Goal: Contribute content: Add original content to the website for others to see

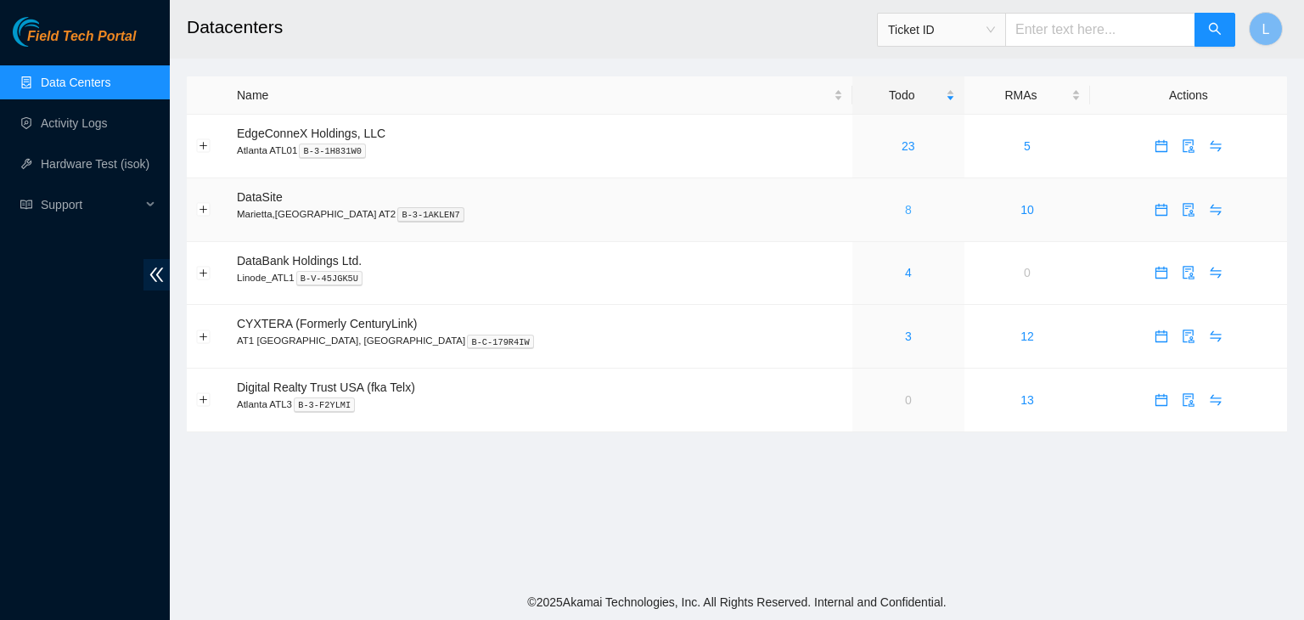
click at [905, 213] on link "8" at bounding box center [908, 210] width 7 height 14
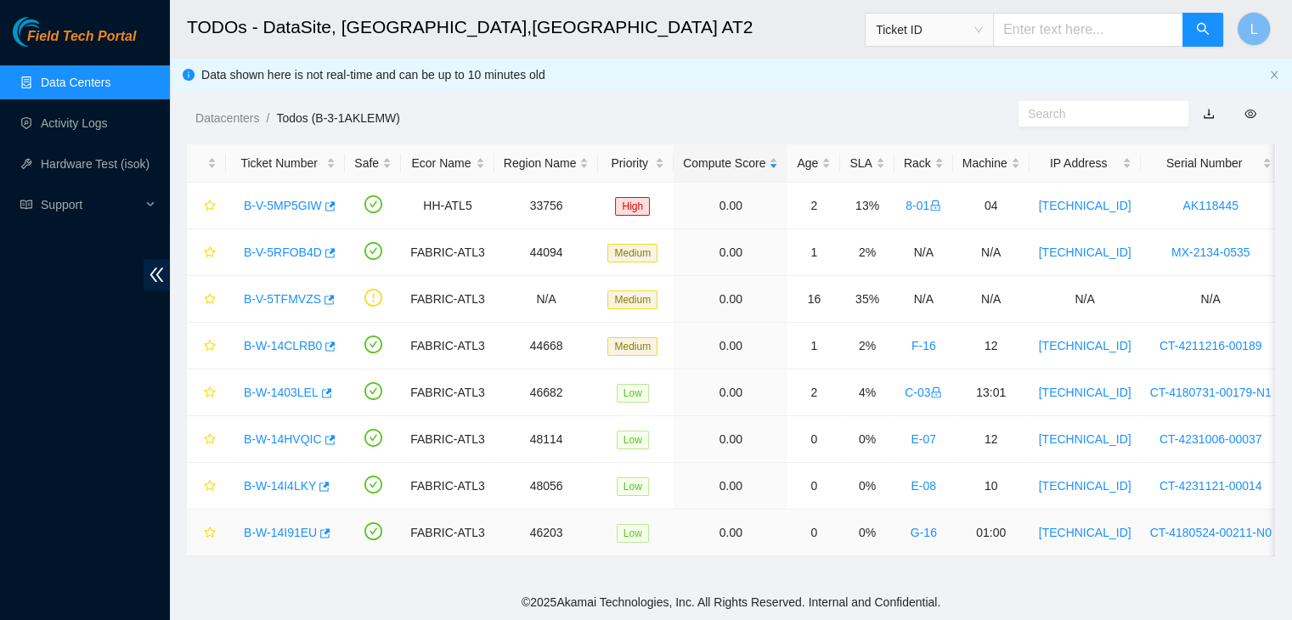
click at [295, 533] on link "B-W-14I91EU" at bounding box center [280, 533] width 73 height 14
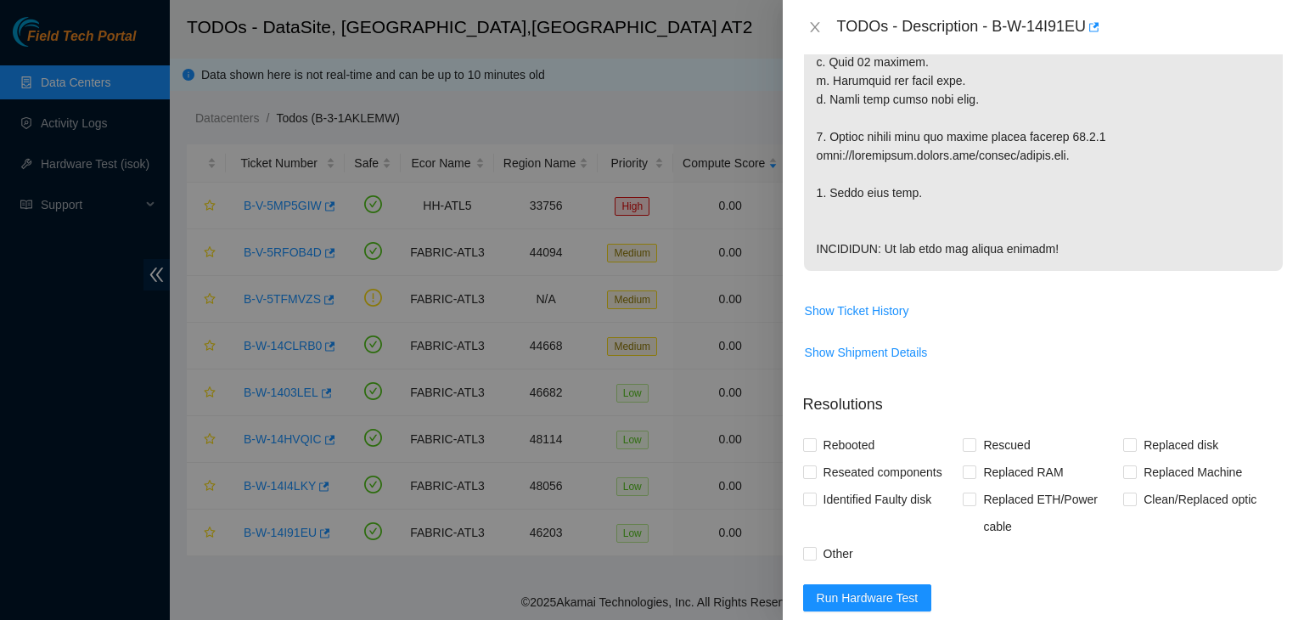
scroll to position [849, 0]
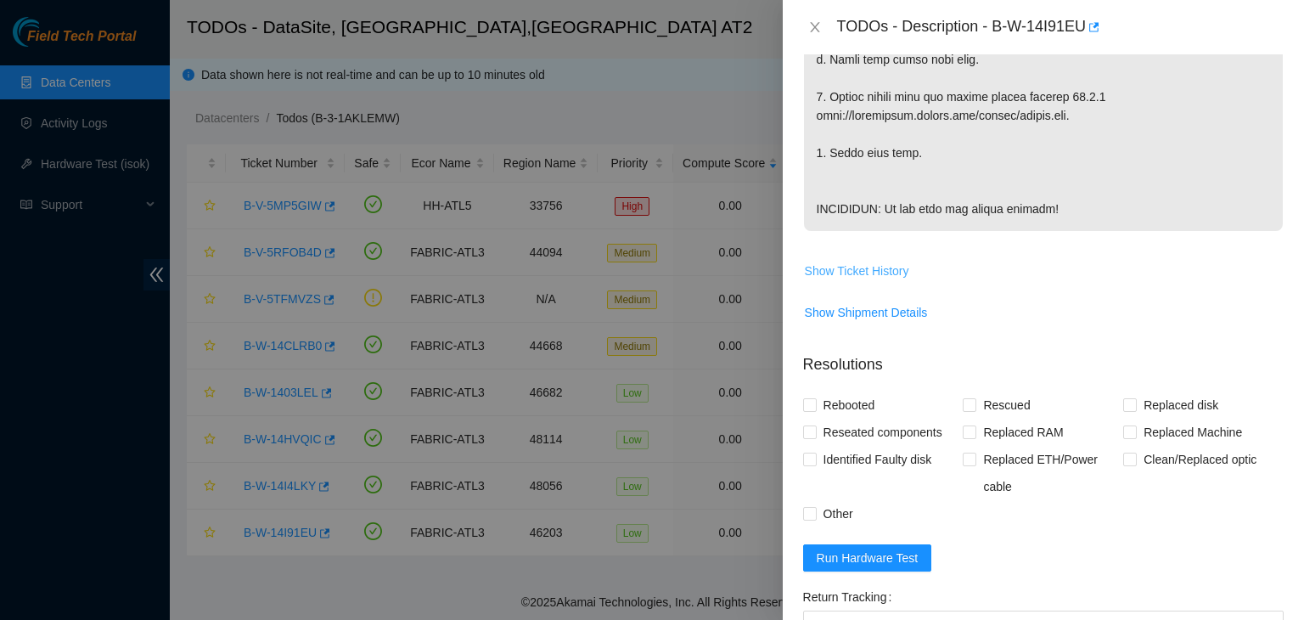
click at [887, 280] on span "Show Ticket History" at bounding box center [857, 271] width 104 height 19
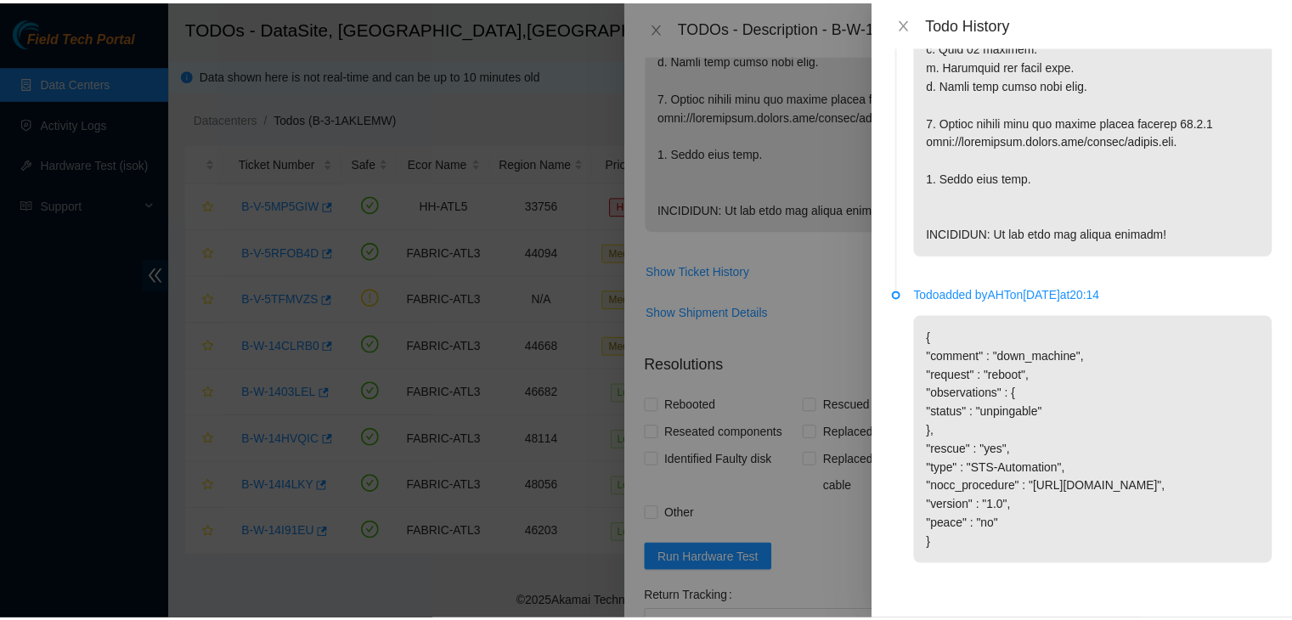
scroll to position [701, 0]
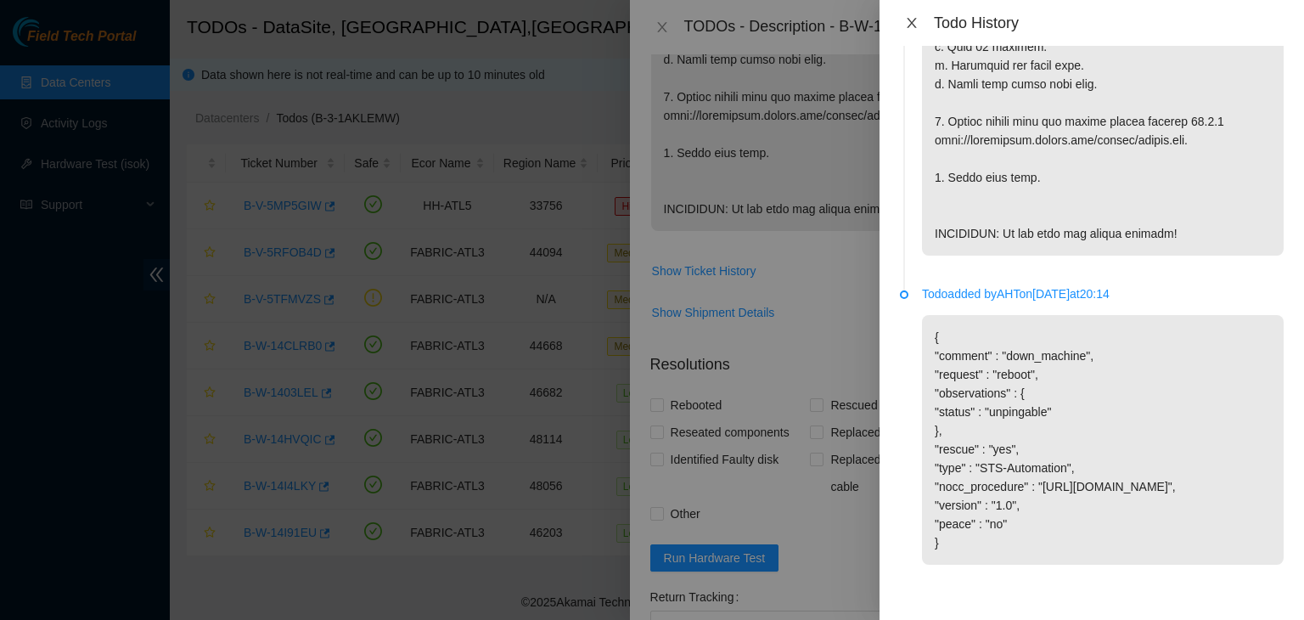
click at [908, 23] on icon "close" at bounding box center [912, 23] width 14 height 14
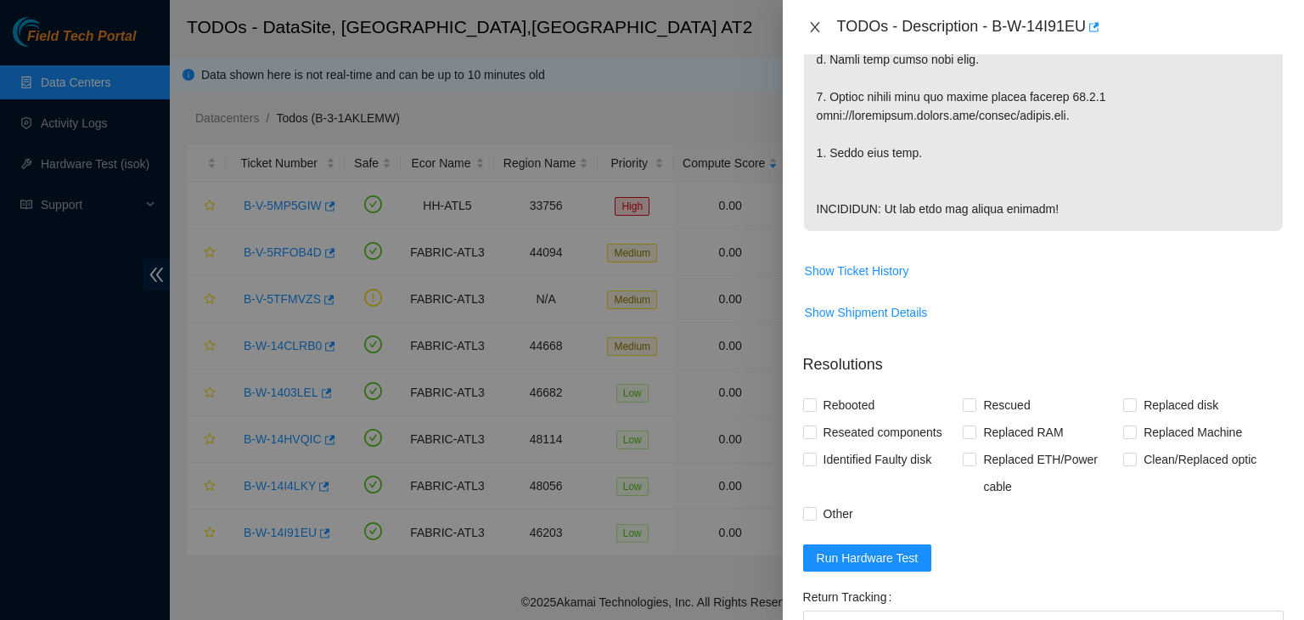
click at [814, 28] on icon "close" at bounding box center [814, 27] width 9 height 10
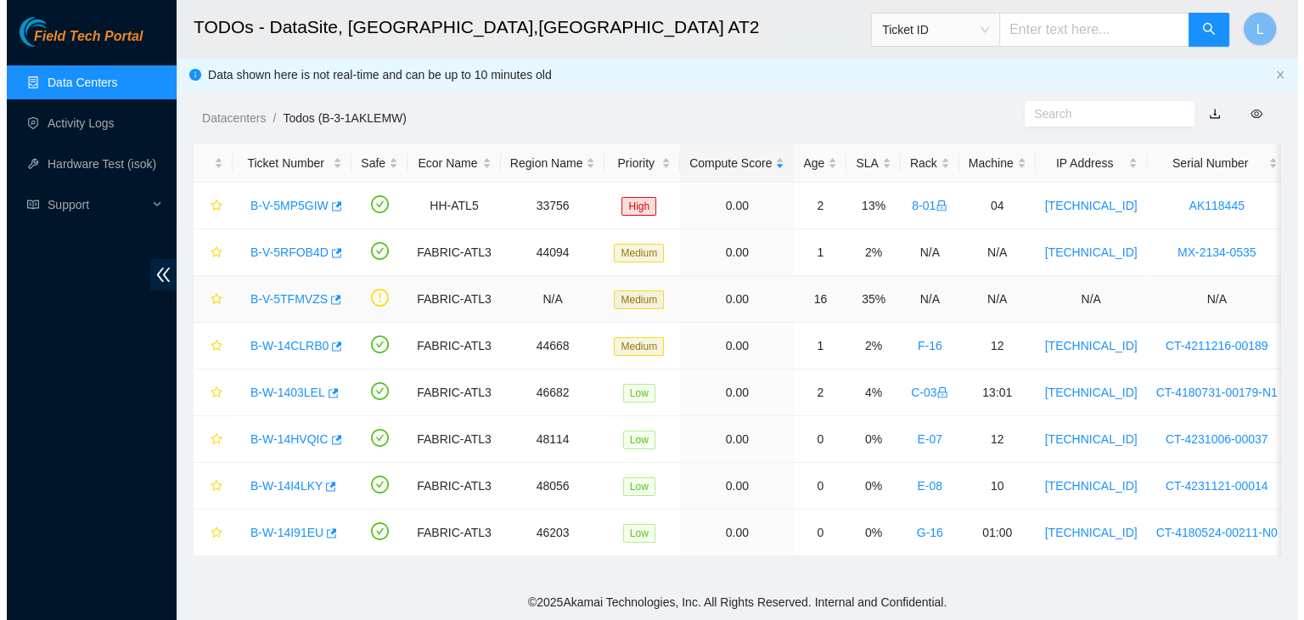
scroll to position [499, 0]
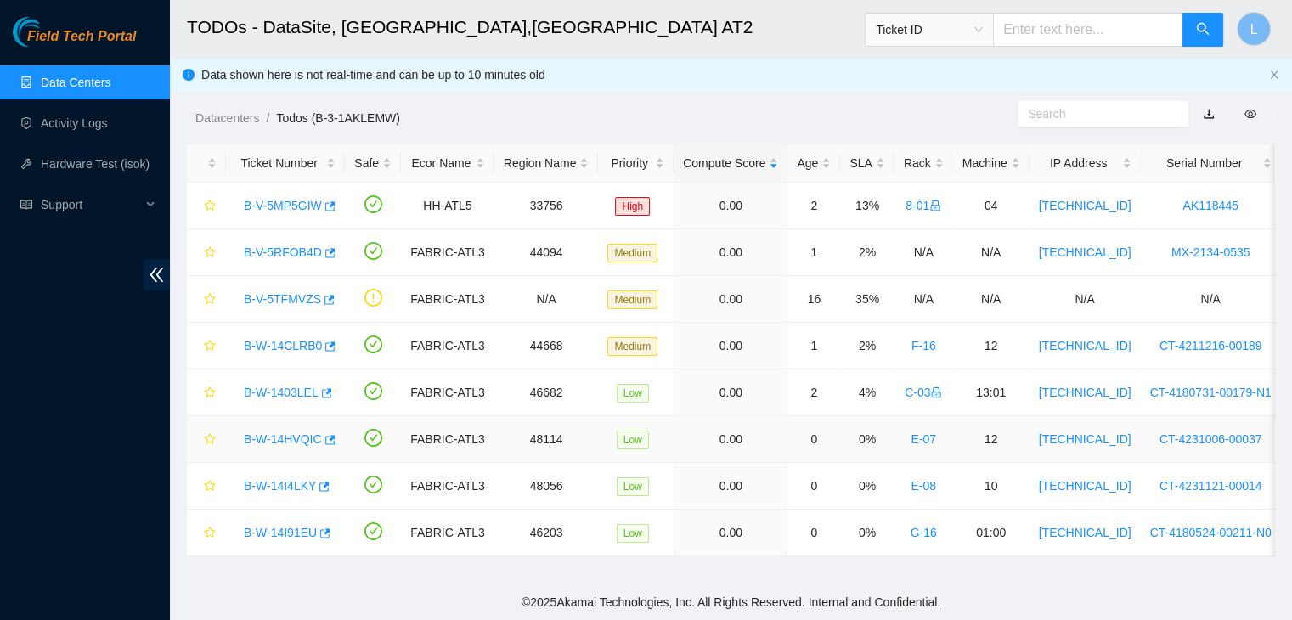
click at [281, 439] on link "B-W-14HVQIC" at bounding box center [283, 439] width 78 height 14
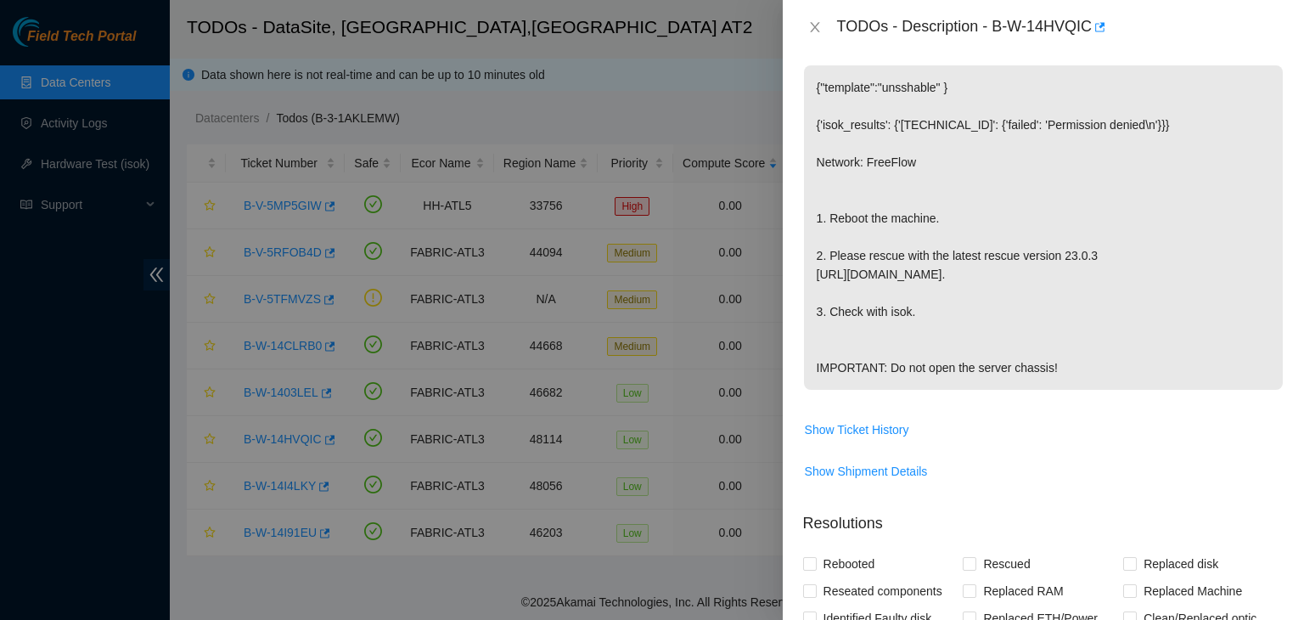
scroll to position [400, 0]
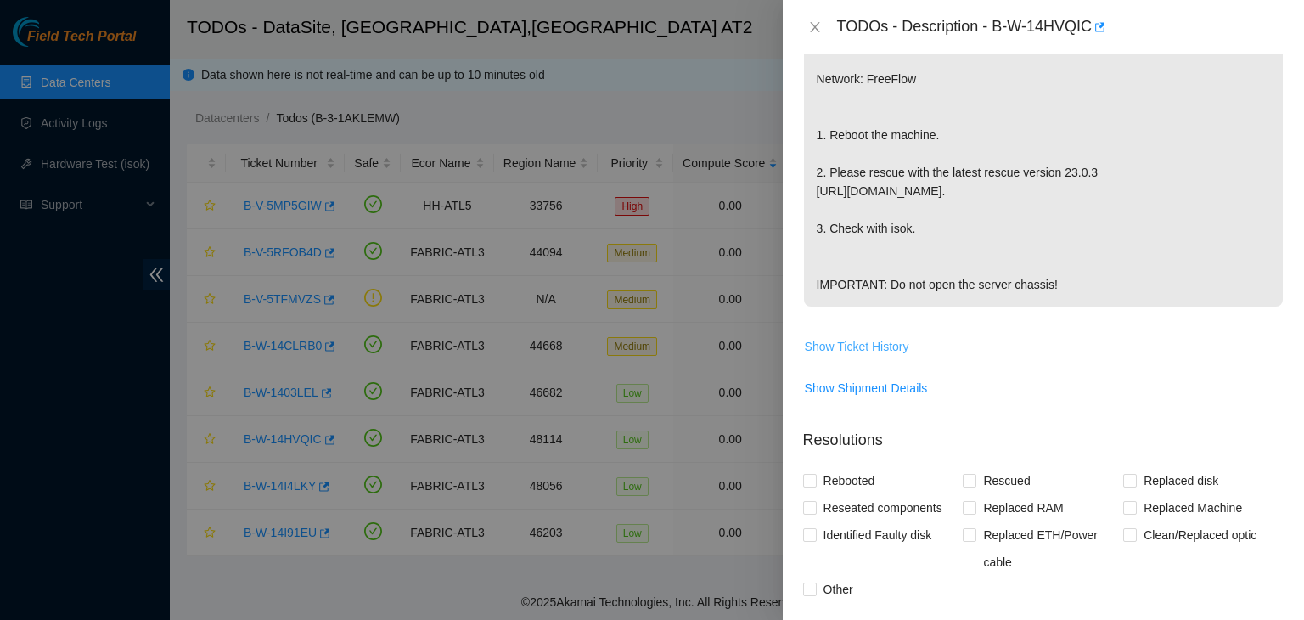
click at [865, 356] on span "Show Ticket History" at bounding box center [857, 346] width 104 height 19
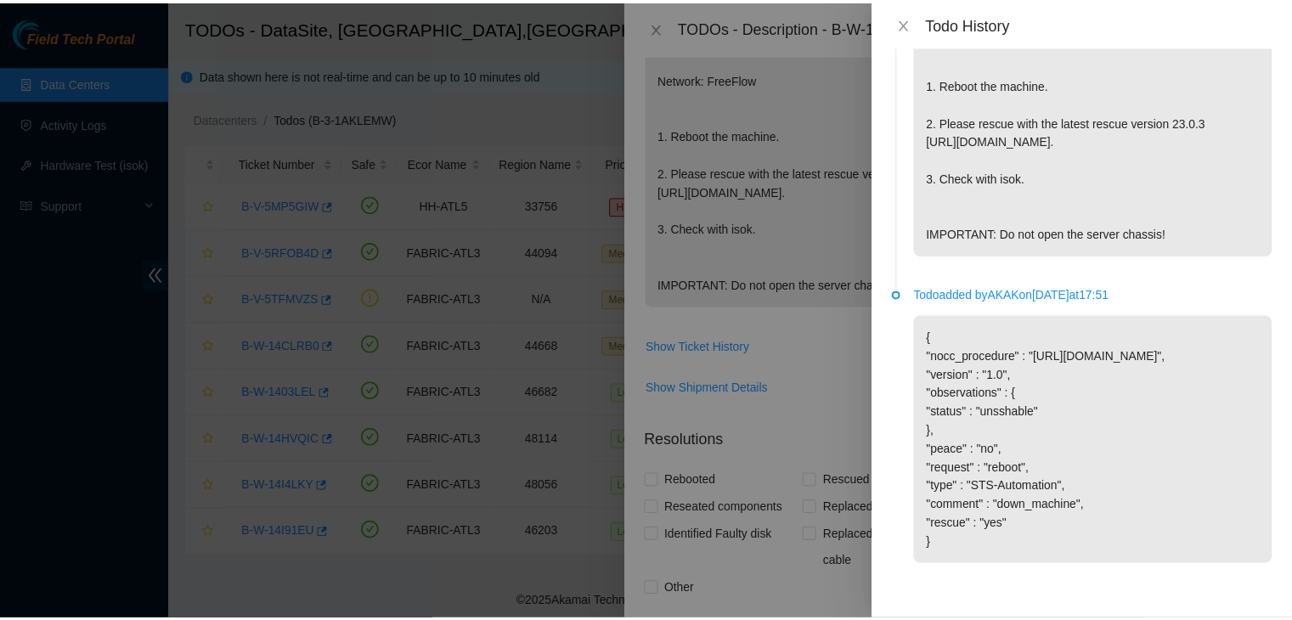
scroll to position [234, 0]
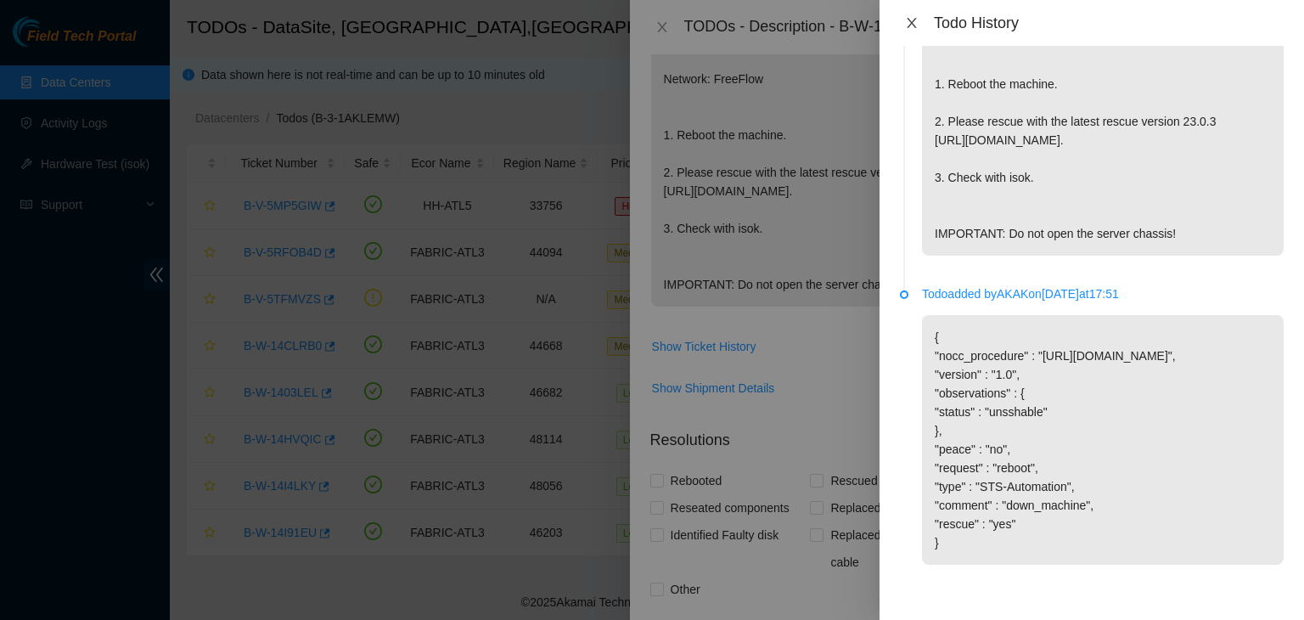
click at [915, 20] on icon "close" at bounding box center [912, 23] width 14 height 14
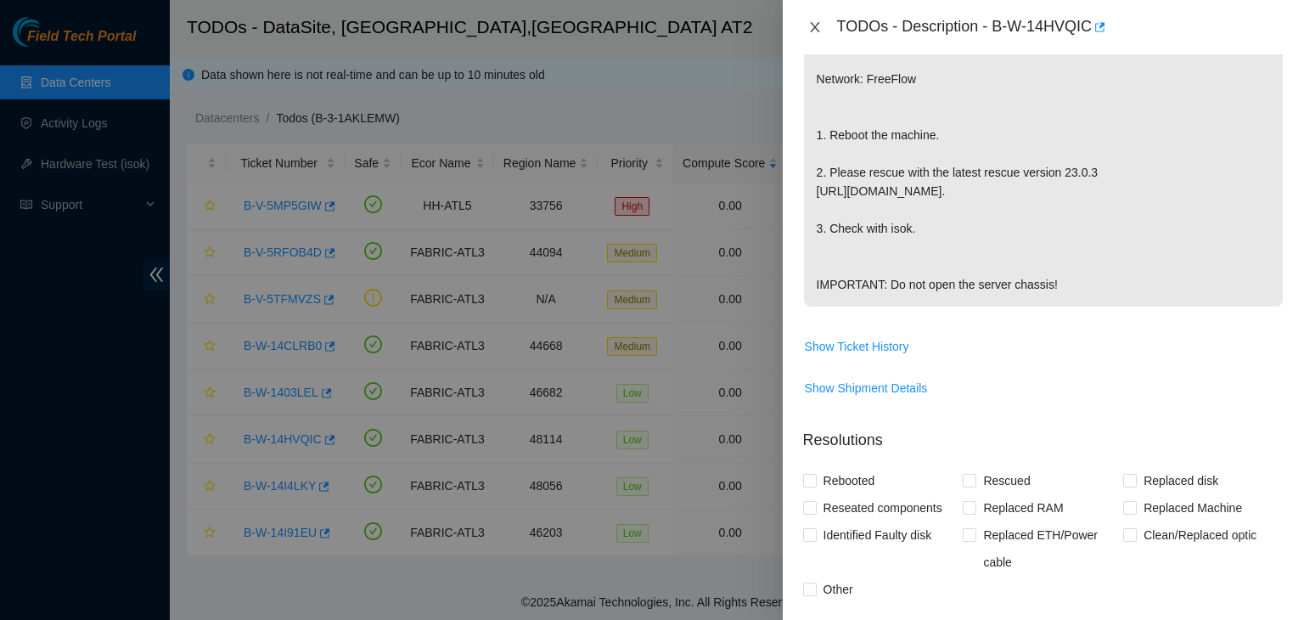
click at [818, 30] on icon "close" at bounding box center [814, 27] width 9 height 10
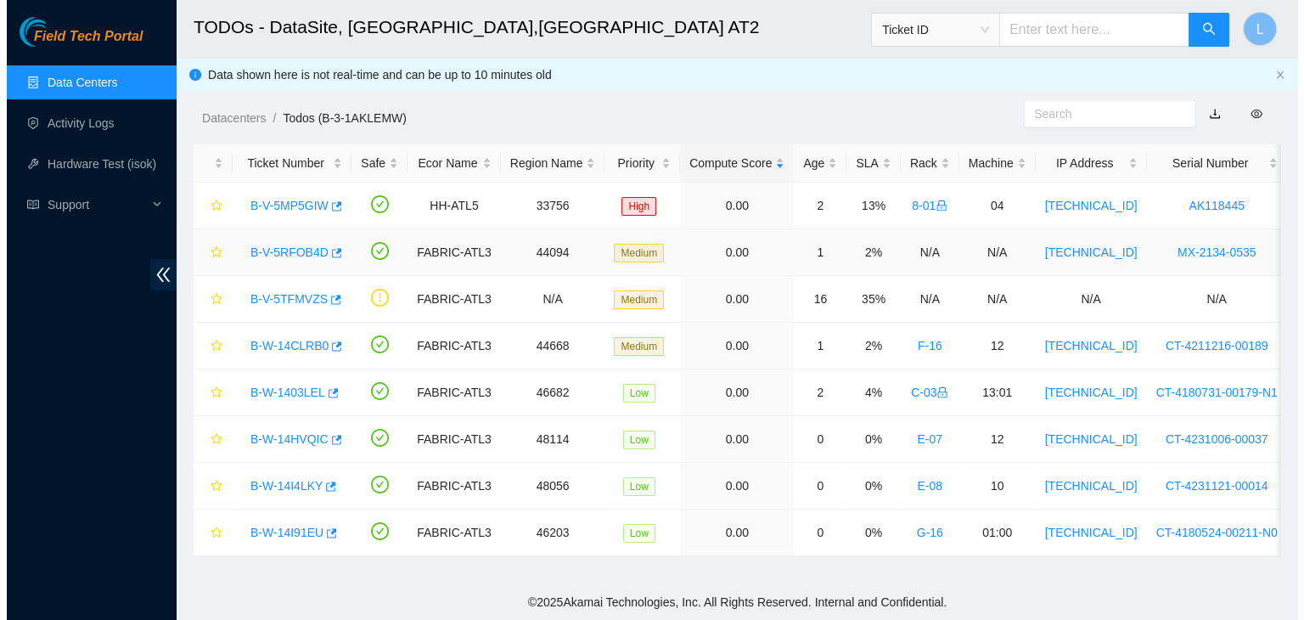
scroll to position [387, 0]
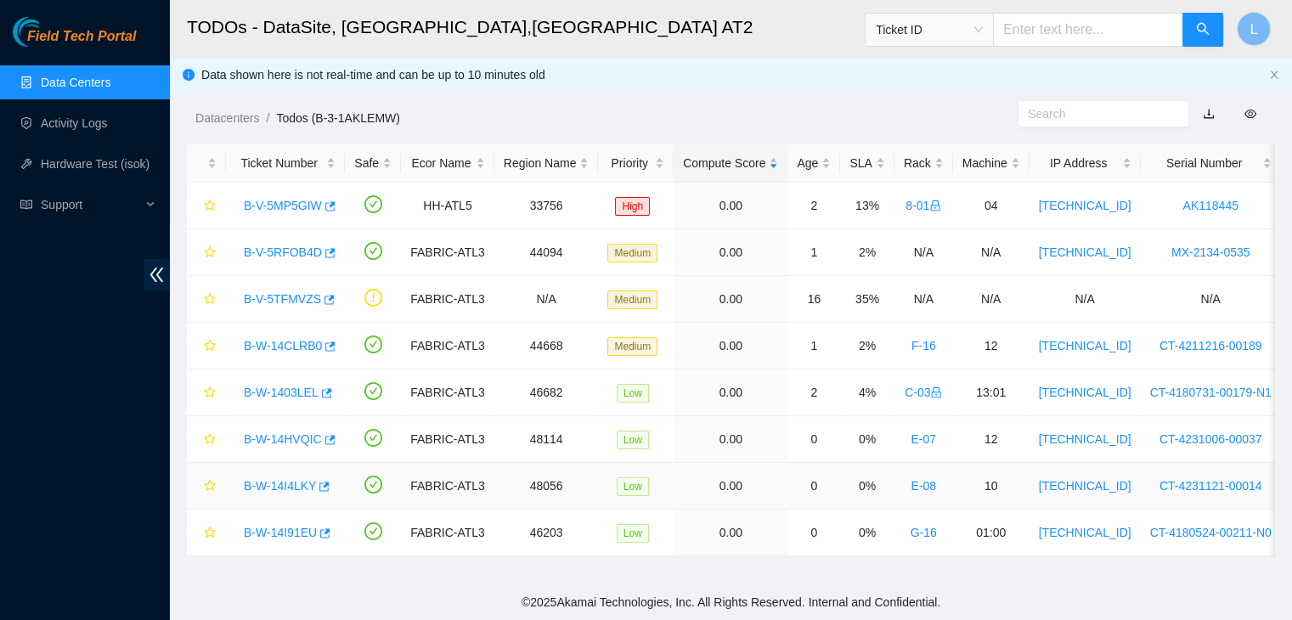
click at [276, 482] on link "B-W-14I4LKY" at bounding box center [280, 486] width 72 height 14
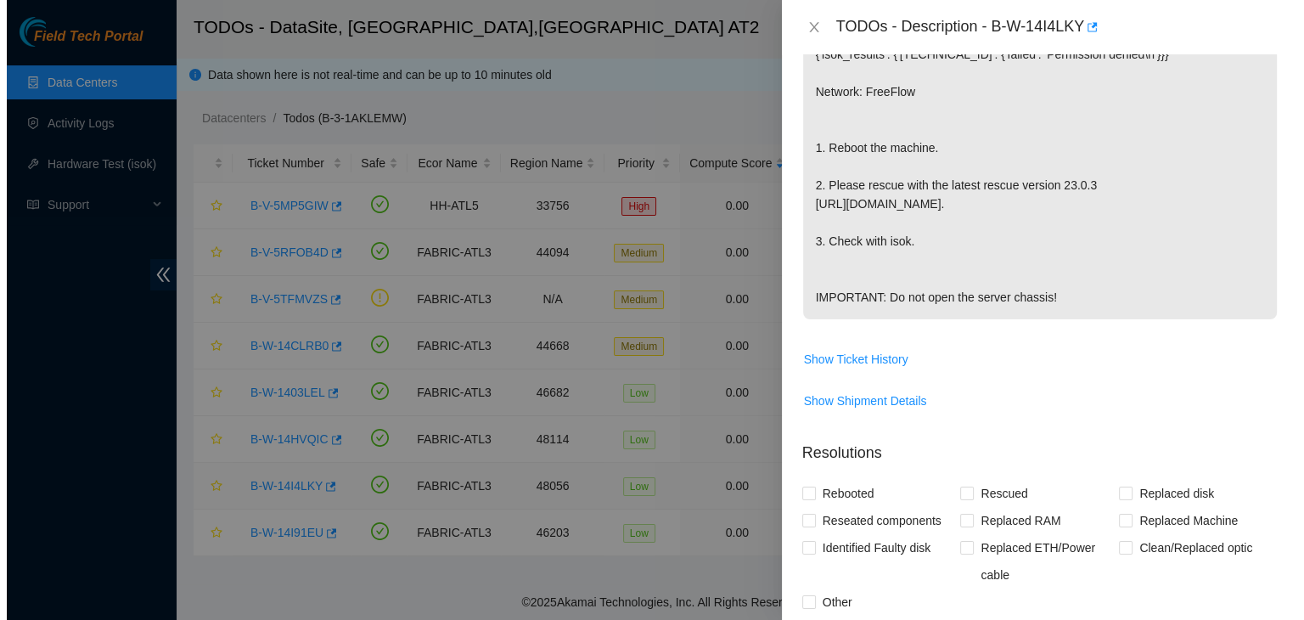
scroll to position [400, 0]
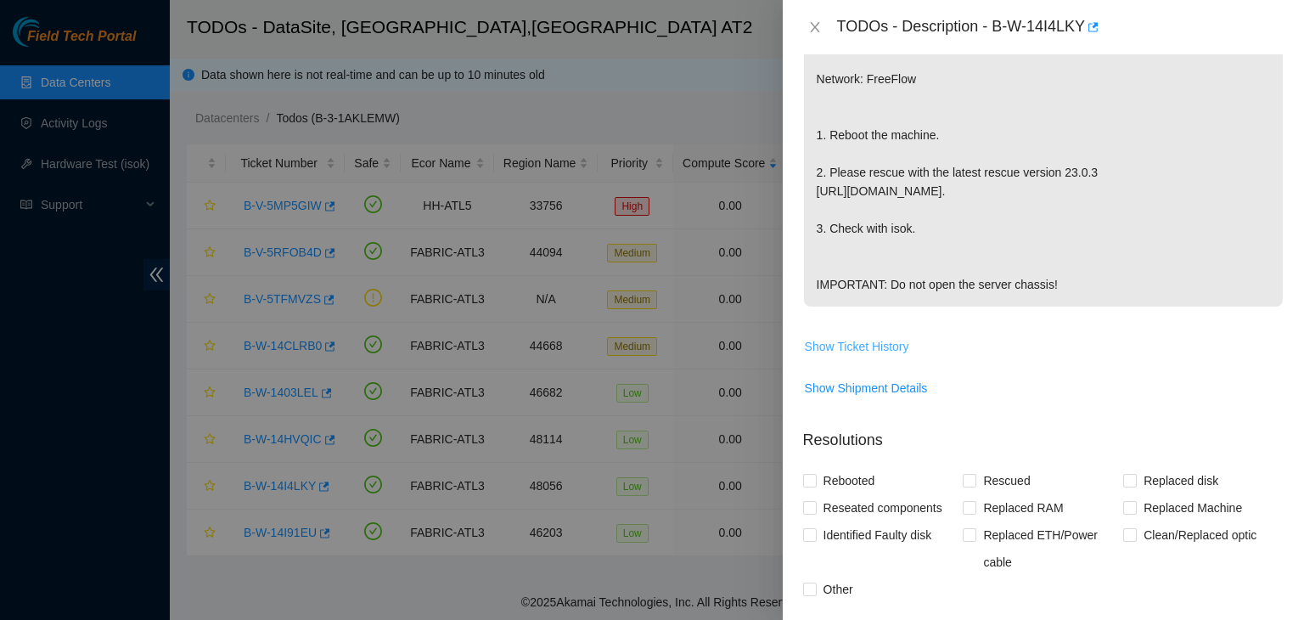
click at [861, 356] on span "Show Ticket History" at bounding box center [857, 346] width 104 height 19
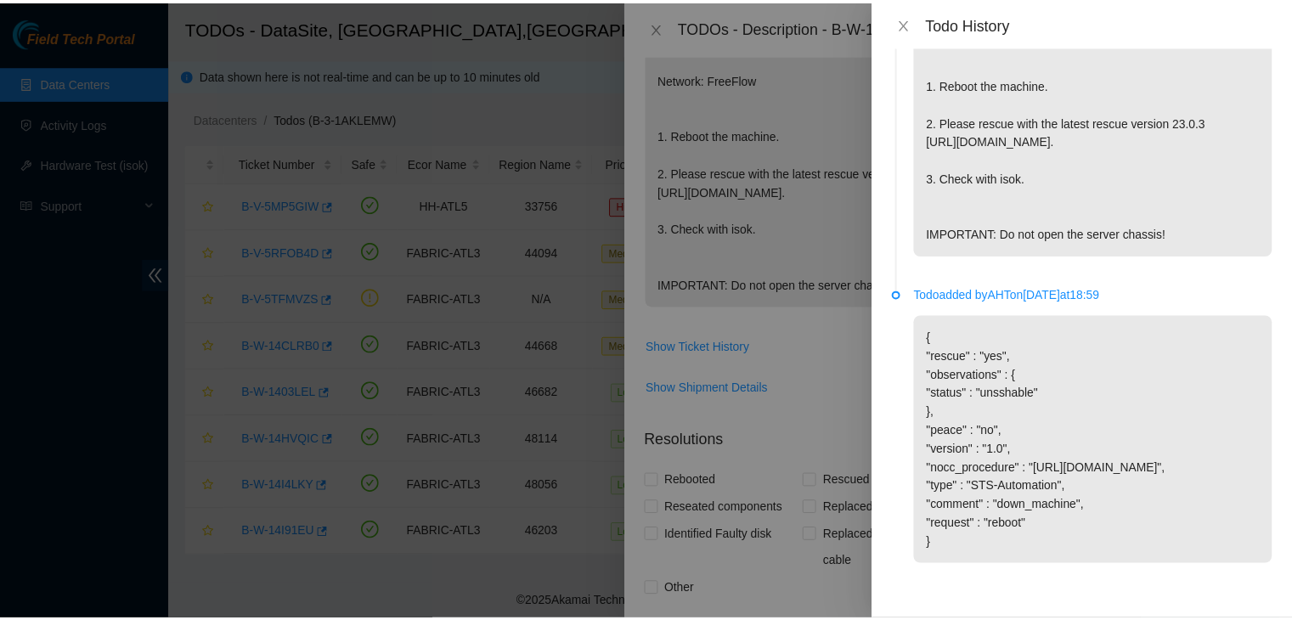
scroll to position [234, 0]
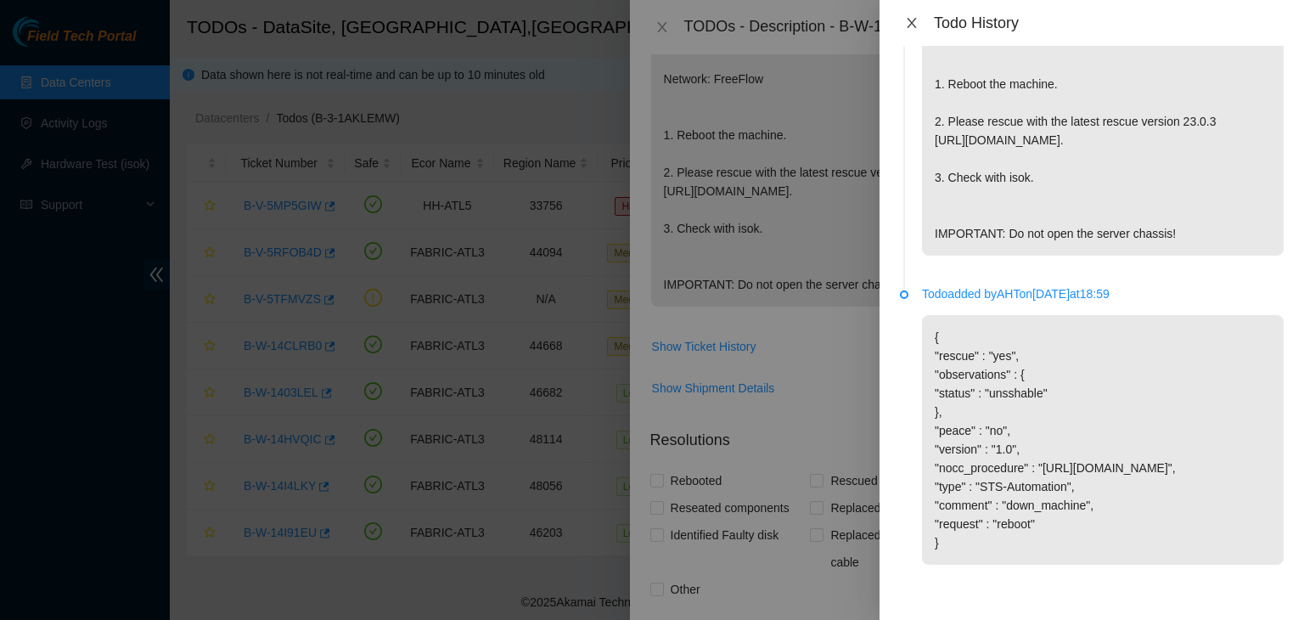
click at [920, 24] on button "Close" at bounding box center [912, 23] width 24 height 16
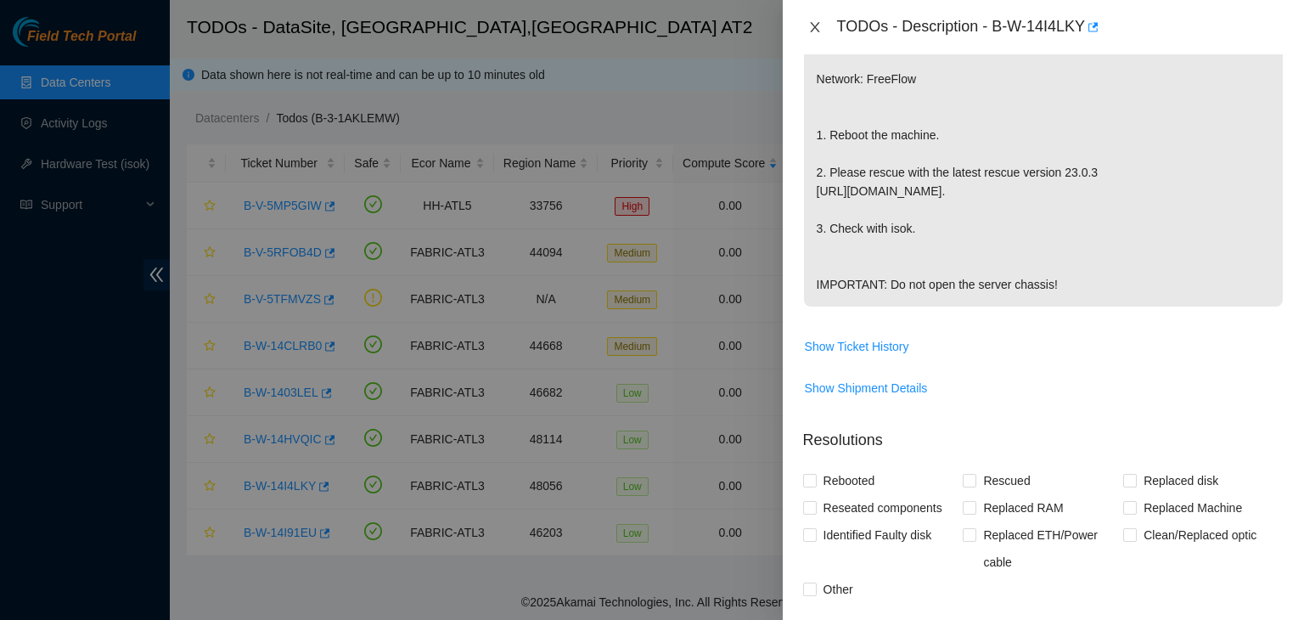
click at [818, 25] on icon "close" at bounding box center [814, 27] width 9 height 10
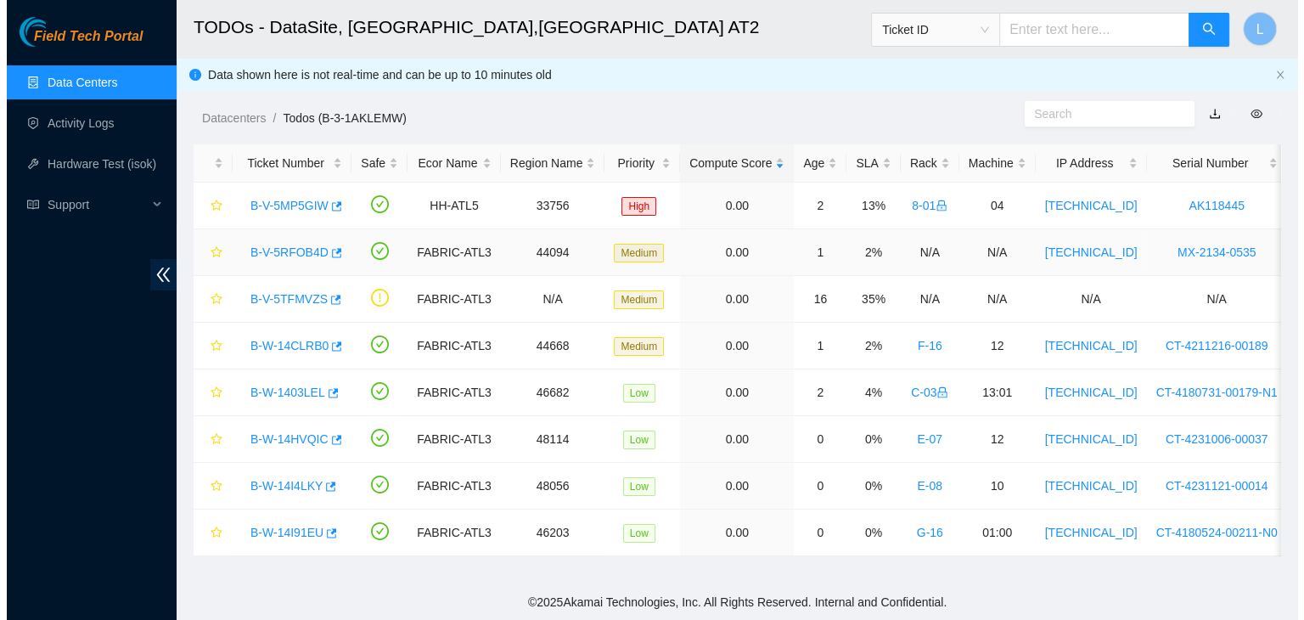
scroll to position [387, 0]
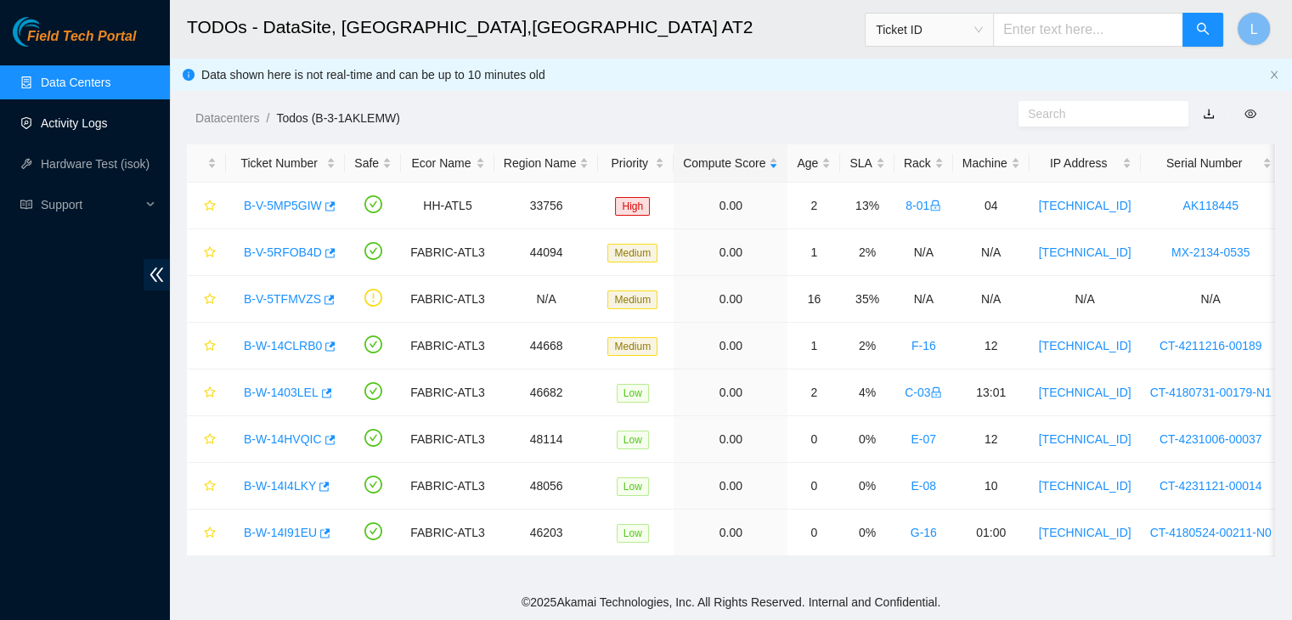
click at [65, 128] on link "Activity Logs" at bounding box center [74, 123] width 67 height 14
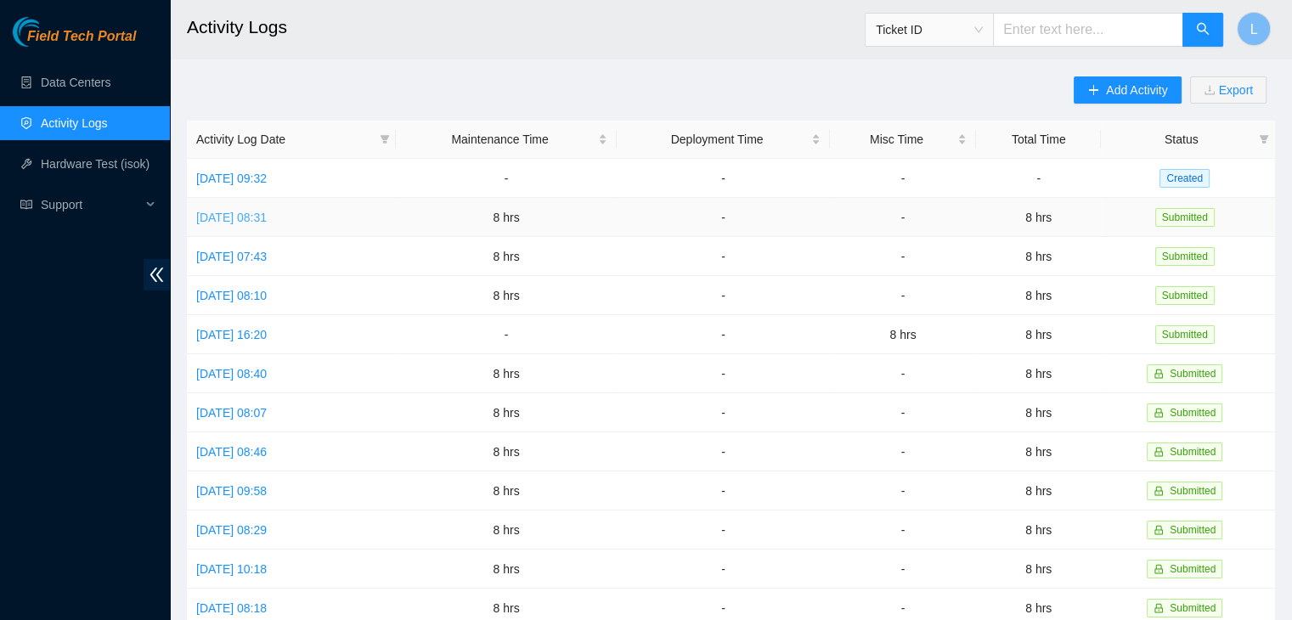
click at [267, 213] on link "[DATE] 08:31" at bounding box center [231, 218] width 70 height 14
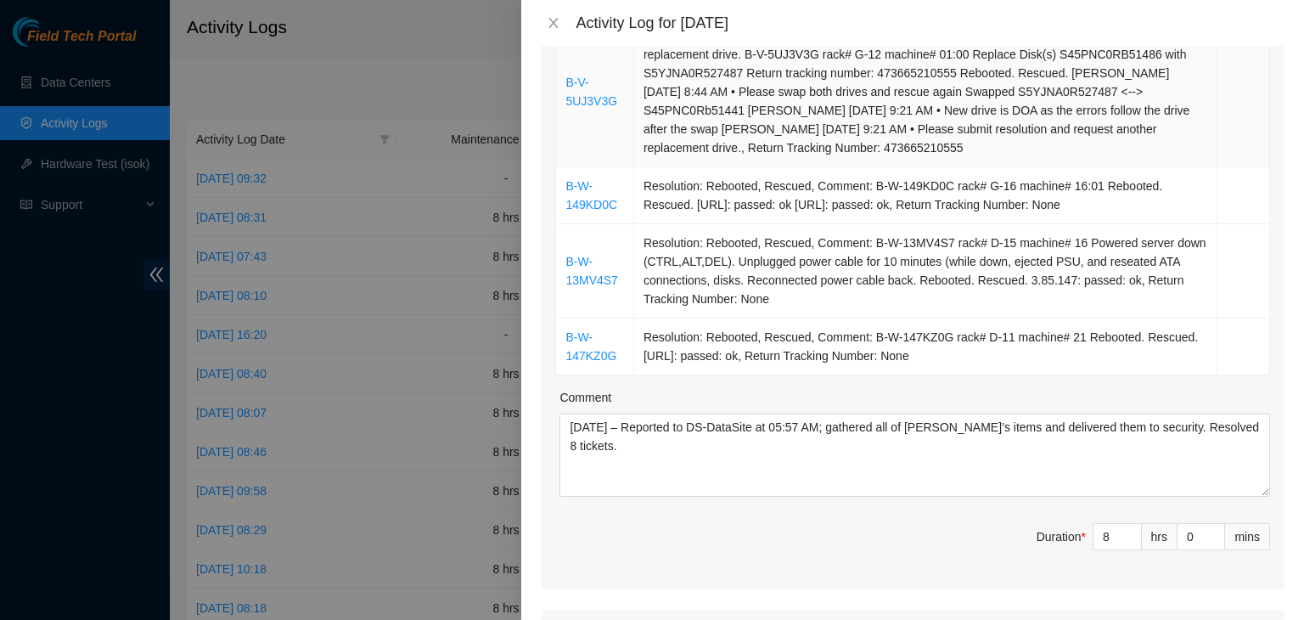
scroll to position [764, 0]
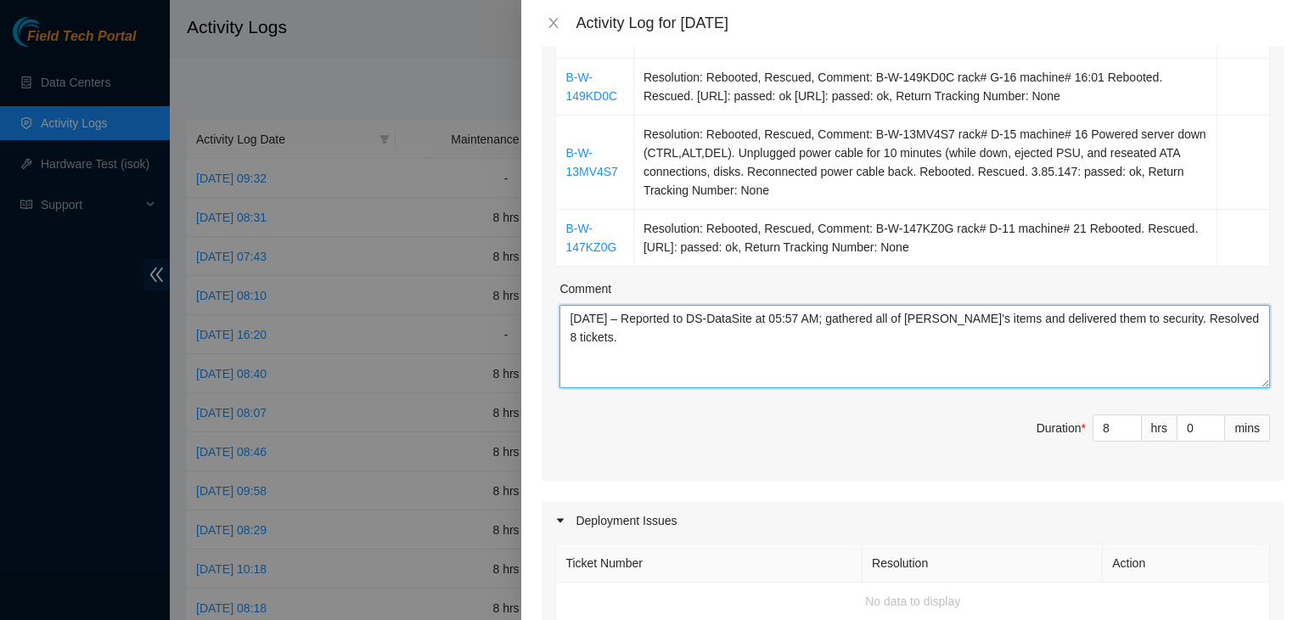
drag, startPoint x: 624, startPoint y: 331, endPoint x: 529, endPoint y: 319, distance: 95.8
click at [529, 319] on div "Note: This activity log is for informational purposes only. You will not be pai…" at bounding box center [912, 333] width 783 height 574
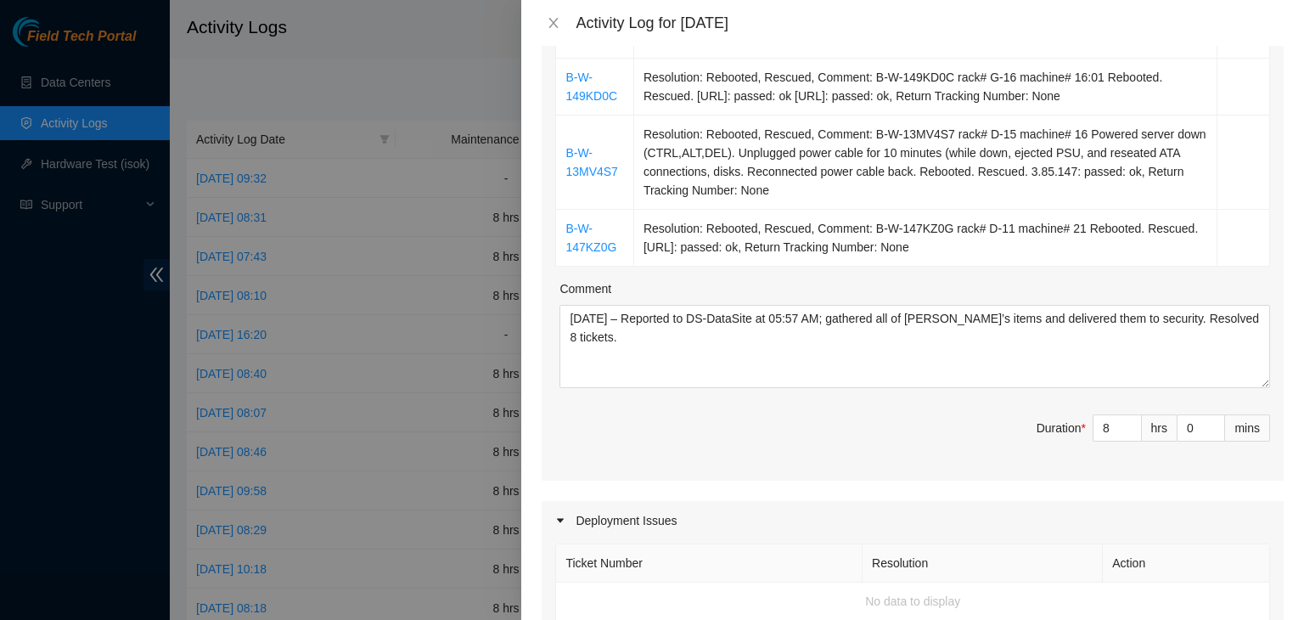
click at [554, 32] on div "Activity Log for [DATE]" at bounding box center [912, 23] width 783 height 46
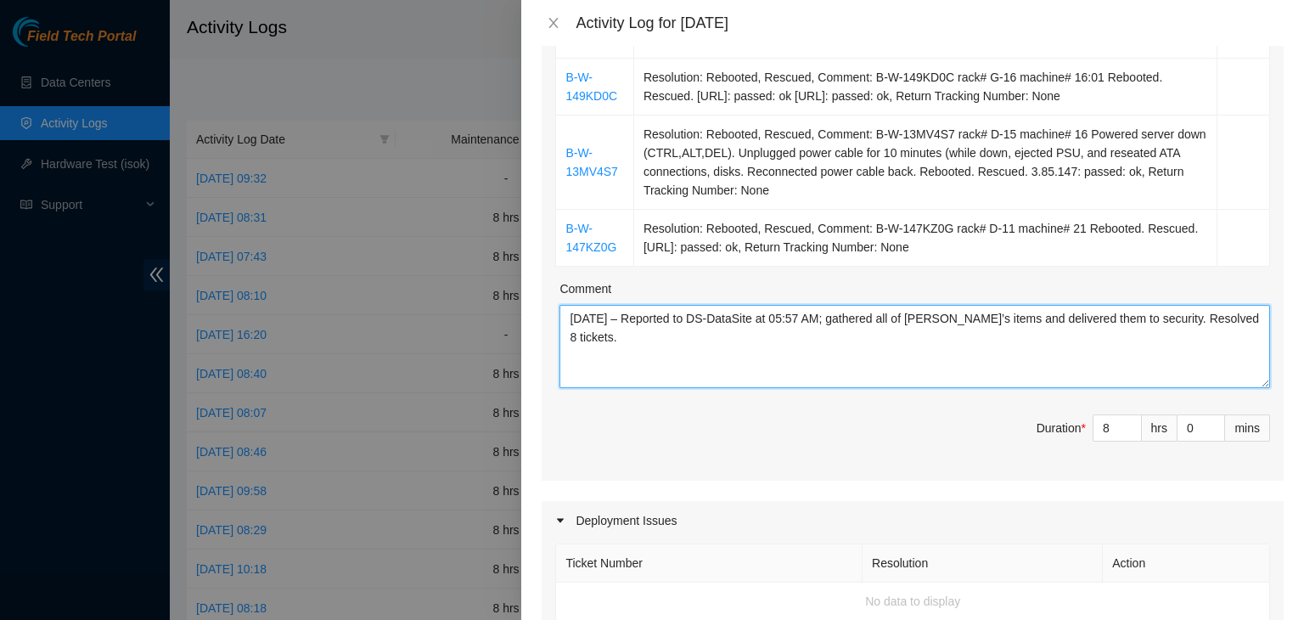
click at [598, 318] on textarea "[DATE] – Reported to DS-DataSite at 05:57 AM; gathered all of [PERSON_NAME]’s i…" at bounding box center [915, 346] width 711 height 83
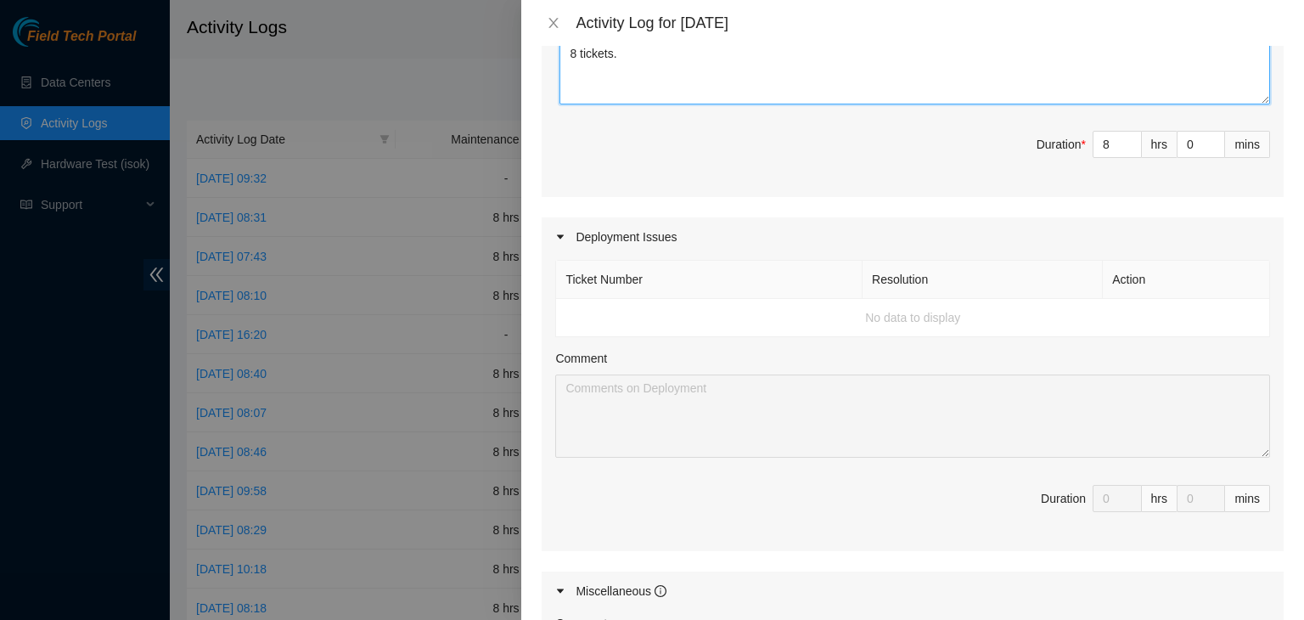
scroll to position [849, 0]
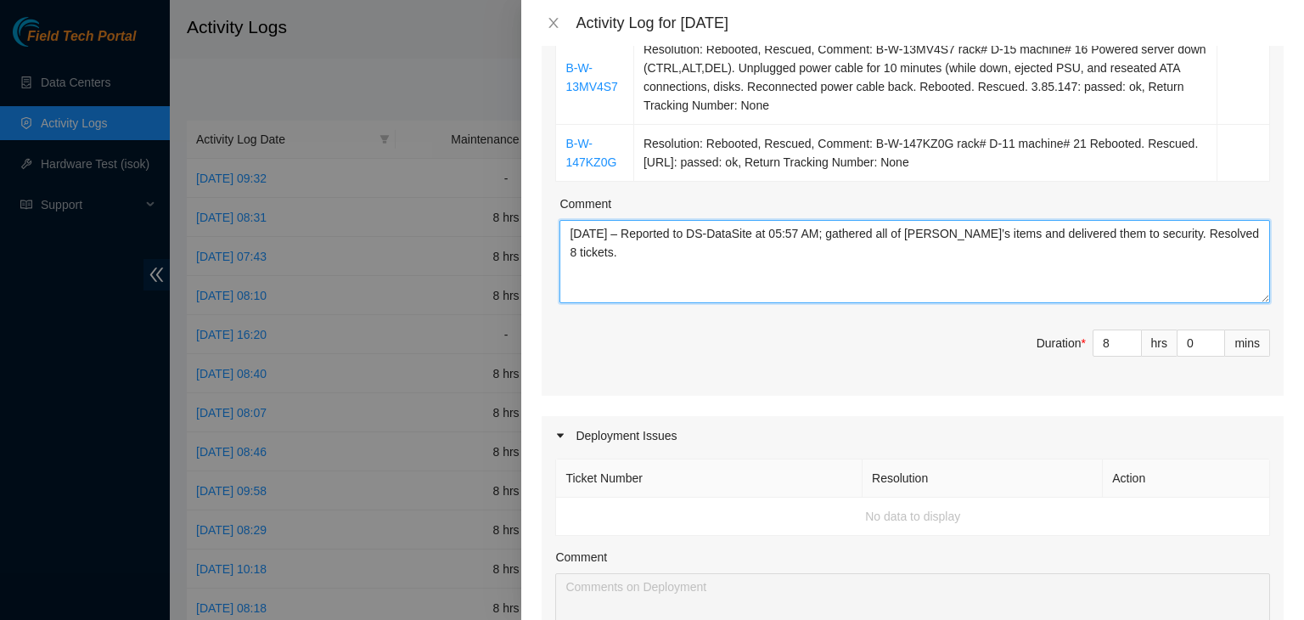
click at [666, 256] on textarea "[DATE] – Reported to DS-DataSite at 05:57 AM; gathered all of [PERSON_NAME]’s i…" at bounding box center [915, 261] width 711 height 83
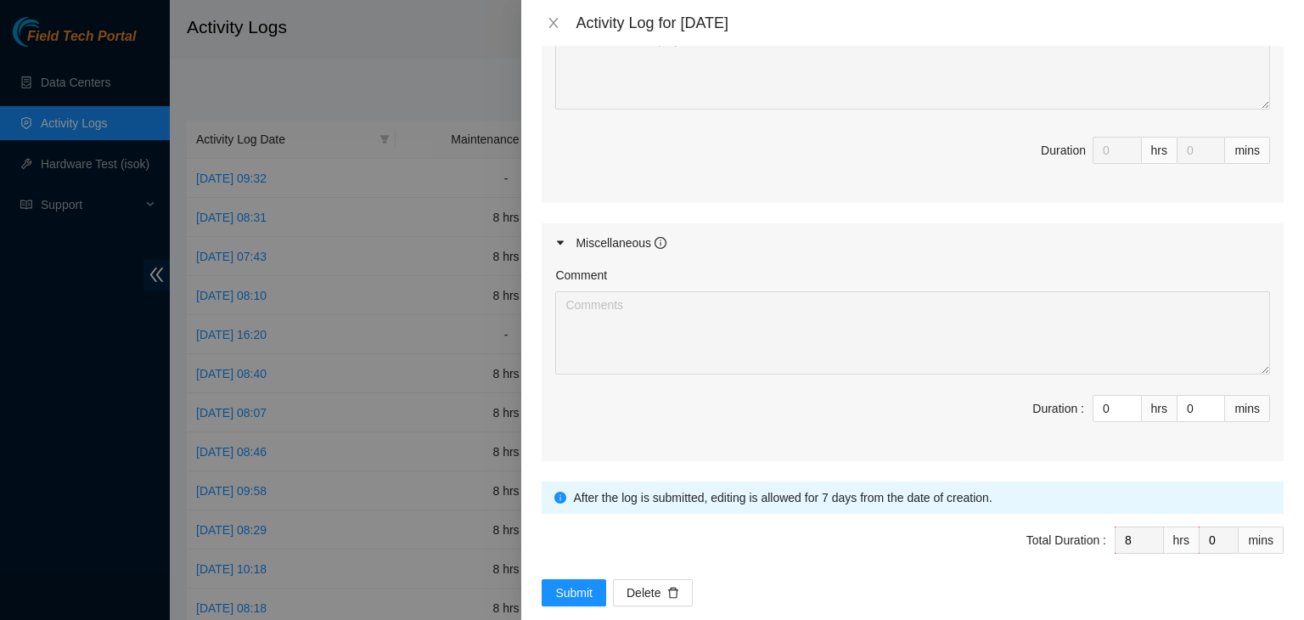
scroll to position [1416, 0]
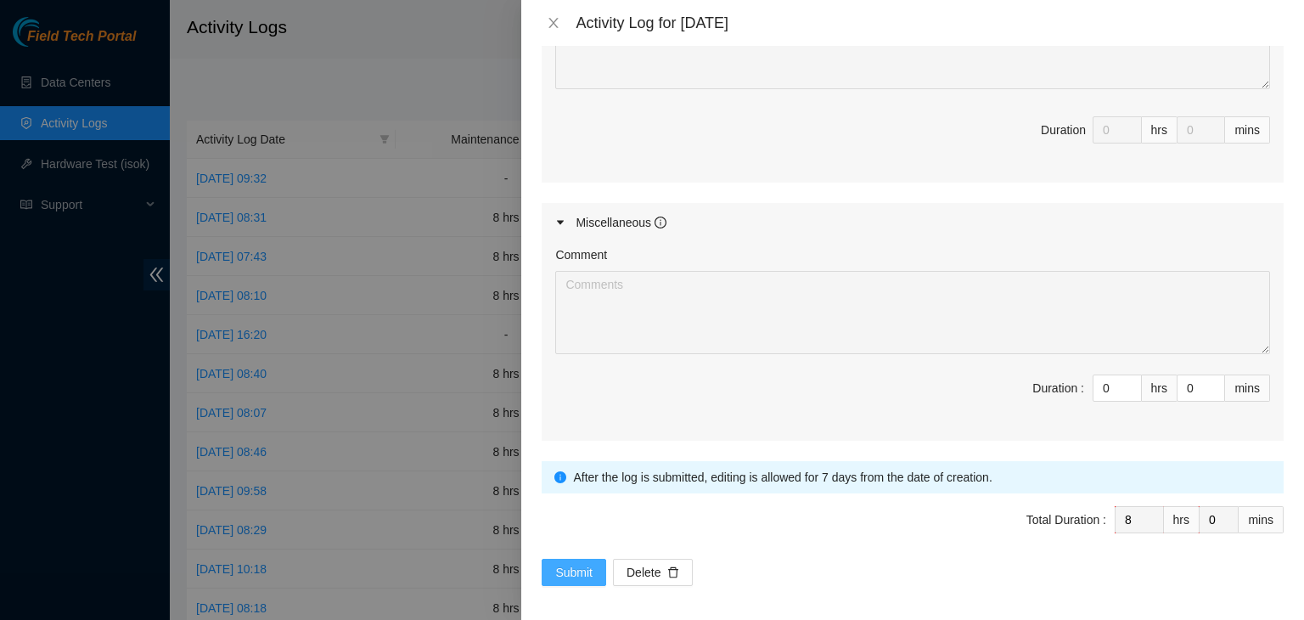
type textarea "[DATE] – Reported to DS-DataSite at 05:57 AM; gathered all of [PERSON_NAME]’s i…"
click at [557, 564] on span "Submit" at bounding box center [573, 572] width 37 height 19
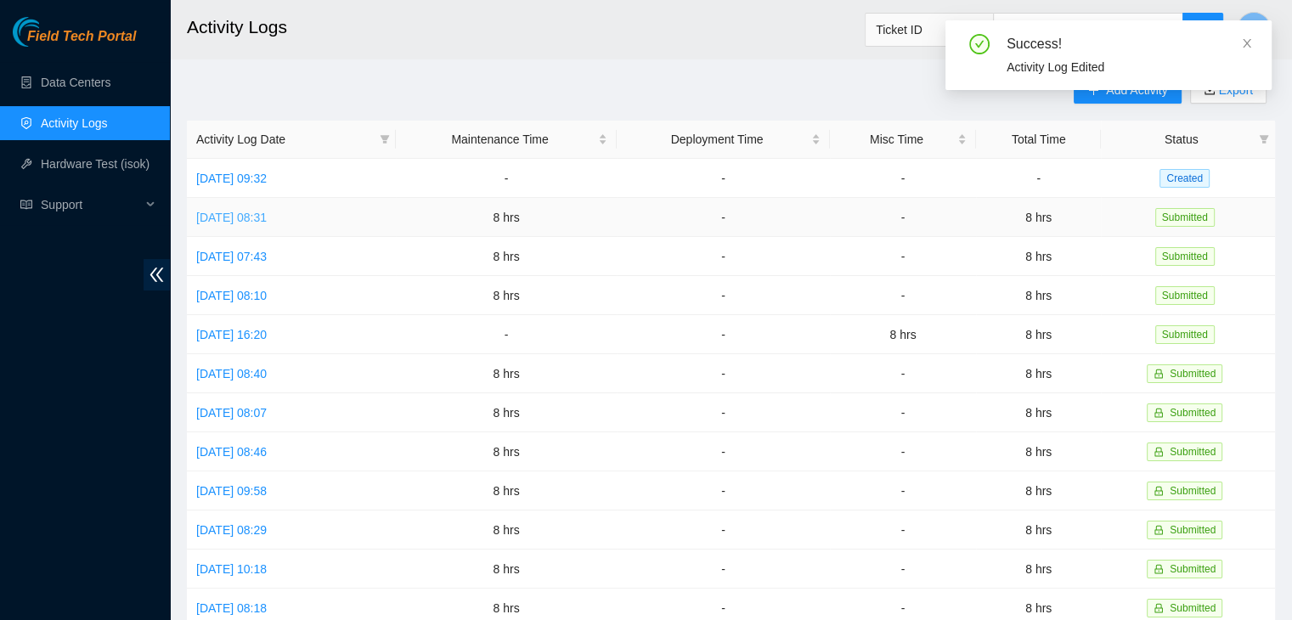
click at [267, 214] on link "[DATE] 08:31" at bounding box center [231, 218] width 70 height 14
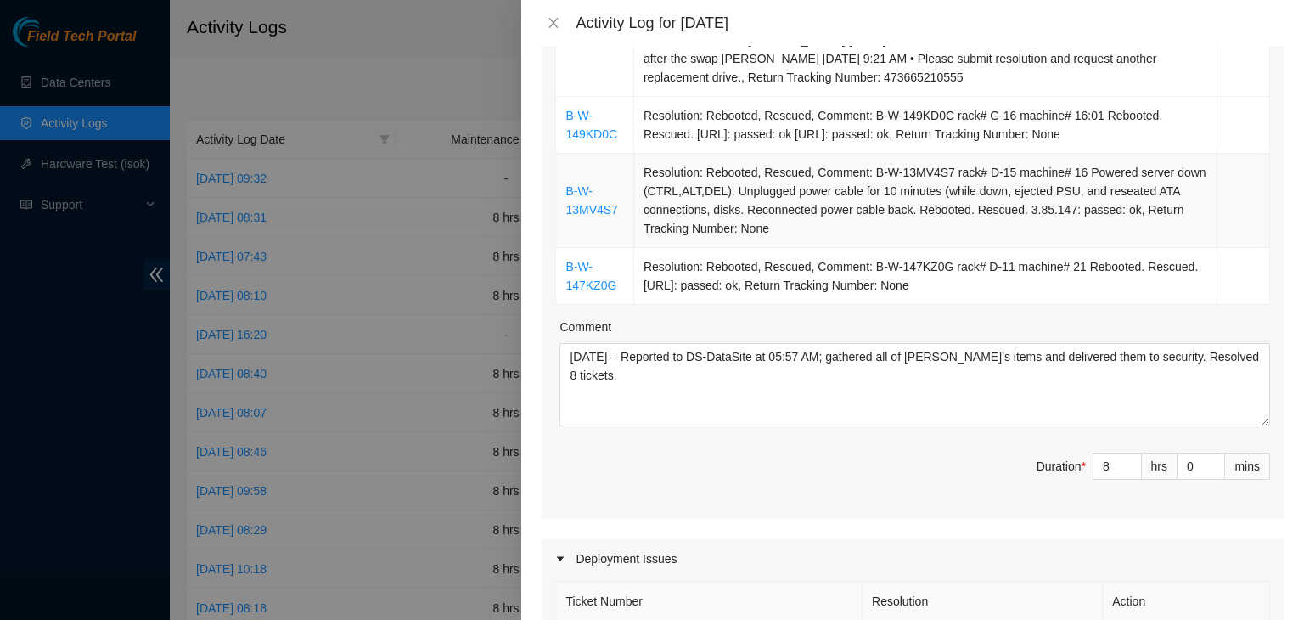
scroll to position [764, 0]
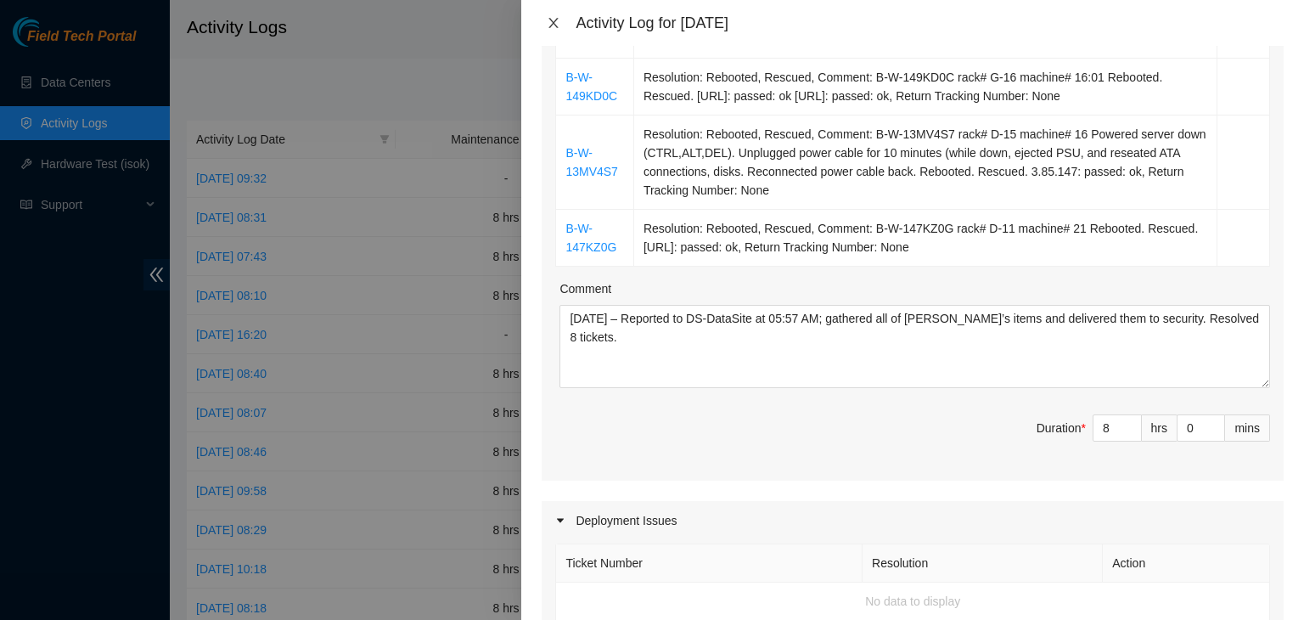
click at [553, 26] on icon "close" at bounding box center [554, 23] width 14 height 14
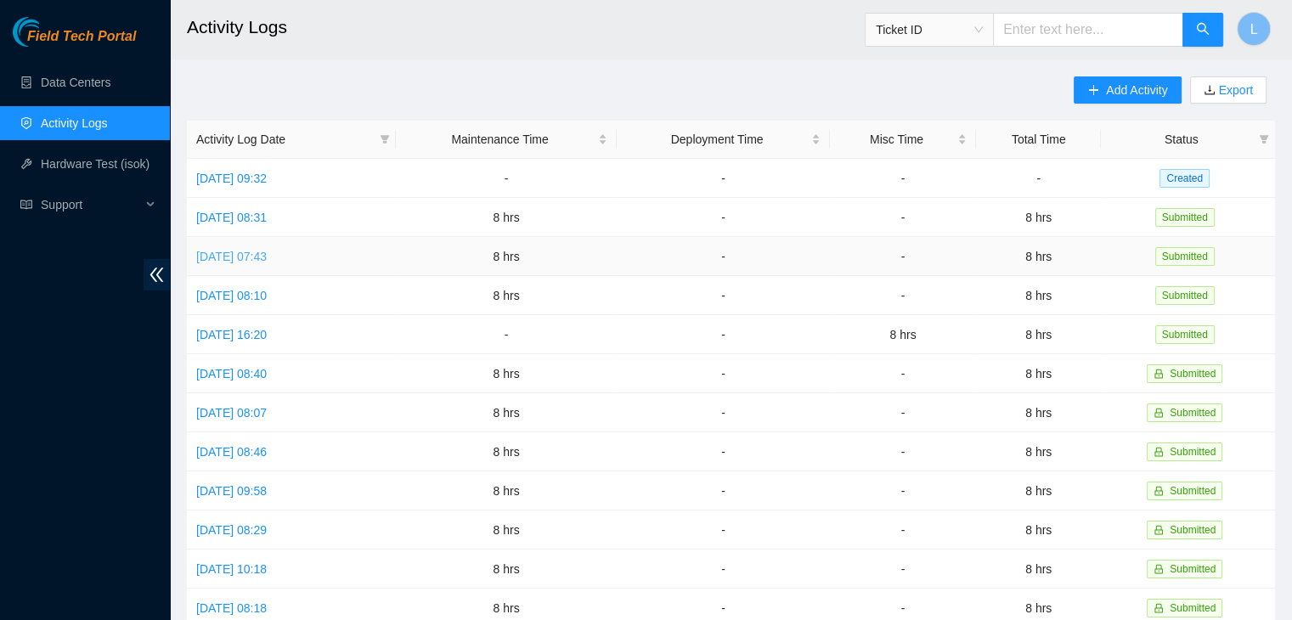
click at [267, 255] on link "[DATE] 07:43" at bounding box center [231, 257] width 70 height 14
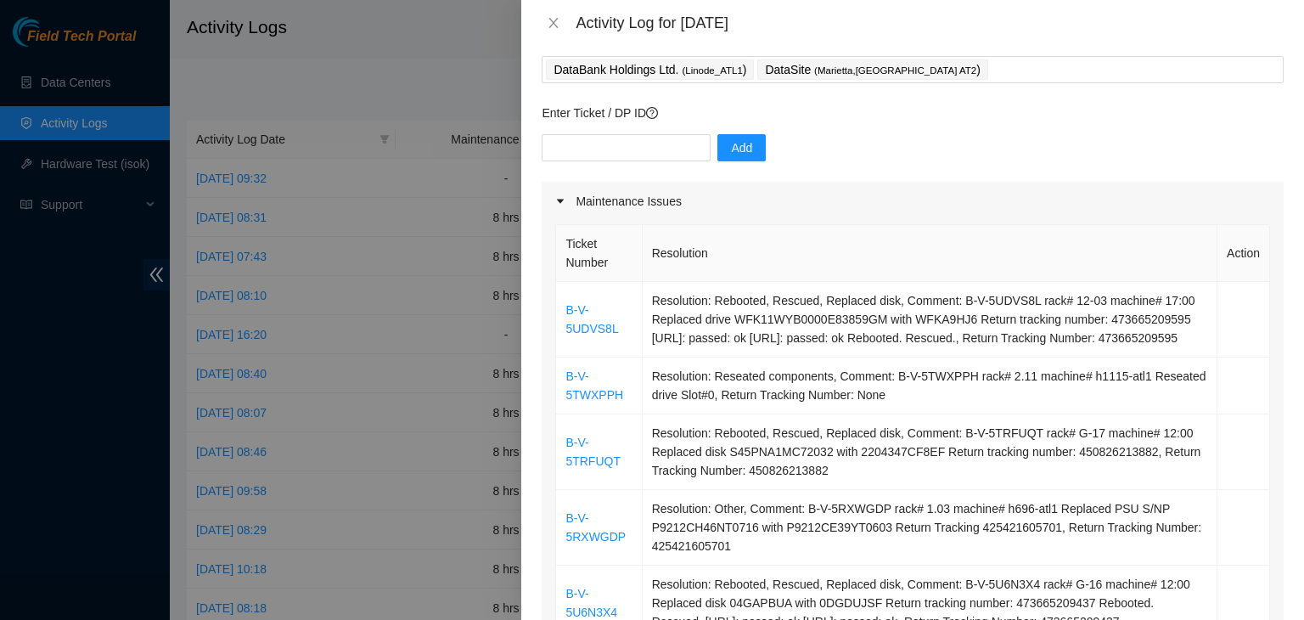
scroll to position [85, 0]
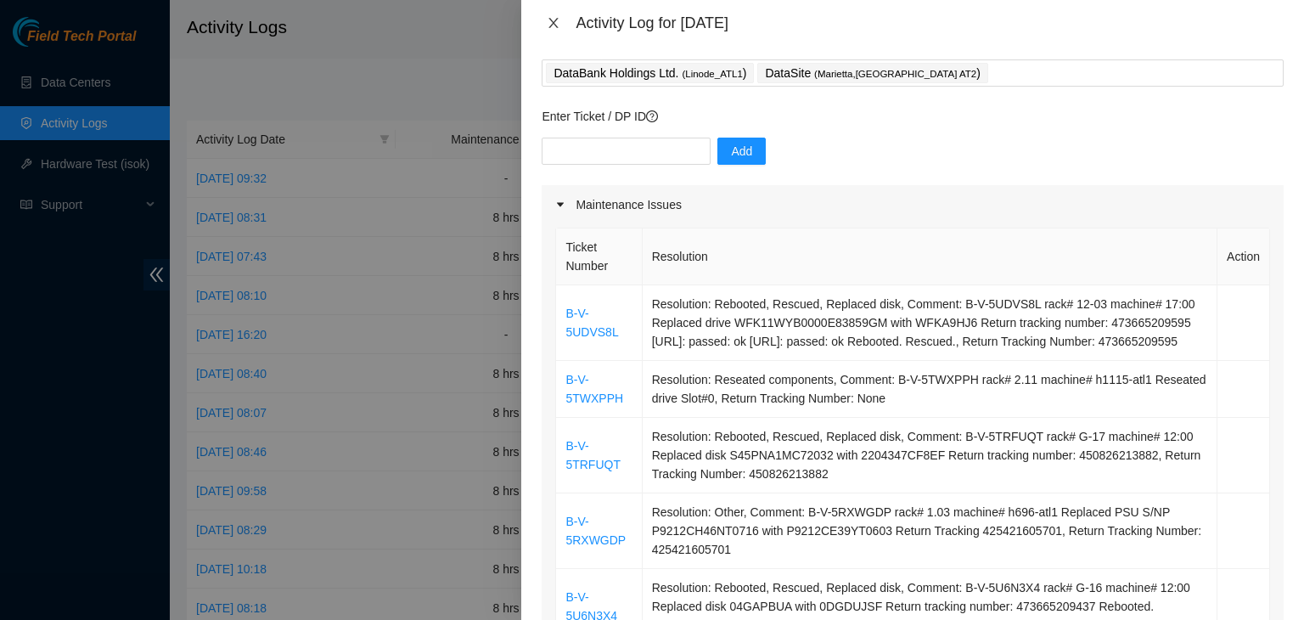
click at [554, 24] on icon "close" at bounding box center [553, 23] width 9 height 10
click at [554, 24] on h2 "Activity Logs" at bounding box center [631, 27] width 889 height 54
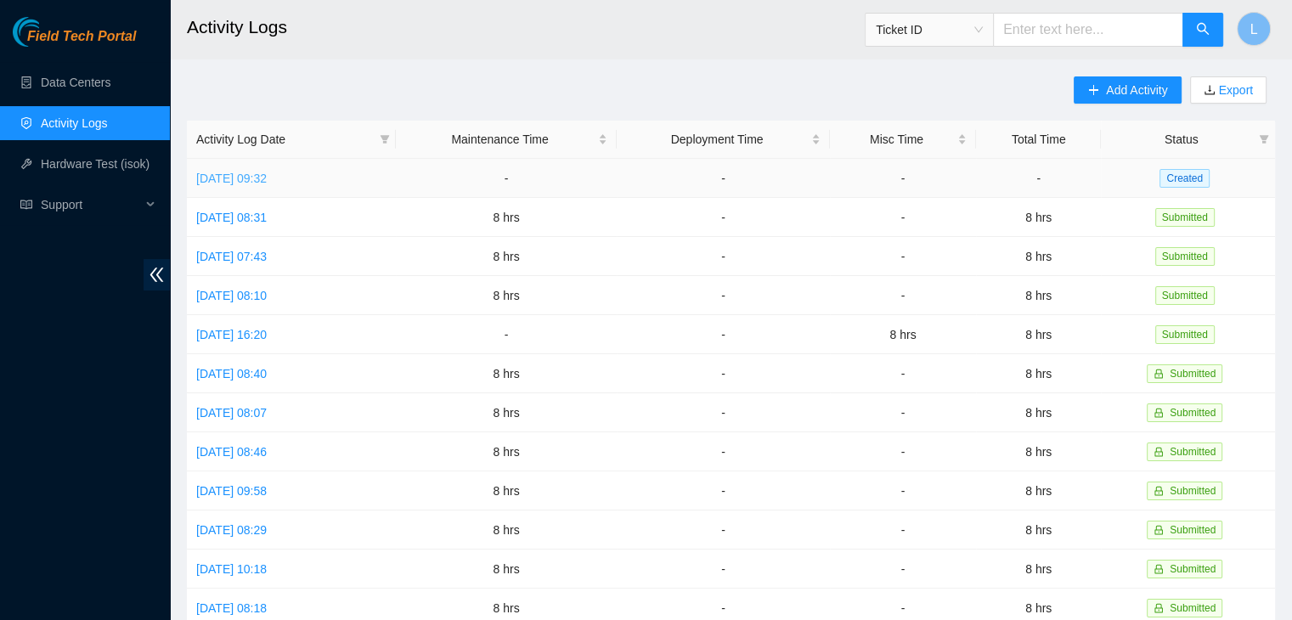
click at [267, 172] on link "[DATE] 09:32" at bounding box center [231, 179] width 70 height 14
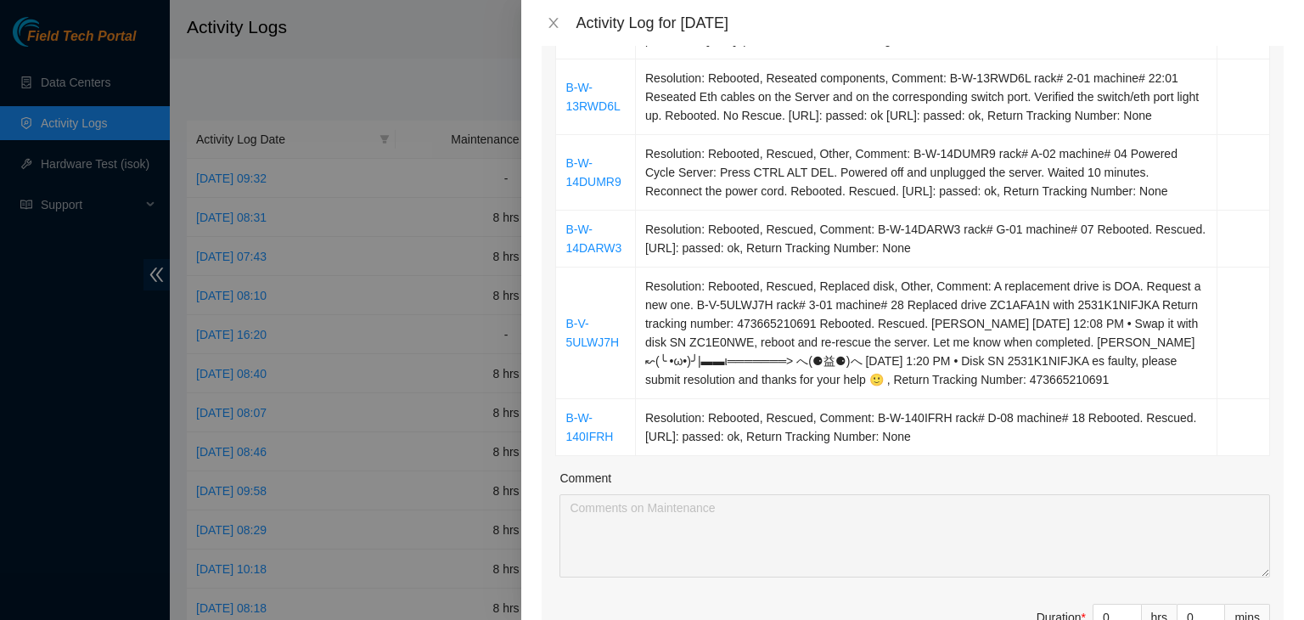
scroll to position [764, 0]
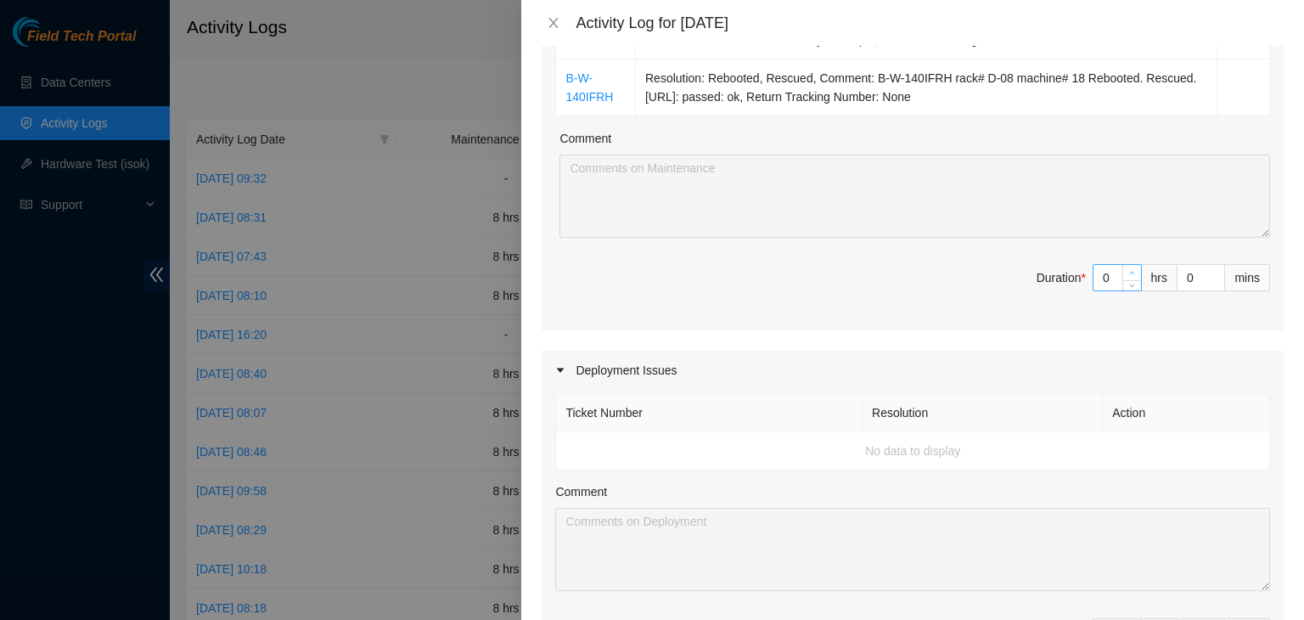
click at [1129, 276] on icon "up" at bounding box center [1132, 273] width 6 height 6
type input "1"
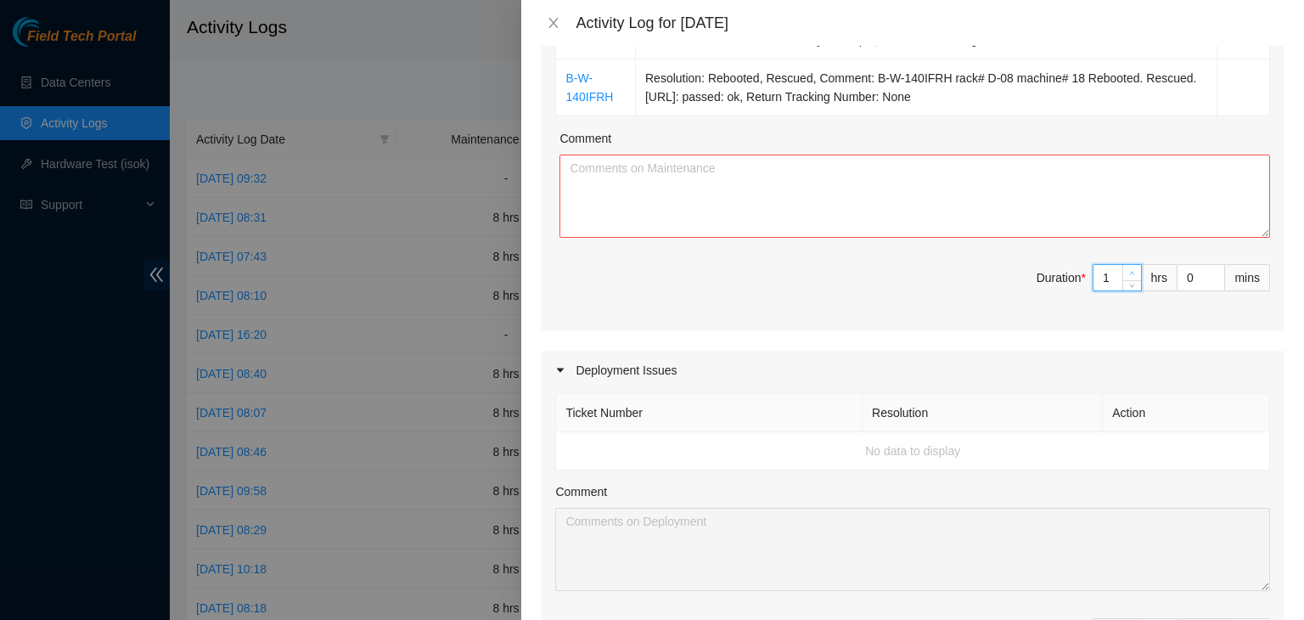
click at [1129, 276] on icon "up" at bounding box center [1132, 273] width 6 height 6
type input "2"
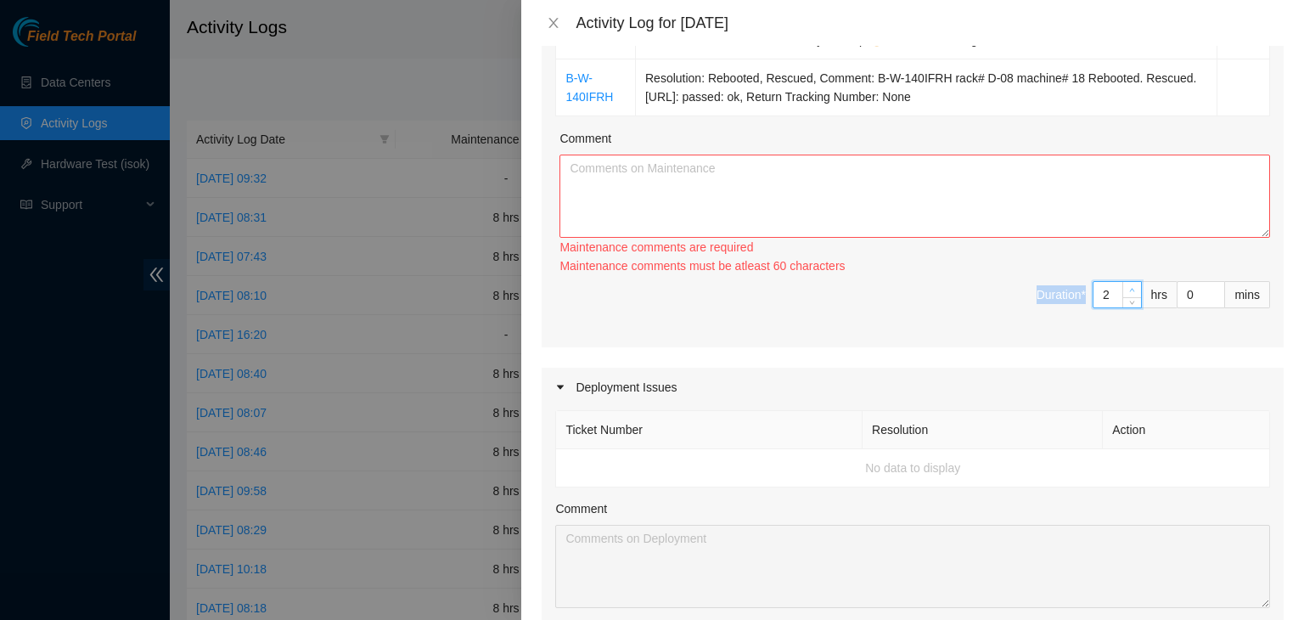
click at [1123, 275] on div "Maintenance comments must be atleast 60 characters" at bounding box center [915, 265] width 711 height 19
click at [1123, 297] on span "Increase Value" at bounding box center [1132, 289] width 19 height 15
type input "3"
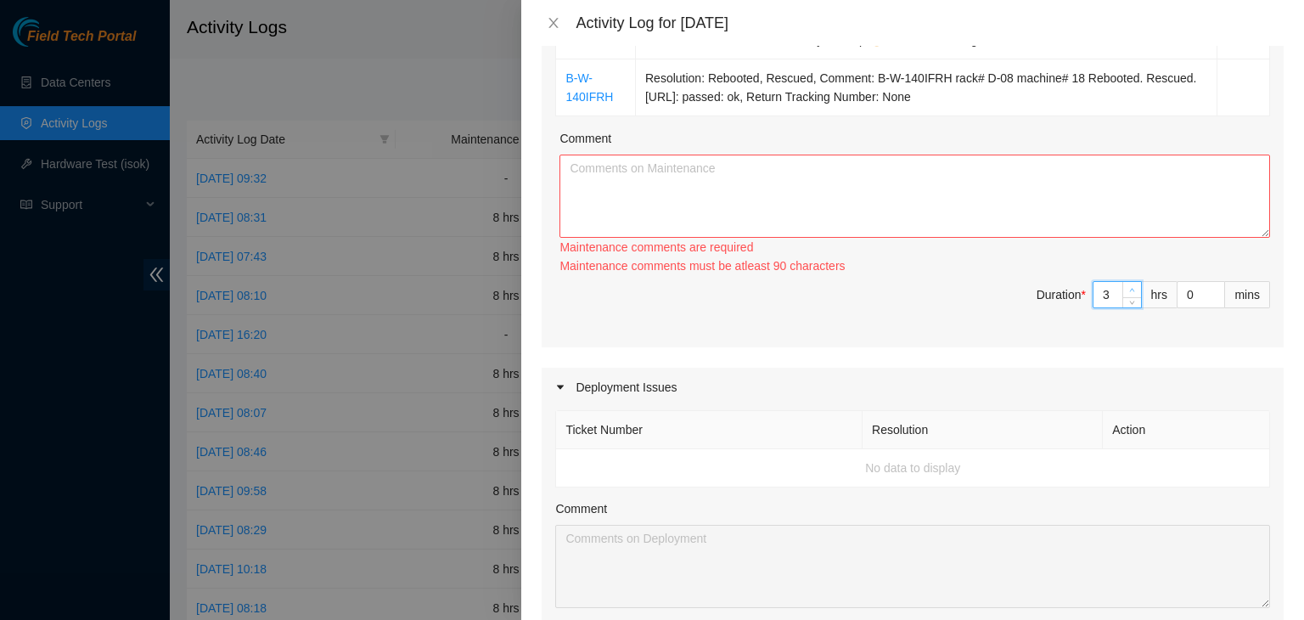
type input "4"
click at [1128, 295] on span "up" at bounding box center [1133, 290] width 10 height 10
type input "5"
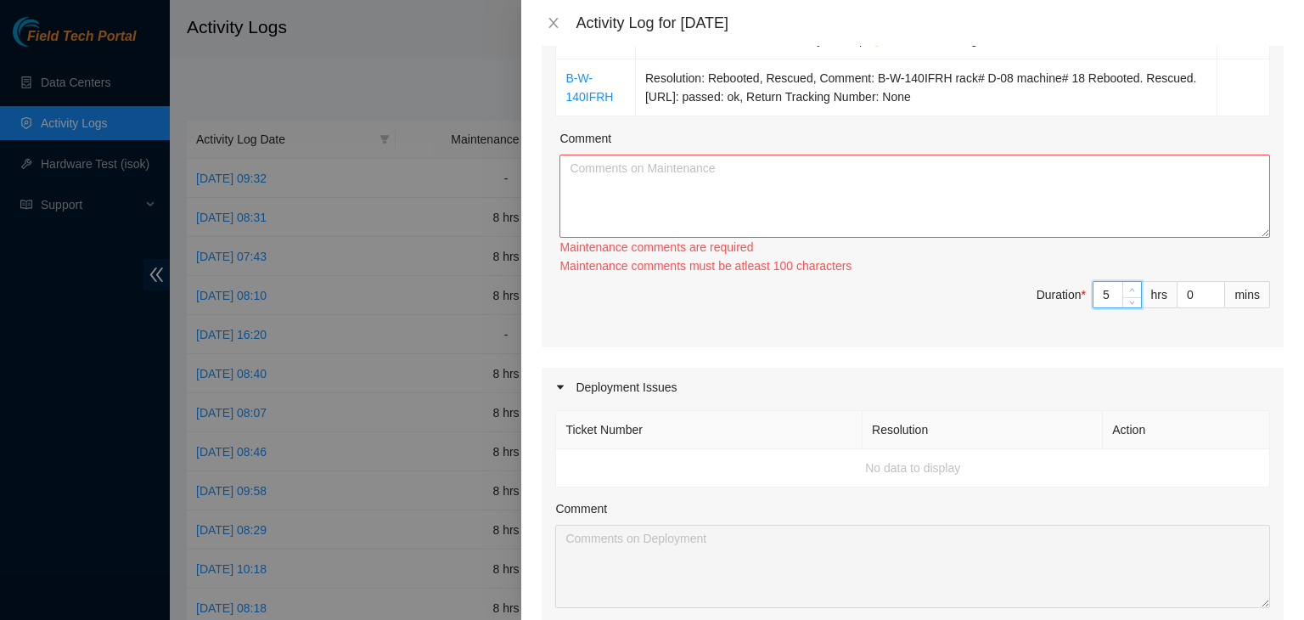
click at [1128, 295] on span "up" at bounding box center [1133, 290] width 10 height 10
type input "6"
click at [1128, 295] on span "up" at bounding box center [1133, 290] width 10 height 10
type input "7"
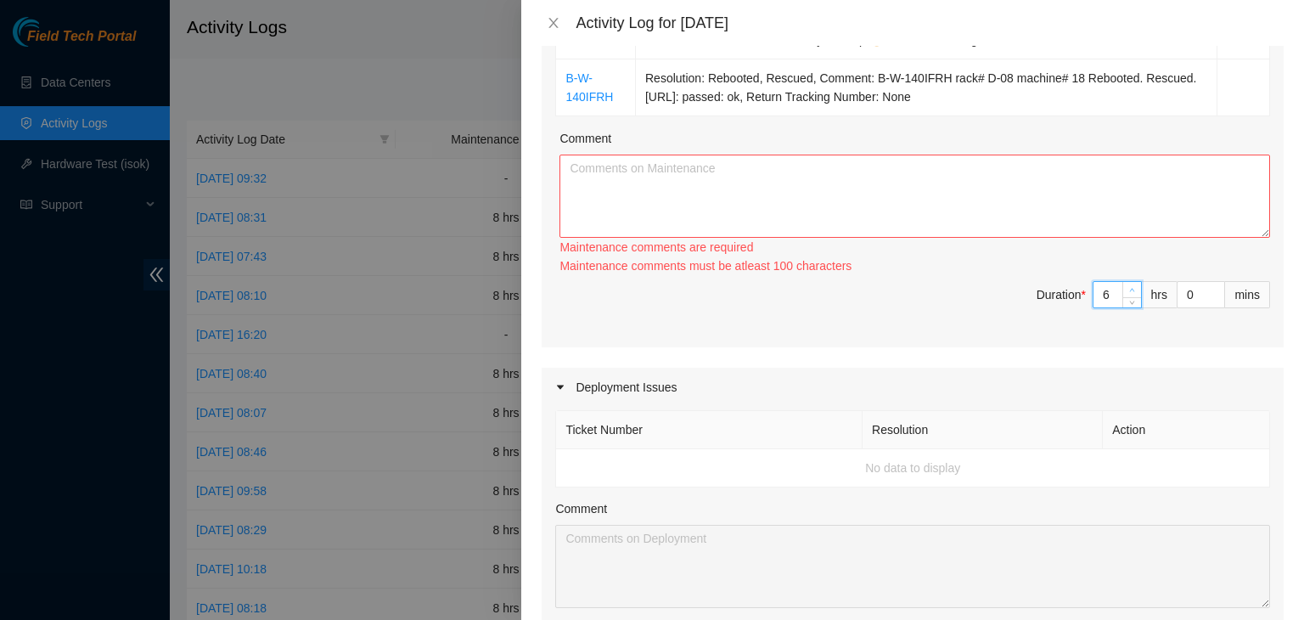
type input "7"
click at [1128, 295] on span "up" at bounding box center [1133, 290] width 10 height 10
type input "8"
click at [1128, 295] on span "up" at bounding box center [1133, 290] width 10 height 10
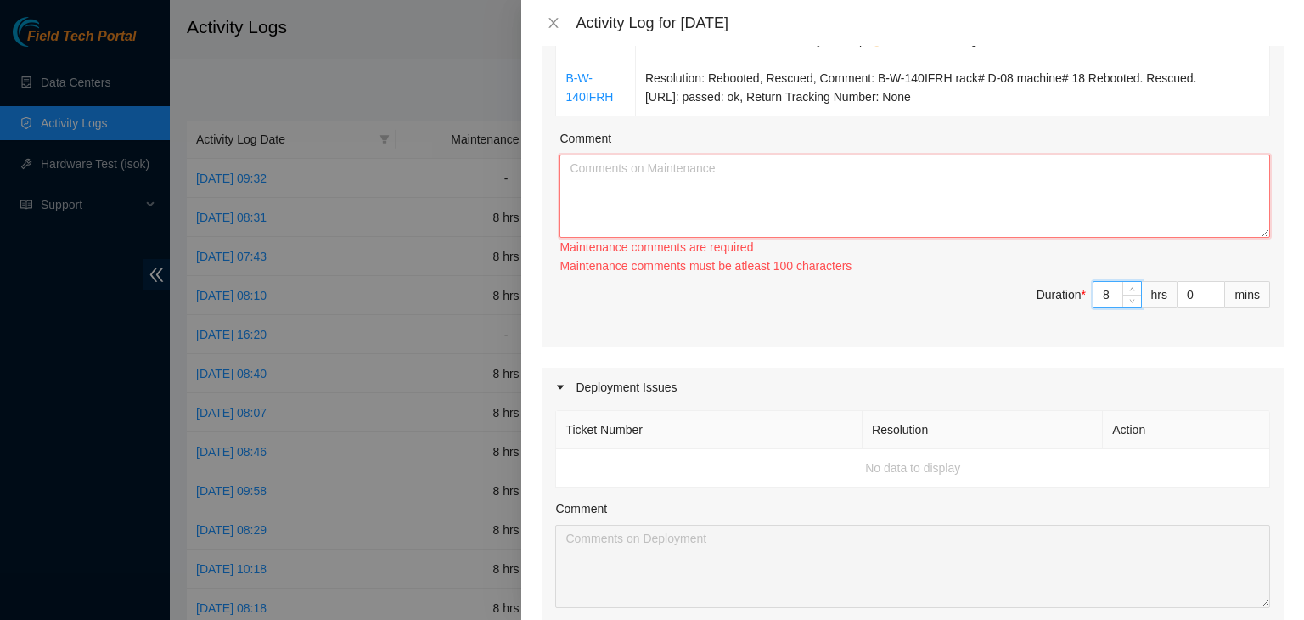
click at [936, 224] on textarea "Comment" at bounding box center [915, 196] width 711 height 83
paste textarea "[DATE] – Reported to DS-DataSite at 05:57 AM; gathered all of [PERSON_NAME]’s i…"
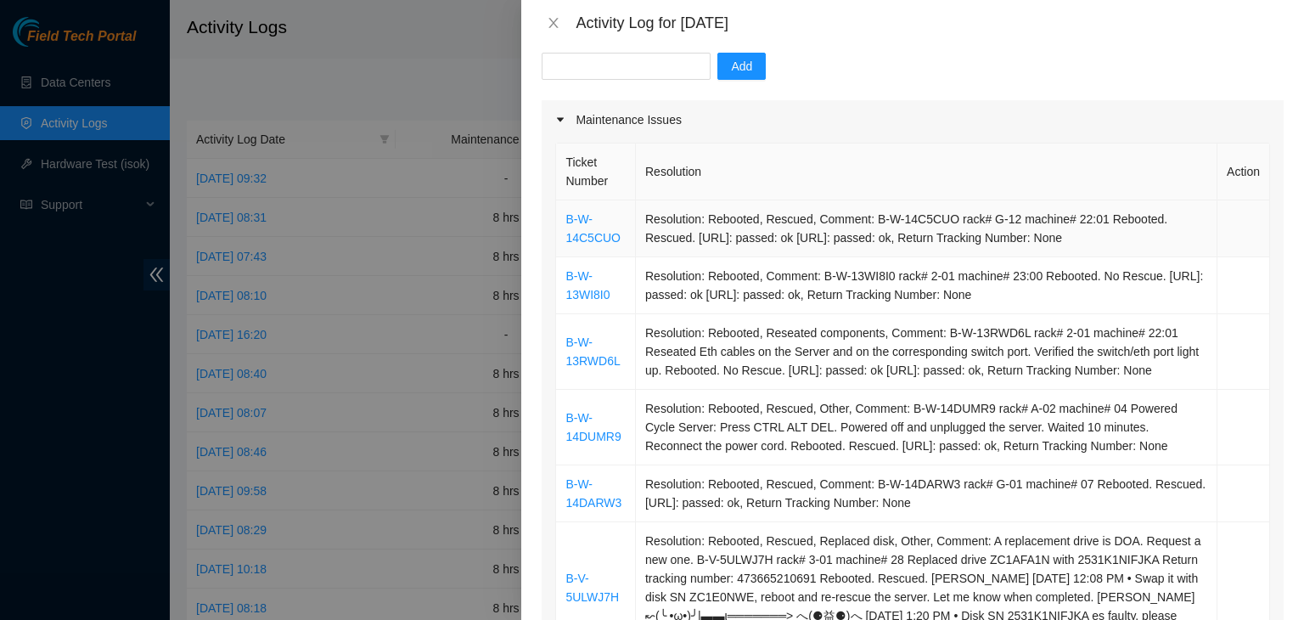
scroll to position [85, 0]
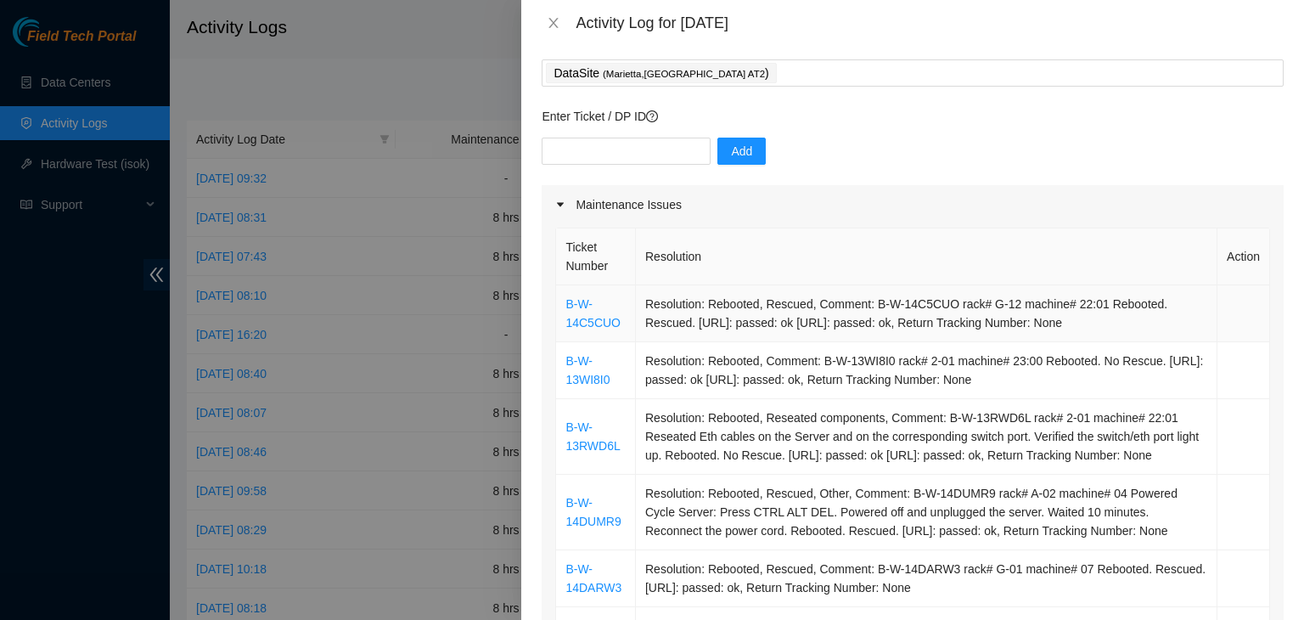
type textarea "[DATE] – Reported to DS-DataSite at 05:57 AM; gathered all of [PERSON_NAME]’s i…"
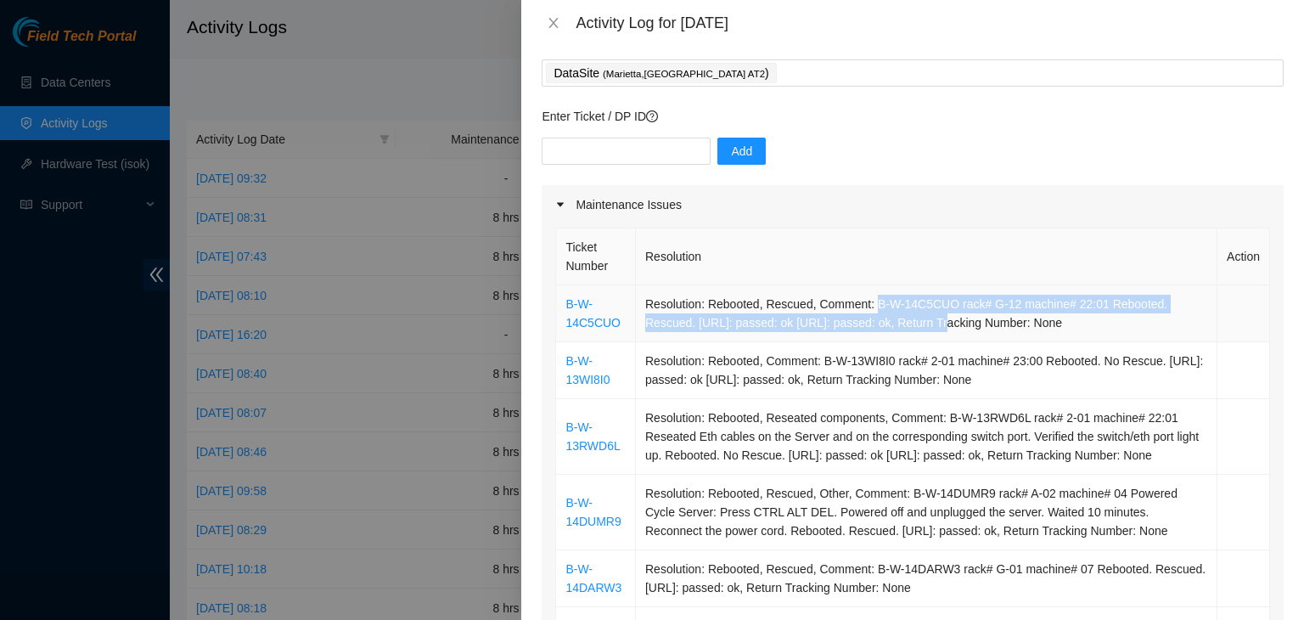
drag, startPoint x: 868, startPoint y: 306, endPoint x: 937, endPoint y: 313, distance: 69.2
click at [936, 314] on td "Resolution: Rebooted, Rescued, Comment: B-W-14C5CUO rack# G-12 machine# 22:01 R…" at bounding box center [927, 313] width 582 height 57
click at [945, 301] on td "Resolution: Rebooted, Rescued, Comment: B-W-14C5CUO rack# G-12 machine# 22:01 R…" at bounding box center [927, 313] width 582 height 57
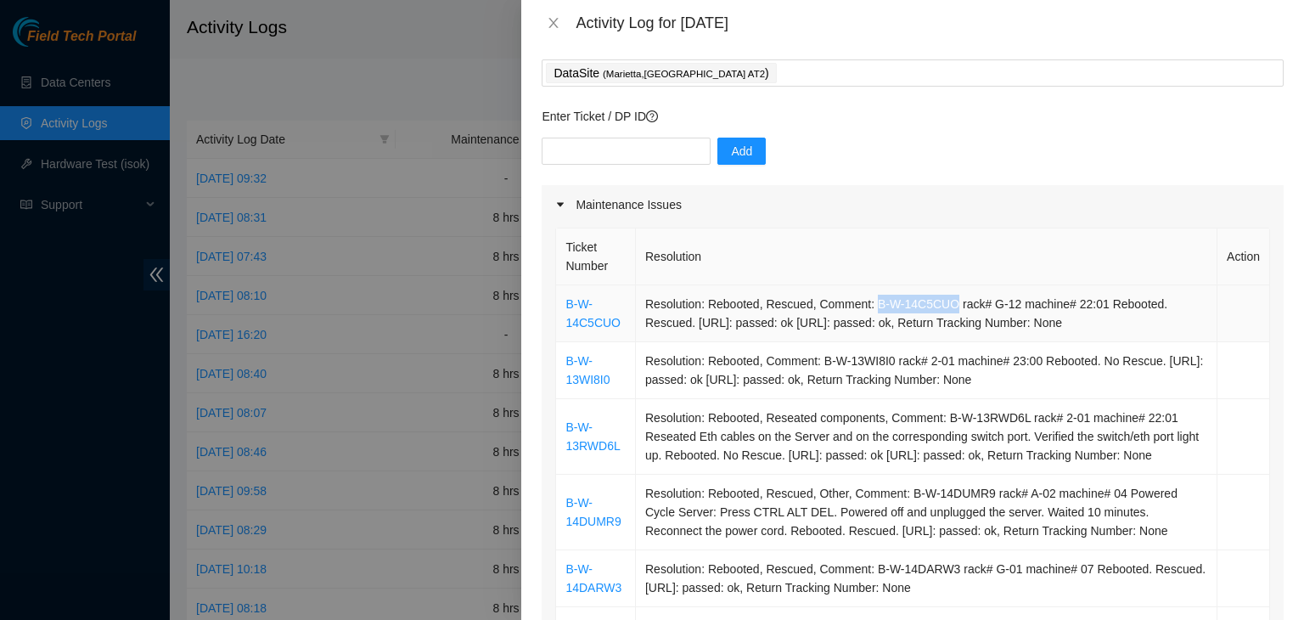
drag, startPoint x: 945, startPoint y: 301, endPoint x: 868, endPoint y: 304, distance: 77.3
click at [868, 304] on td "Resolution: Rebooted, Rescued, Comment: B-W-14C5CUO rack# G-12 machine# 22:01 R…" at bounding box center [927, 313] width 582 height 57
copy td "B-W-14C5CUO"
click at [639, 158] on input "text" at bounding box center [626, 151] width 169 height 27
paste input "B-W-14C5CUO"
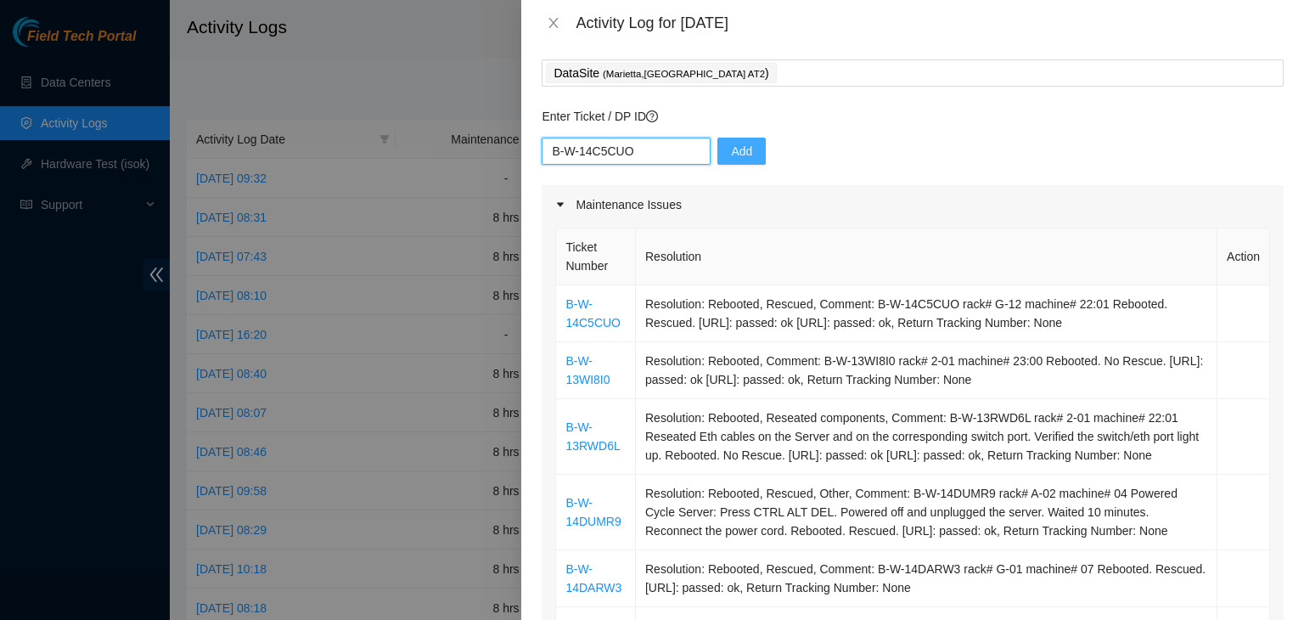
type input "B-W-14C5CUO"
click at [731, 157] on span "Add" at bounding box center [741, 151] width 21 height 19
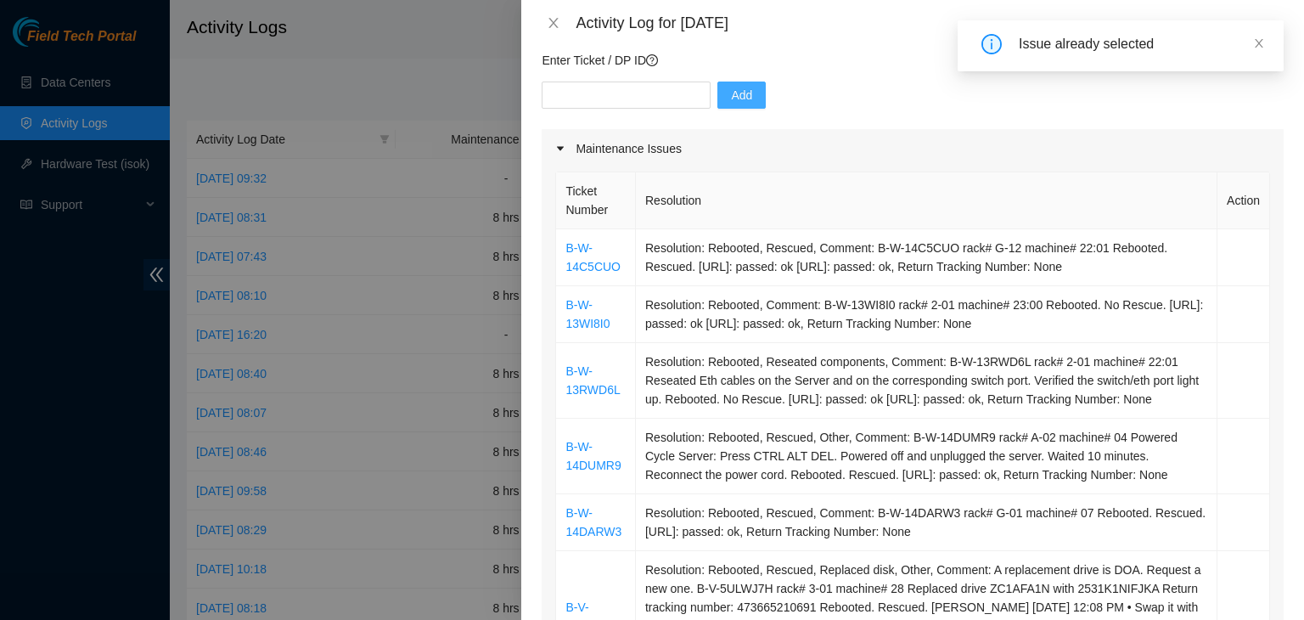
scroll to position [170, 0]
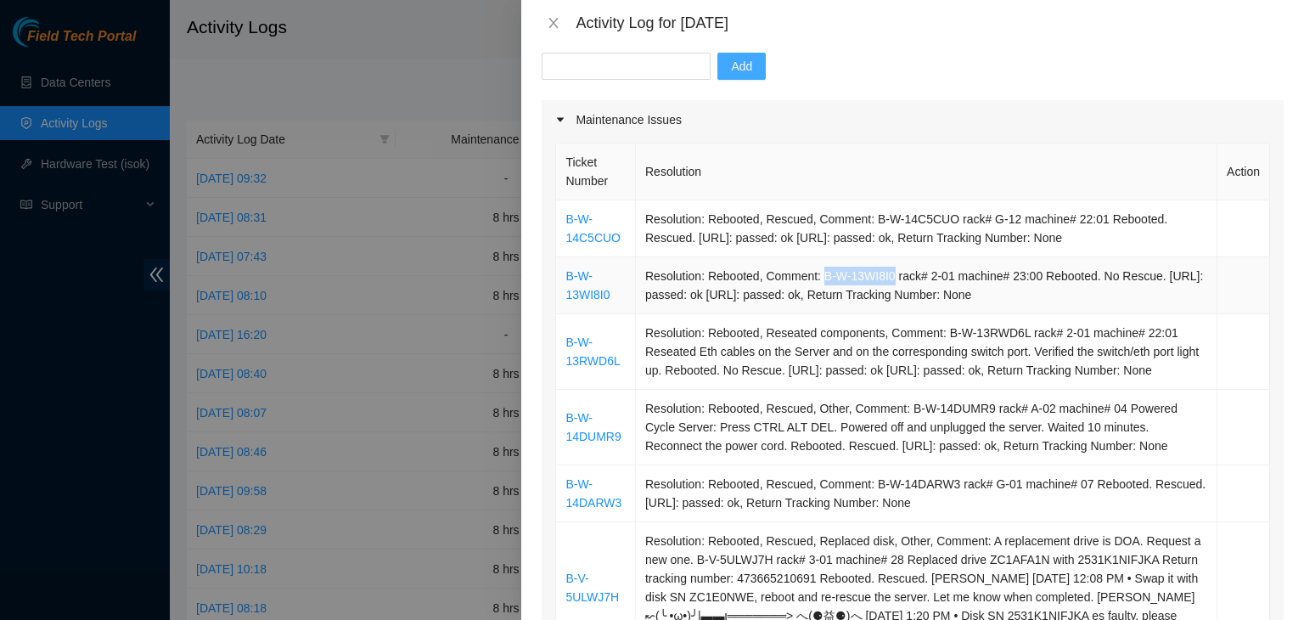
drag, startPoint x: 818, startPoint y: 279, endPoint x: 890, endPoint y: 274, distance: 72.4
click at [890, 274] on td "Resolution: Rebooted, Comment: B-W-13WI8I0 rack# 2-01 machine# 23:00 Rebooted. …" at bounding box center [927, 285] width 582 height 57
copy td "B-W-13WI8I0"
click at [571, 60] on input "text" at bounding box center [626, 66] width 169 height 27
paste input "B-W-13WI8I0"
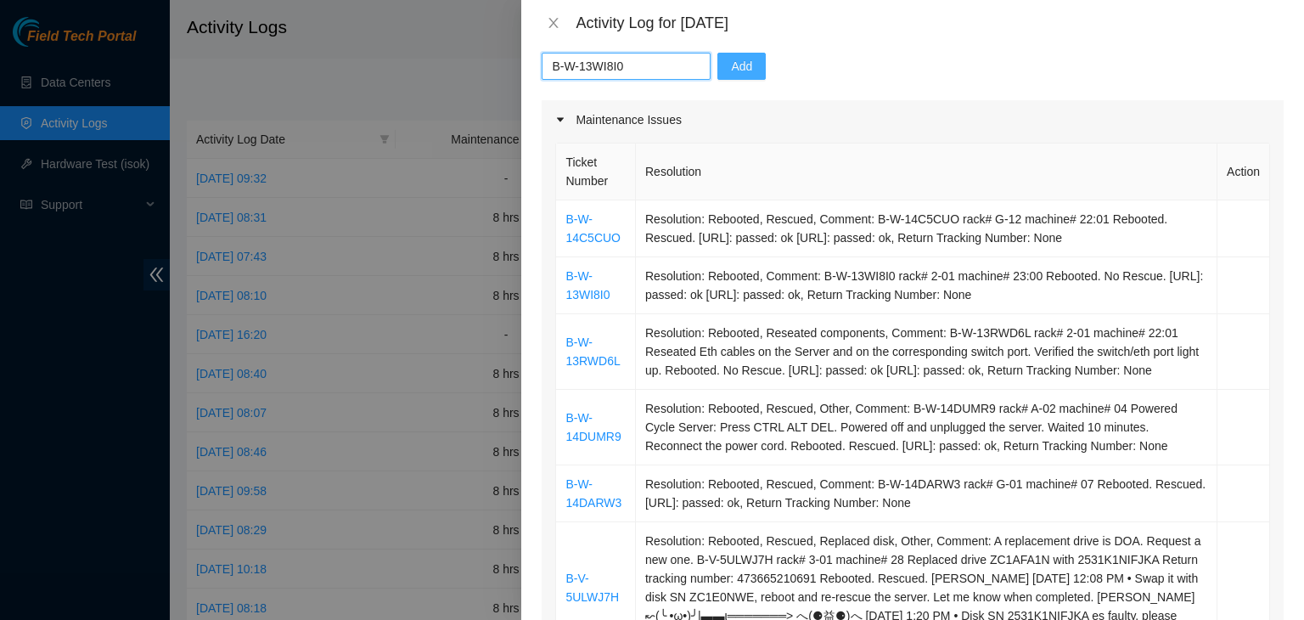
type input "B-W-13WI8I0"
click at [731, 68] on span "Add" at bounding box center [741, 66] width 21 height 19
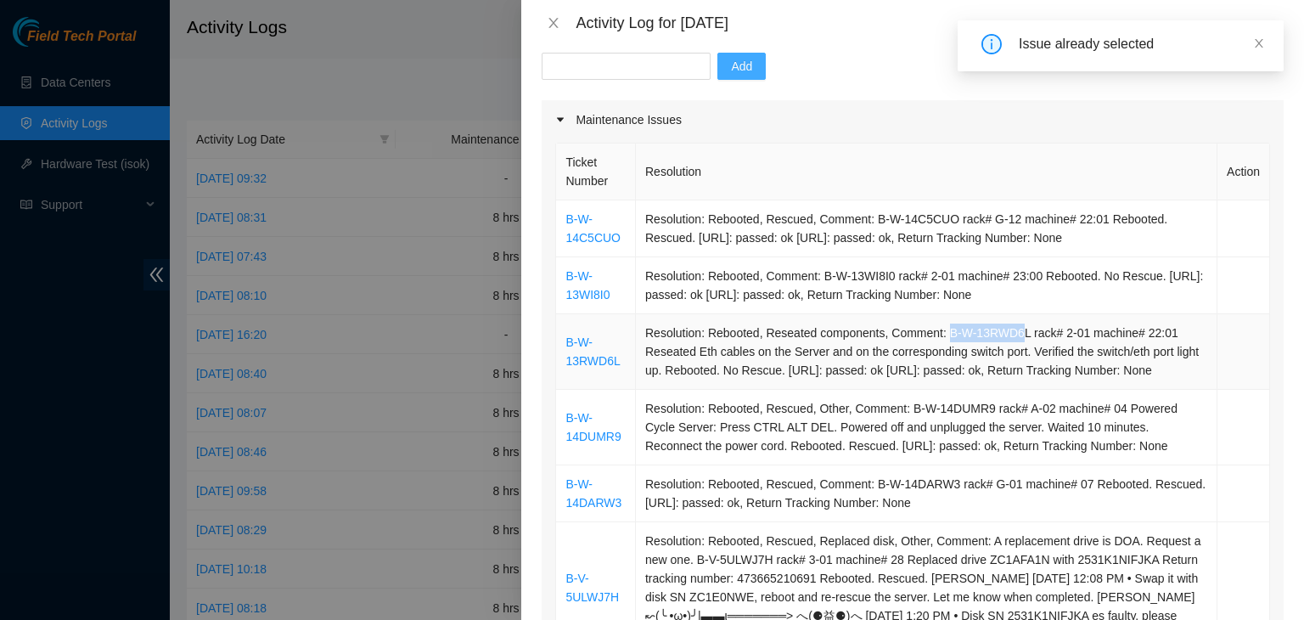
drag, startPoint x: 941, startPoint y: 334, endPoint x: 1017, endPoint y: 337, distance: 76.5
click at [1016, 337] on td "Resolution: Rebooted, Reseated components, Comment: B-W-13RWD6L rack# 2-01 mach…" at bounding box center [927, 352] width 582 height 76
click at [1017, 337] on td "Resolution: Rebooted, Reseated components, Comment: B-W-13RWD6L rack# 2-01 mach…" at bounding box center [927, 352] width 582 height 76
drag, startPoint x: 1016, startPoint y: 334, endPoint x: 940, endPoint y: 334, distance: 76.4
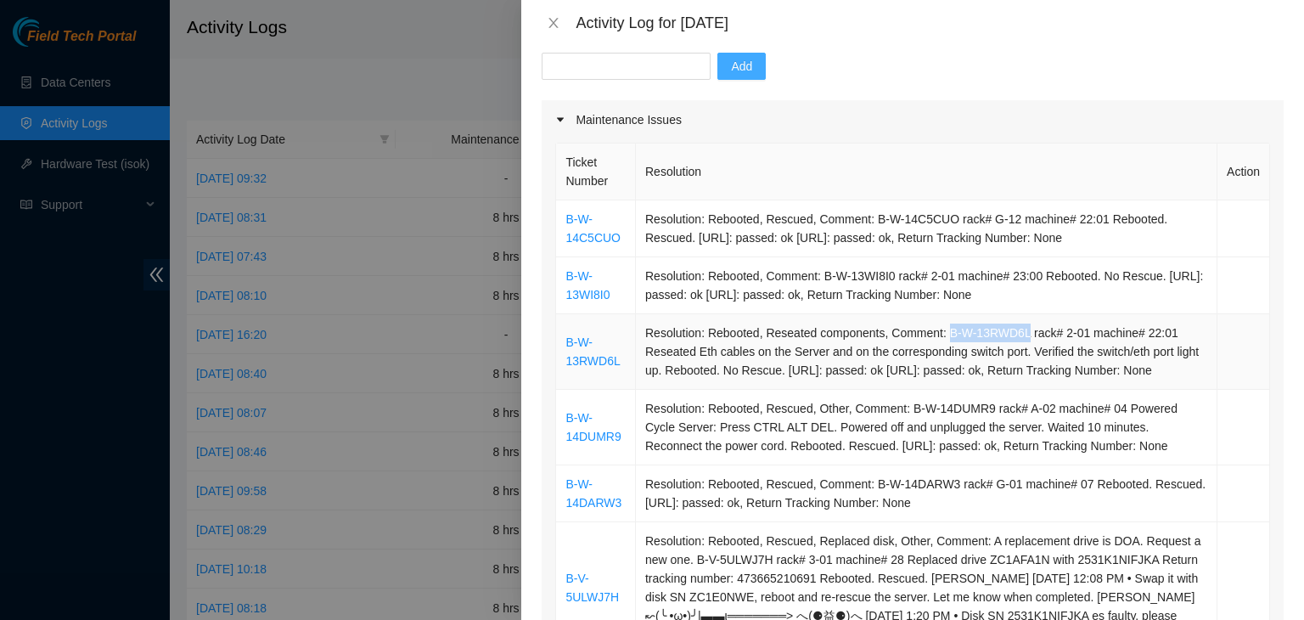
click at [940, 334] on td "Resolution: Rebooted, Reseated components, Comment: B-W-13RWD6L rack# 2-01 mach…" at bounding box center [927, 352] width 582 height 76
copy td "B-W-13RWD6L"
click at [601, 63] on input "text" at bounding box center [626, 66] width 169 height 27
paste input "B-W-13RWD6L"
type input "B-W-13RWD6L"
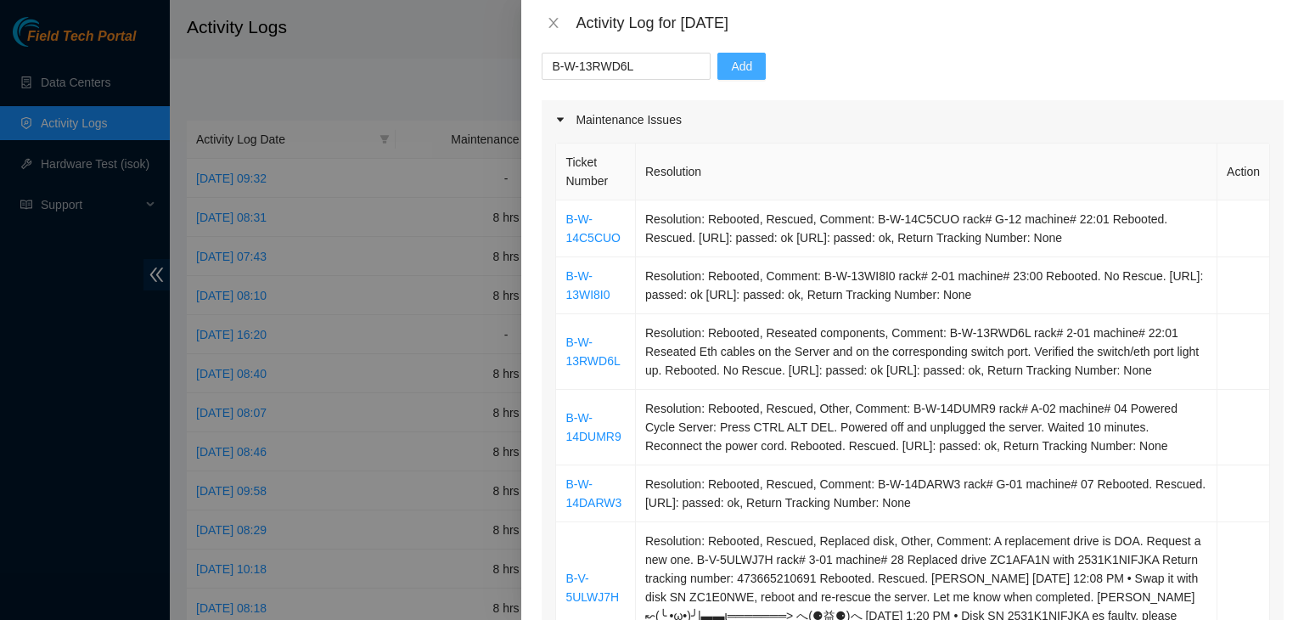
click at [734, 72] on span "Add" at bounding box center [741, 66] width 21 height 19
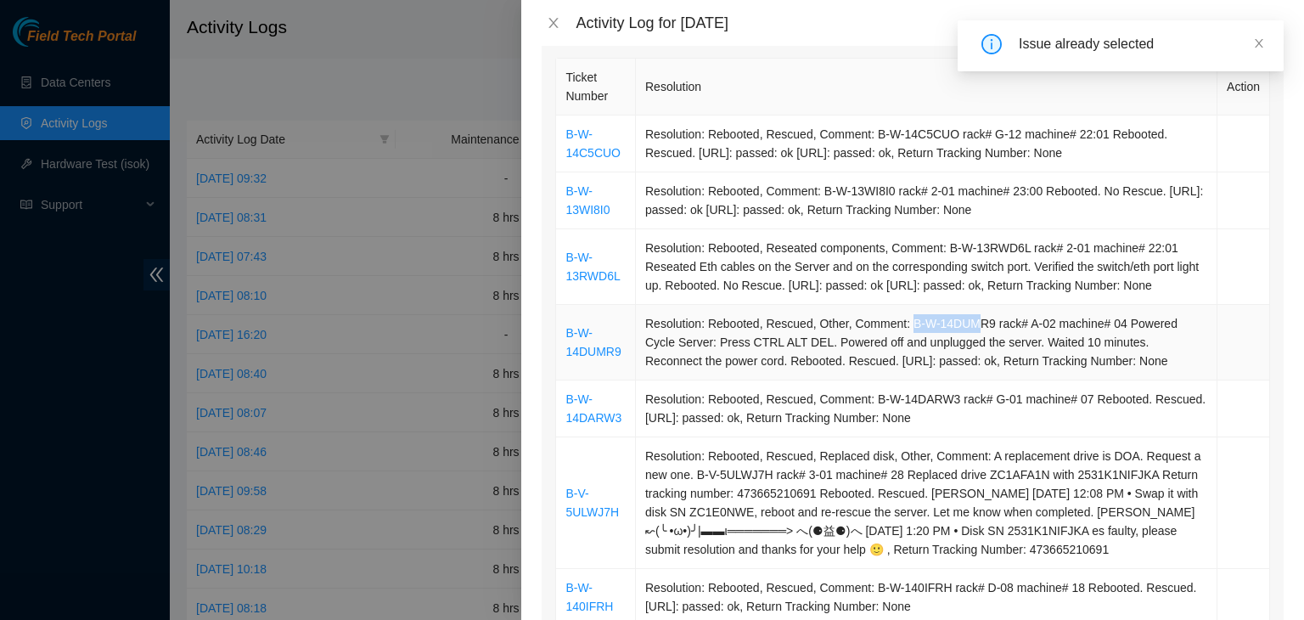
drag, startPoint x: 903, startPoint y: 343, endPoint x: 971, endPoint y: 346, distance: 68.0
click at [971, 346] on td "Resolution: Rebooted, Rescued, Other, Comment: B-W-14DUMR9 rack# A-02 machine# …" at bounding box center [927, 343] width 582 height 76
click at [973, 346] on td "Resolution: Rebooted, Rescued, Other, Comment: B-W-14DUMR9 rack# A-02 machine# …" at bounding box center [927, 343] width 582 height 76
drag, startPoint x: 974, startPoint y: 346, endPoint x: 982, endPoint y: 343, distance: 9.1
click at [982, 343] on td "Resolution: Rebooted, Rescued, Other, Comment: B-W-14DUMR9 rack# A-02 machine# …" at bounding box center [927, 343] width 582 height 76
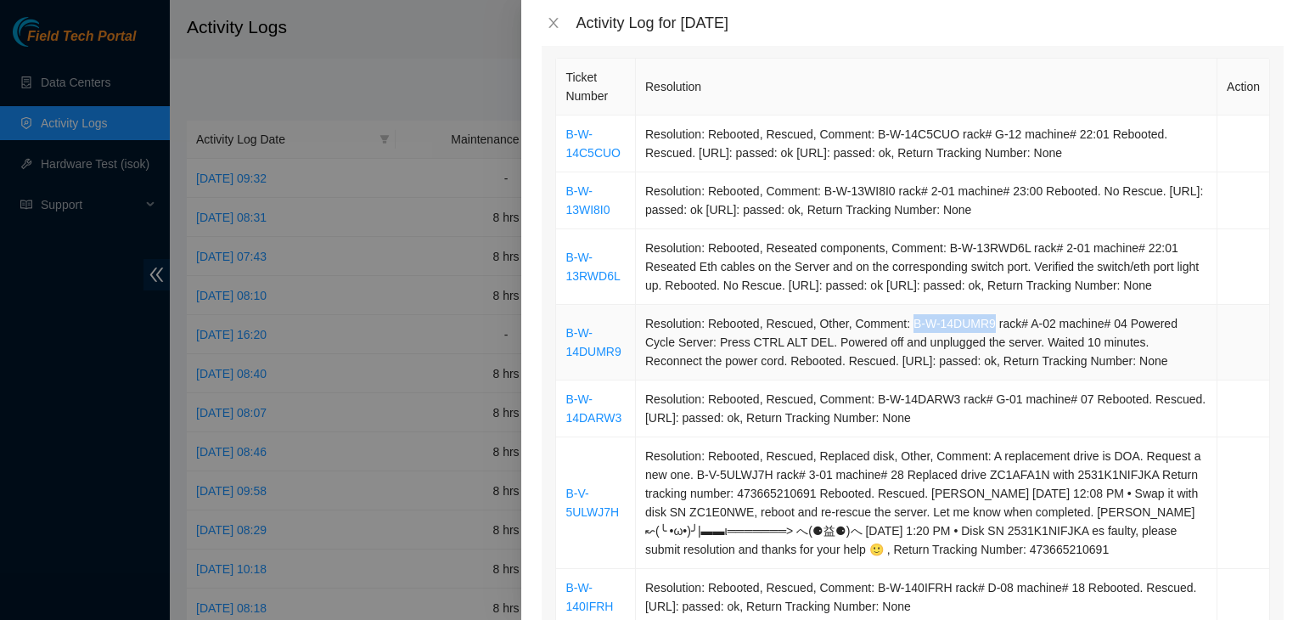
copy td "B-W-14DUMR9"
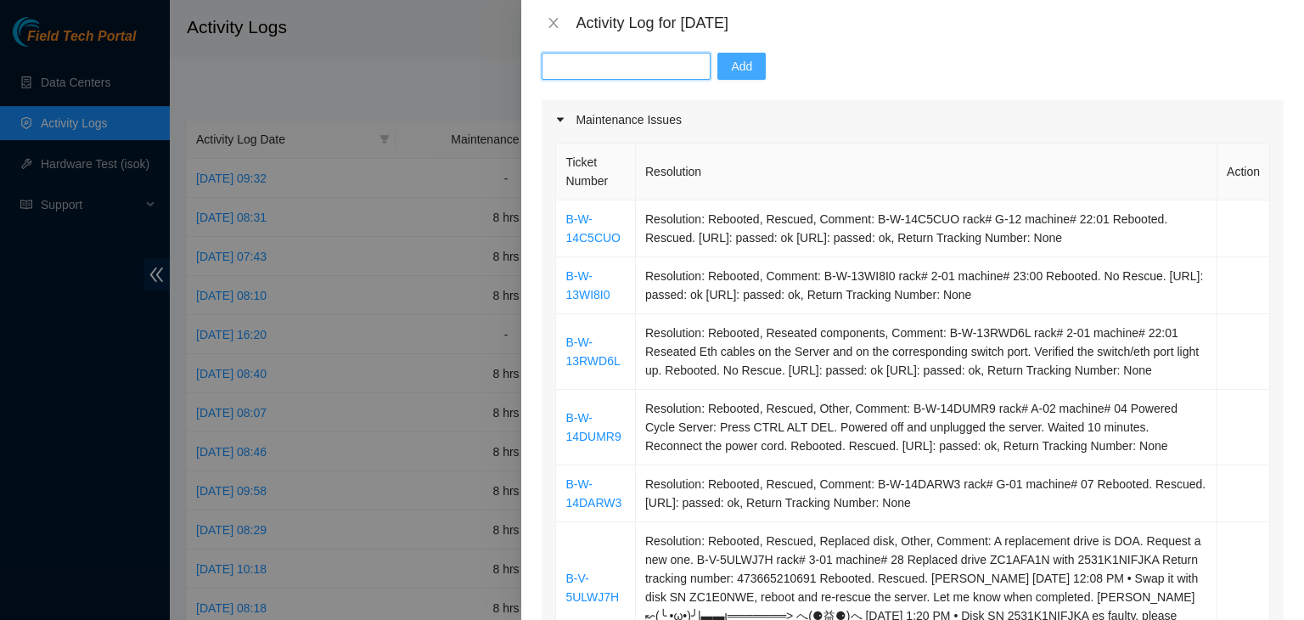
click at [605, 72] on input "text" at bounding box center [626, 66] width 169 height 27
paste input "B-W-14DUMR9"
type input "B-W-14DUMR9"
click at [731, 74] on span "Add" at bounding box center [741, 66] width 21 height 19
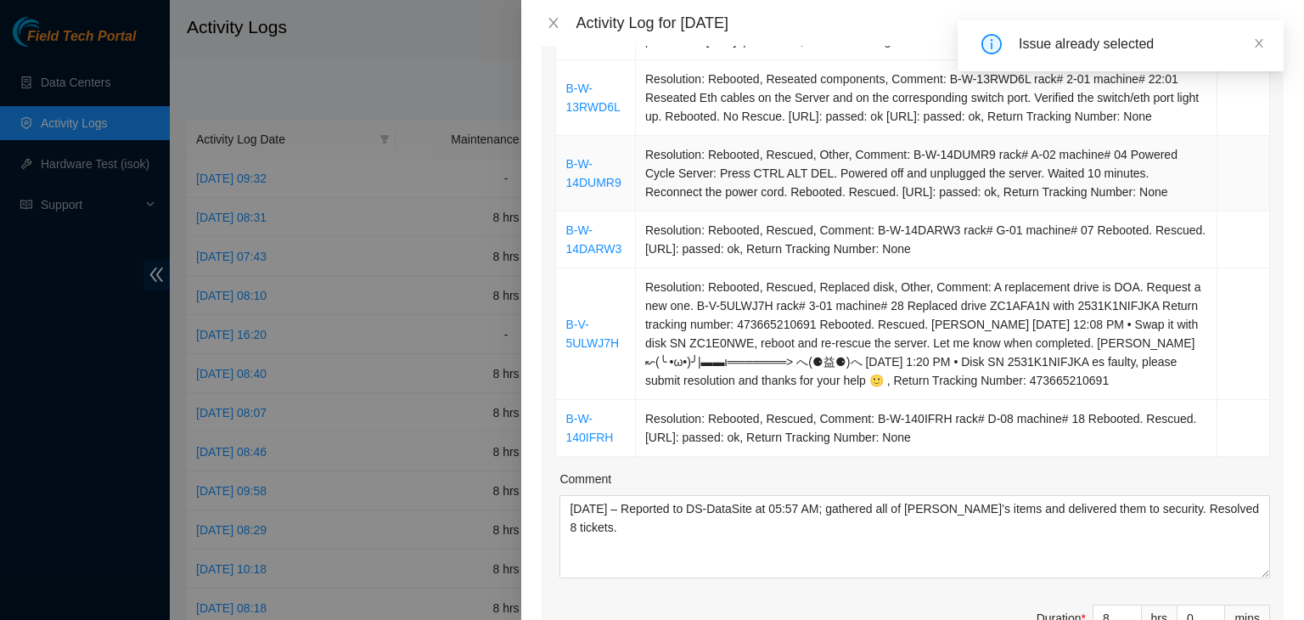
scroll to position [425, 0]
drag, startPoint x: 870, startPoint y: 250, endPoint x: 944, endPoint y: 249, distance: 74.7
click at [944, 249] on td "Resolution: Rebooted, Rescued, Comment: B-W-14DARW3 rack# G-01 machine# 07 Rebo…" at bounding box center [927, 239] width 582 height 57
click at [946, 248] on td "Resolution: Rebooted, Rescued, Comment: B-W-14DARW3 rack# G-01 machine# 07 Rebo…" at bounding box center [927, 239] width 582 height 57
click at [947, 249] on td "Resolution: Rebooted, Rescued, Comment: B-W-14DARW3 rack# G-01 machine# 07 Rebo…" at bounding box center [927, 239] width 582 height 57
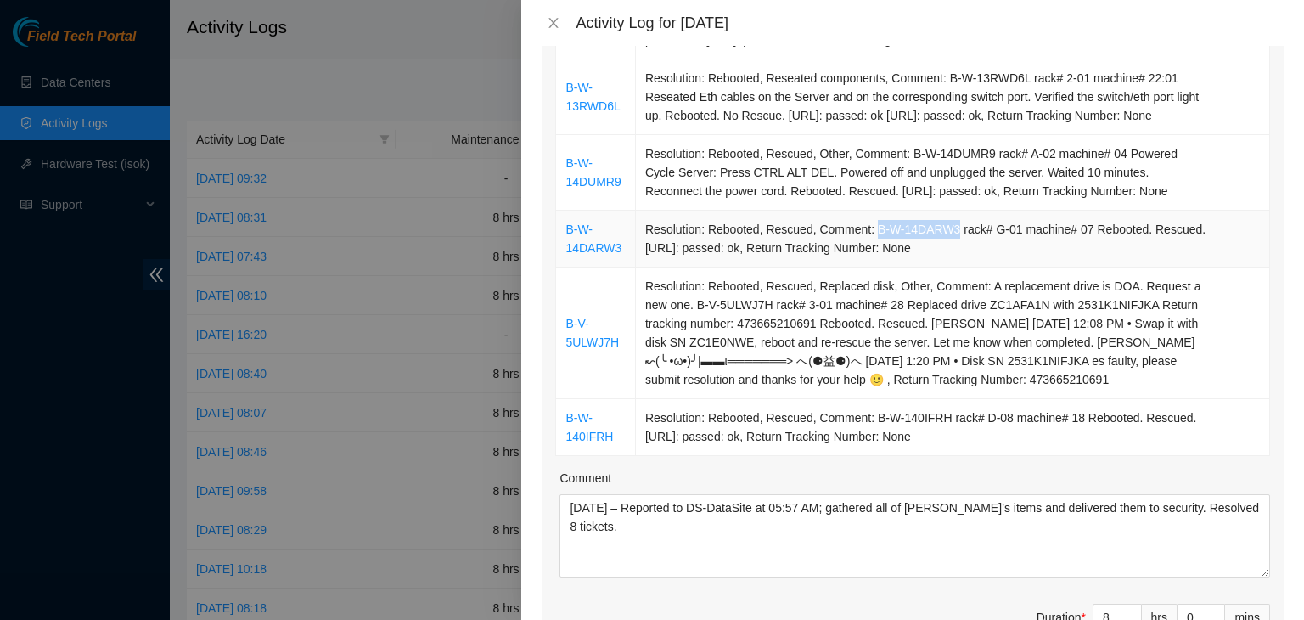
click at [947, 249] on td "Resolution: Rebooted, Rescued, Comment: B-W-14DARW3 rack# G-01 machine# 07 Rebo…" at bounding box center [927, 239] width 582 height 57
click at [947, 248] on td "Resolution: Rebooted, Rescued, Comment: B-W-14DARW3 rack# G-01 machine# 07 Rebo…" at bounding box center [927, 239] width 582 height 57
drag, startPoint x: 913, startPoint y: 254, endPoint x: 895, endPoint y: 256, distance: 17.9
click at [896, 256] on td "Resolution: Rebooted, Rescued, Comment: B-W-14DARW3 rack# G-01 machine# 07 Rebo…" at bounding box center [927, 239] width 582 height 57
click at [895, 256] on td "Resolution: Rebooted, Rescued, Comment: B-W-14DARW3 rack# G-01 machine# 07 Rebo…" at bounding box center [927, 239] width 582 height 57
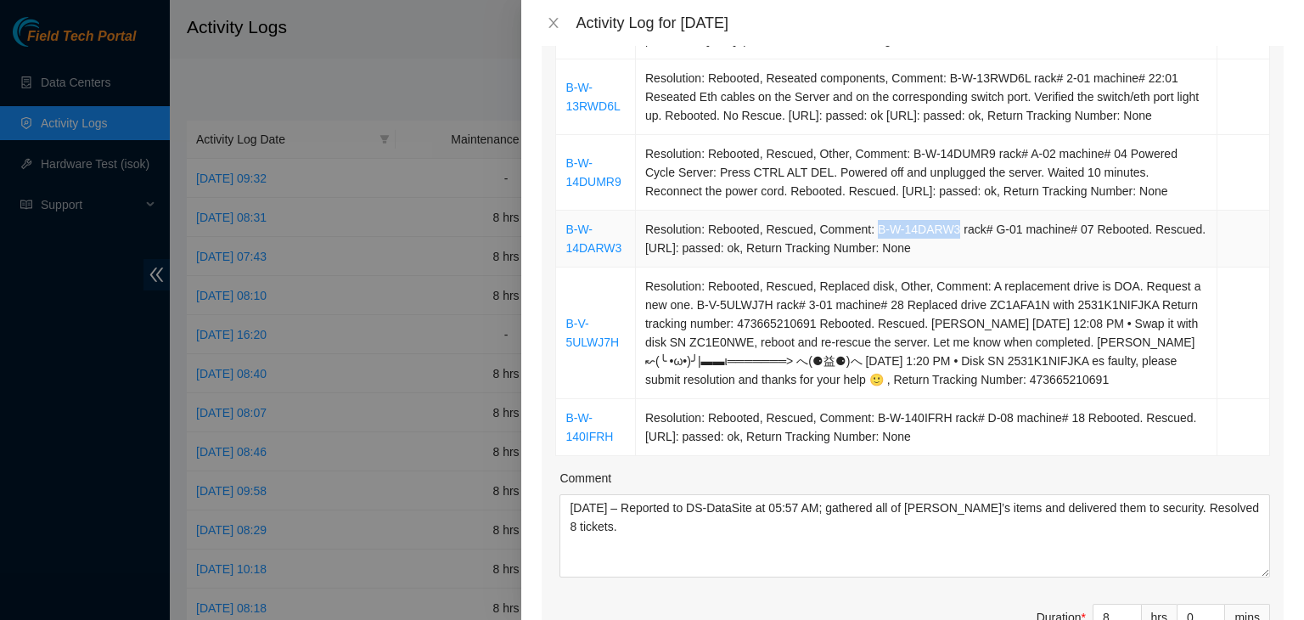
drag, startPoint x: 869, startPoint y: 247, endPoint x: 945, endPoint y: 251, distance: 76.5
click at [945, 251] on td "Resolution: Rebooted, Rescued, Comment: B-W-14DARW3 rack# G-01 machine# 07 Rebo…" at bounding box center [927, 239] width 582 height 57
copy td "B-W-14DARW3"
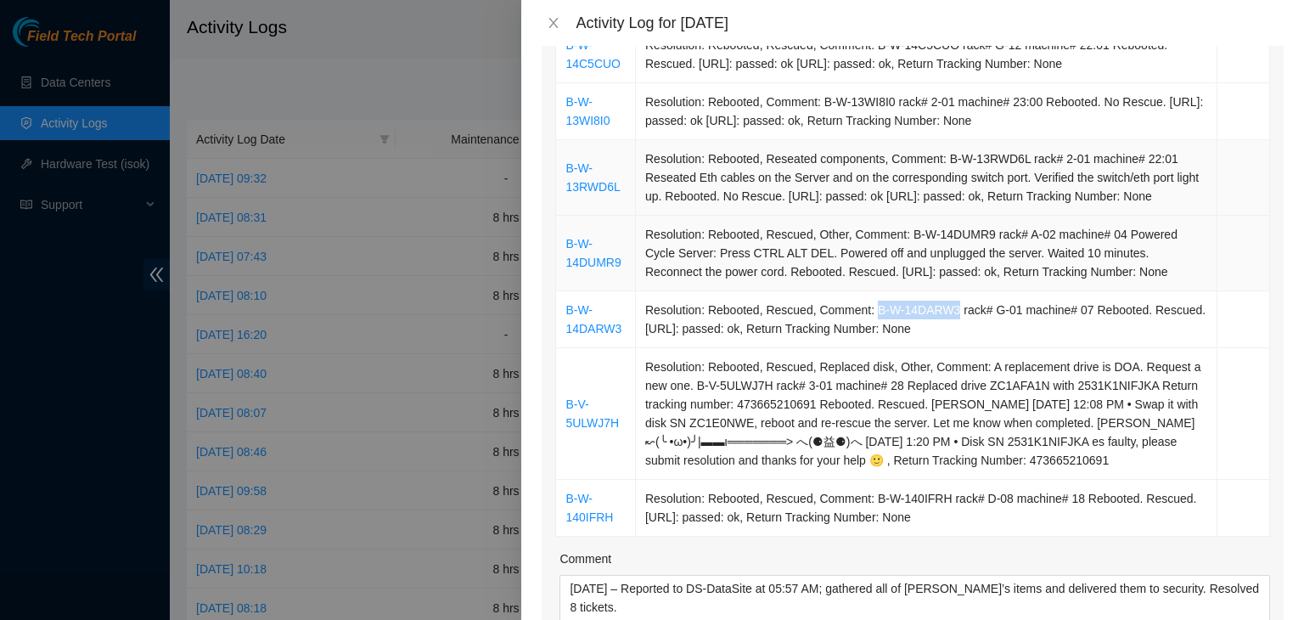
scroll to position [170, 0]
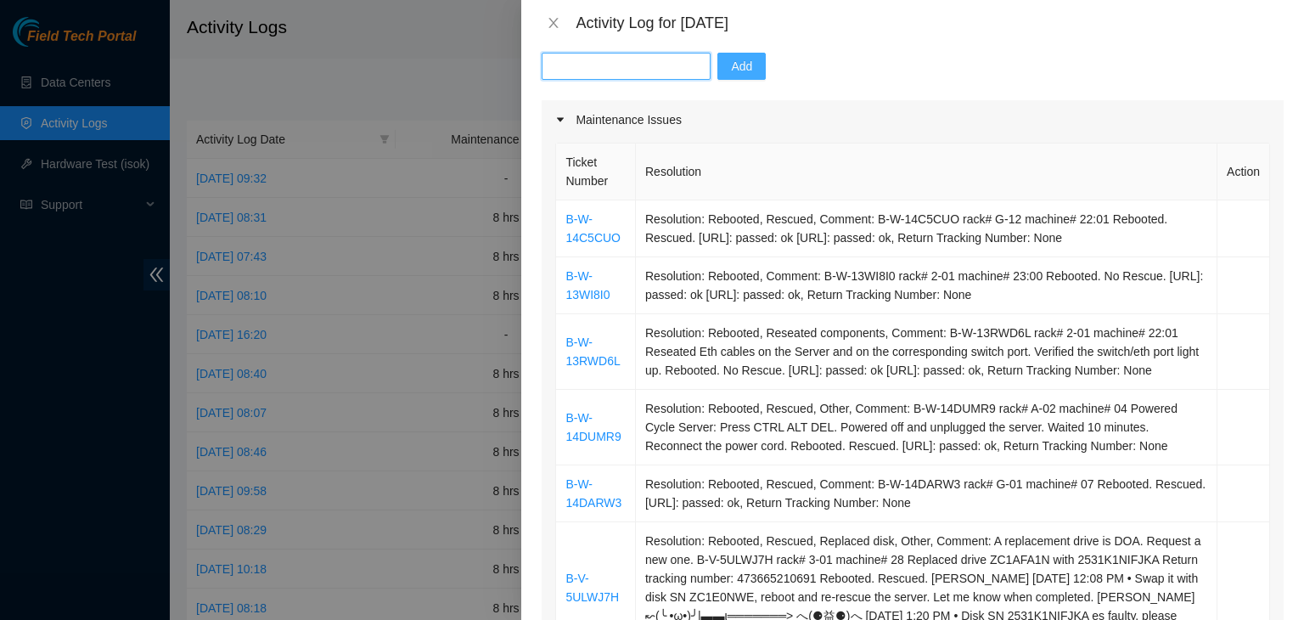
click at [610, 62] on input "text" at bounding box center [626, 66] width 169 height 27
paste input "B-W-14DARW3"
type input "B-W-14DARW3"
click at [738, 77] on button "Add" at bounding box center [742, 66] width 48 height 27
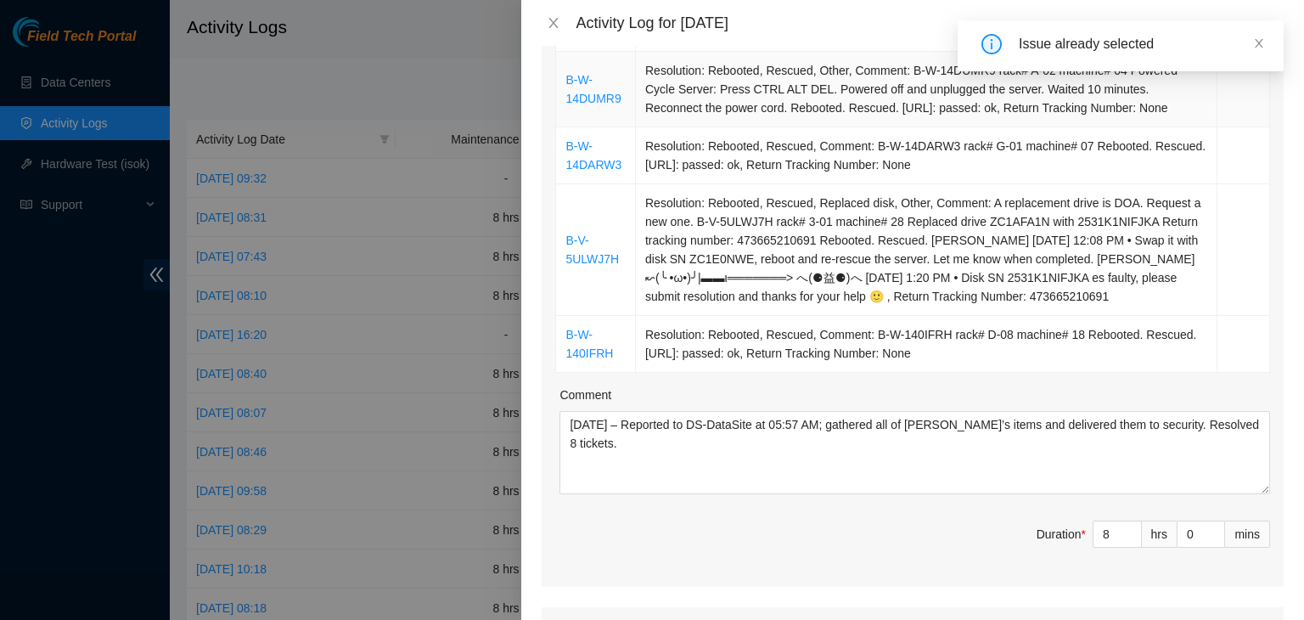
scroll to position [509, 0]
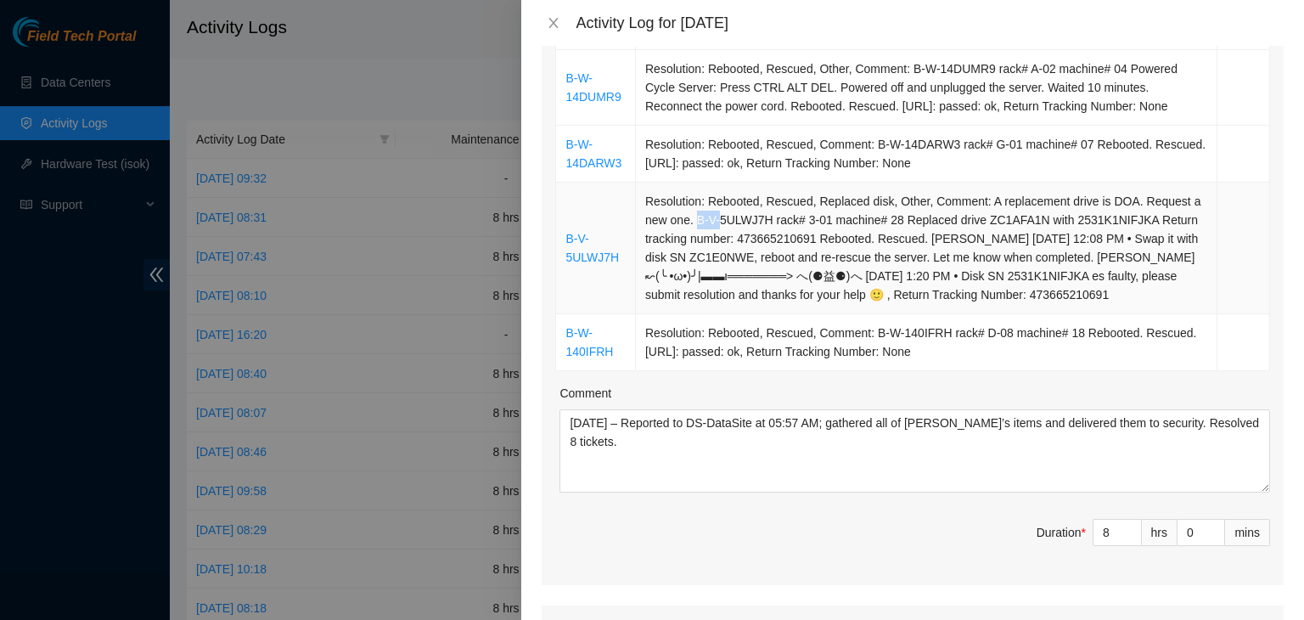
drag, startPoint x: 694, startPoint y: 239, endPoint x: 728, endPoint y: 236, distance: 34.1
click at [723, 237] on td "Resolution: Rebooted, Rescued, Replaced disk, Other, Comment: A replacement dri…" at bounding box center [927, 249] width 582 height 132
drag, startPoint x: 768, startPoint y: 239, endPoint x: 693, endPoint y: 239, distance: 74.7
click at [693, 239] on td "Resolution: Rebooted, Rescued, Replaced disk, Other, Comment: A replacement dri…" at bounding box center [927, 249] width 582 height 132
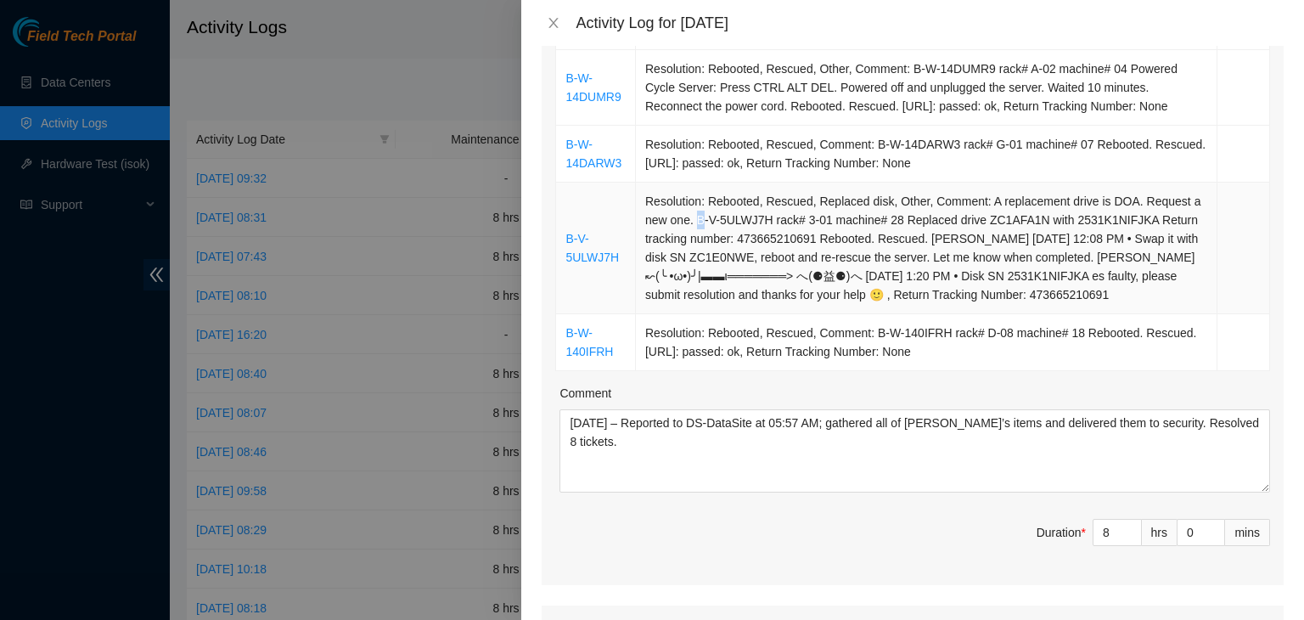
click at [693, 239] on td "Resolution: Rebooted, Rescued, Replaced disk, Other, Comment: A replacement dri…" at bounding box center [927, 249] width 582 height 132
click at [695, 235] on td "Resolution: Rebooted, Rescued, Replaced disk, Other, Comment: A replacement dri…" at bounding box center [927, 249] width 582 height 132
drag, startPoint x: 695, startPoint y: 235, endPoint x: 738, endPoint y: 234, distance: 43.3
click at [738, 234] on td "Resolution: Rebooted, Rescued, Replaced disk, Other, Comment: A replacement dri…" at bounding box center [927, 249] width 582 height 132
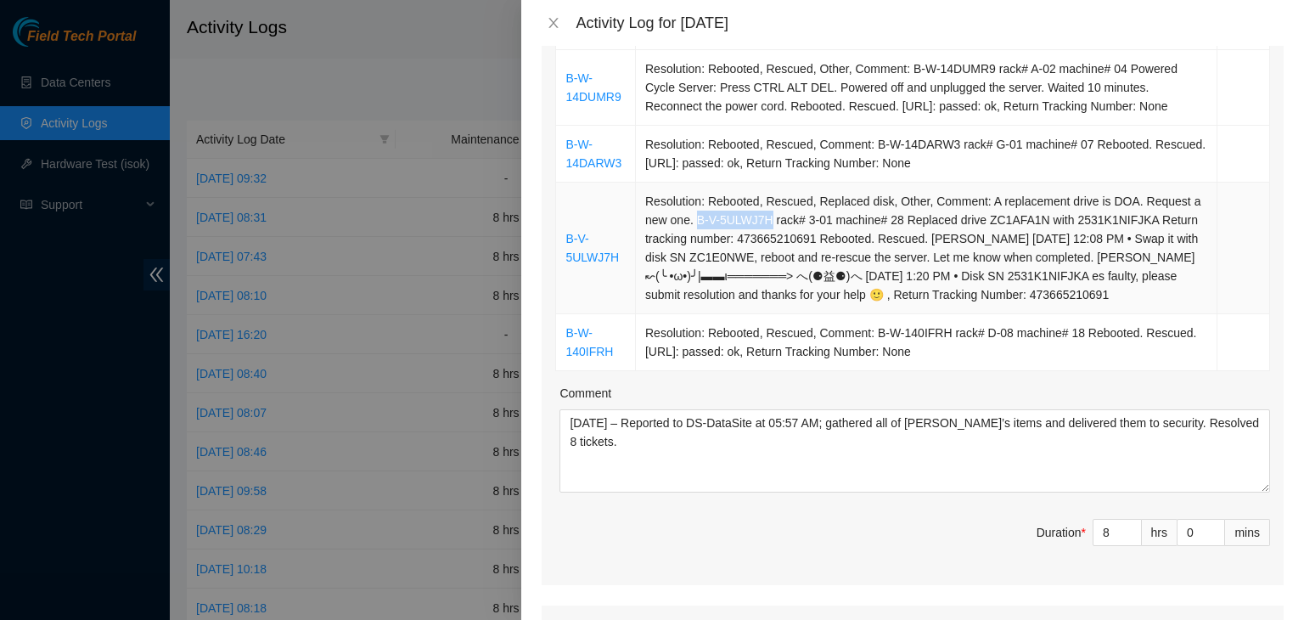
copy td "B-V-5ULWJ7H"
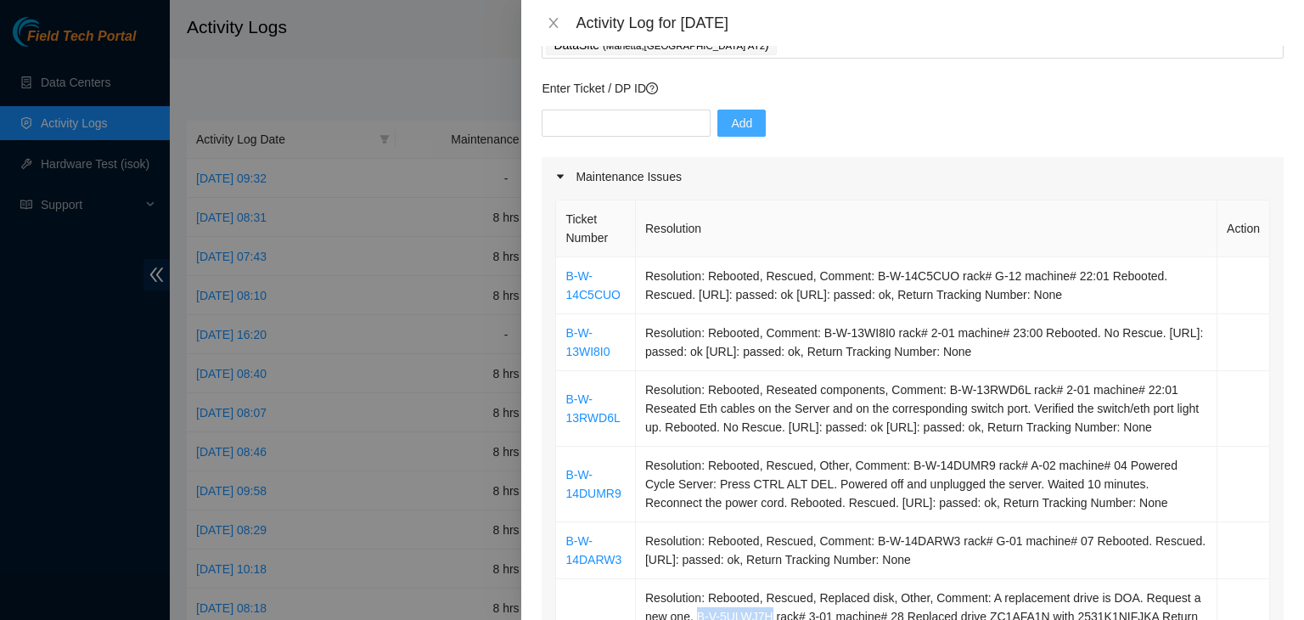
scroll to position [0, 0]
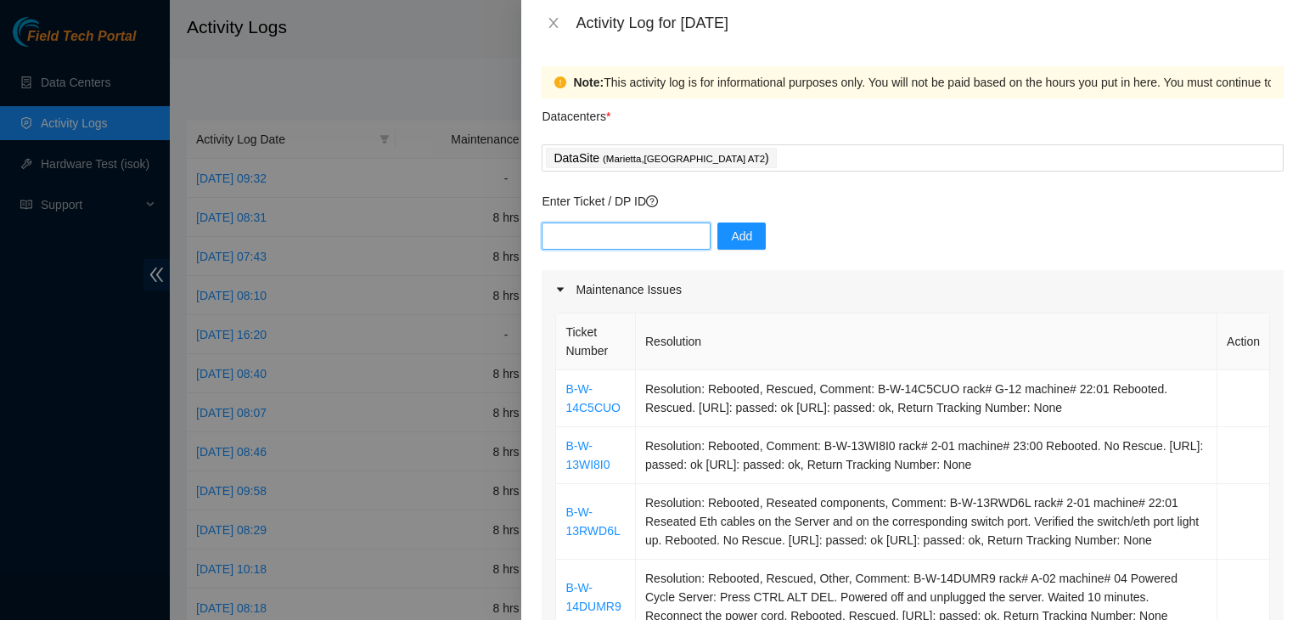
click at [639, 237] on input "text" at bounding box center [626, 235] width 169 height 27
paste input "B-V-5ULWJ7H"
type input "B-V-5ULWJ7H"
click at [731, 236] on span "Add" at bounding box center [741, 236] width 21 height 19
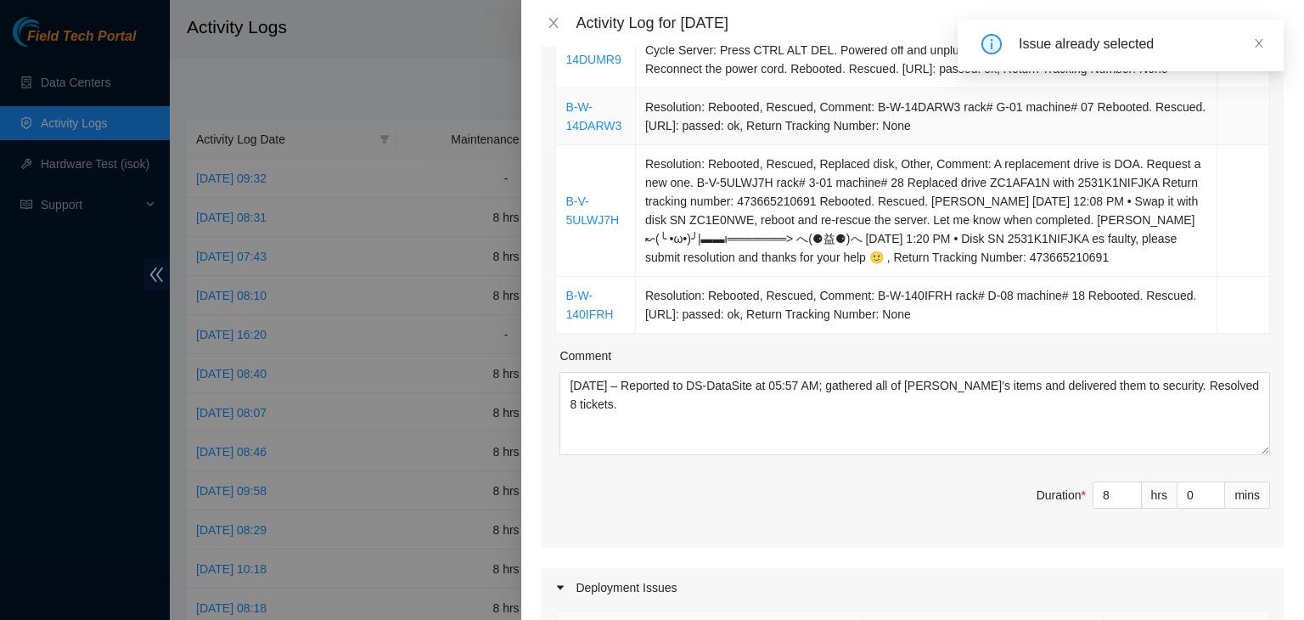
scroll to position [594, 0]
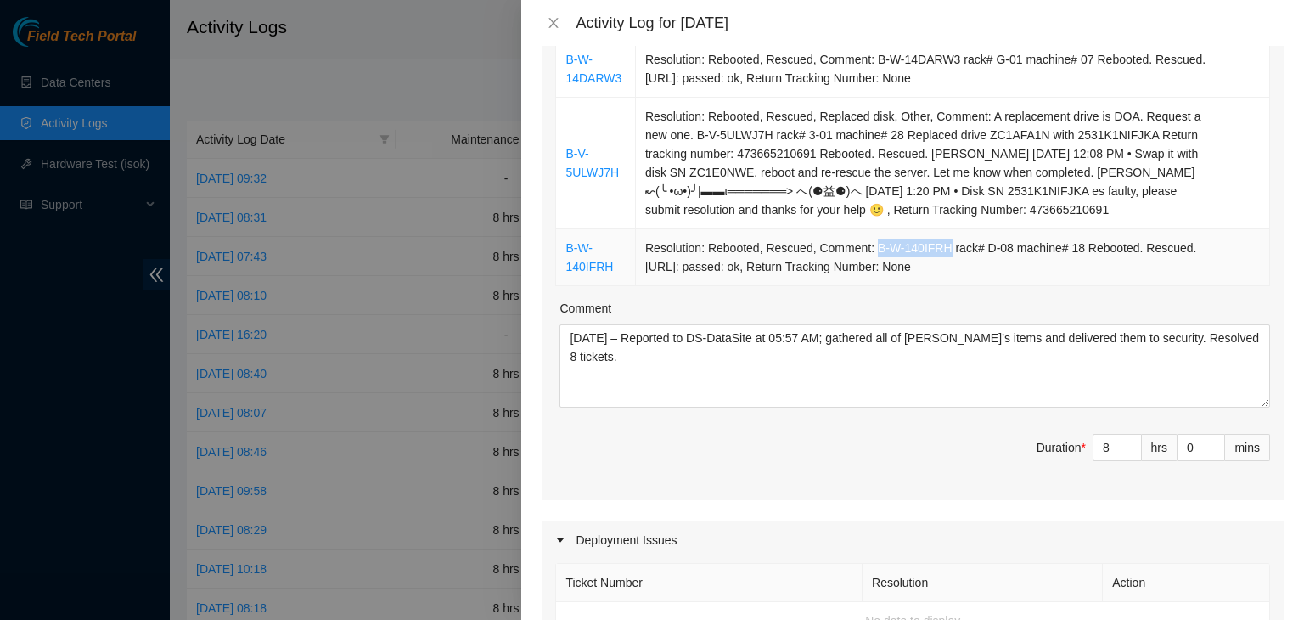
drag, startPoint x: 870, startPoint y: 267, endPoint x: 937, endPoint y: 268, distance: 67.1
click at [937, 268] on td "Resolution: Rebooted, Rescued, Comment: B-W-140IFRH rack# D-08 machine# 18 Rebo…" at bounding box center [927, 257] width 582 height 57
copy td "B-W-140IFRH"
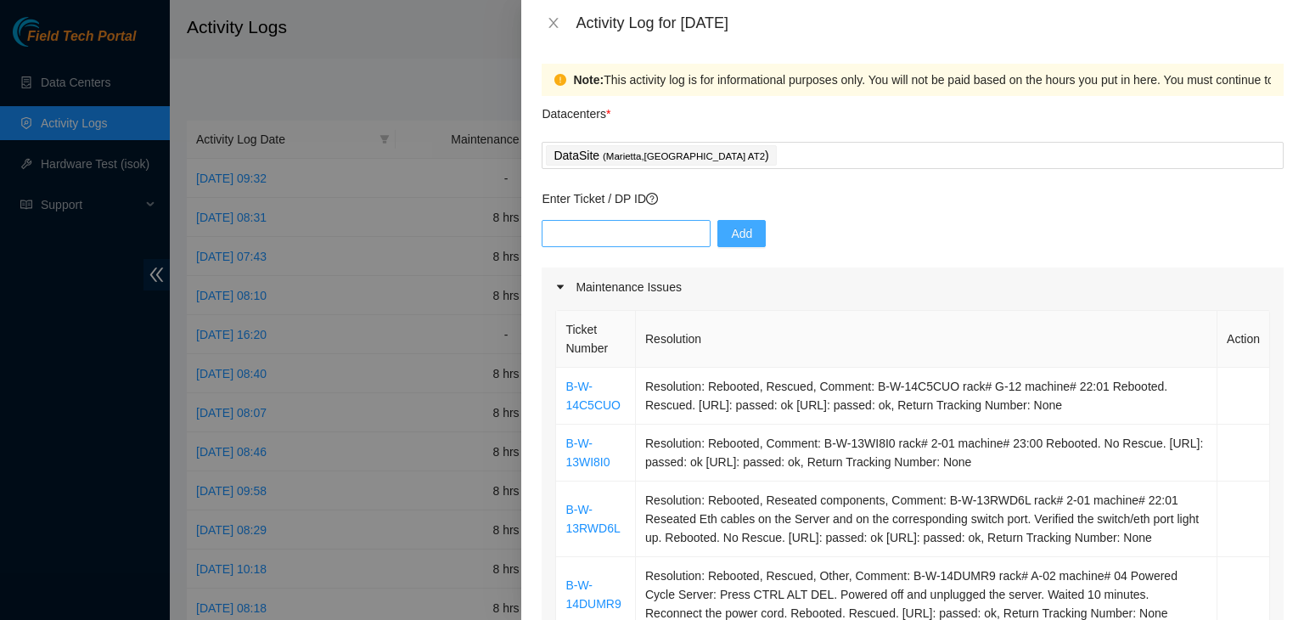
scroll to position [0, 0]
click at [646, 235] on input "text" at bounding box center [626, 235] width 169 height 27
paste input "B-W-140IFRH"
type input "B-W-140IFRH"
click at [740, 239] on button "Add" at bounding box center [742, 235] width 48 height 27
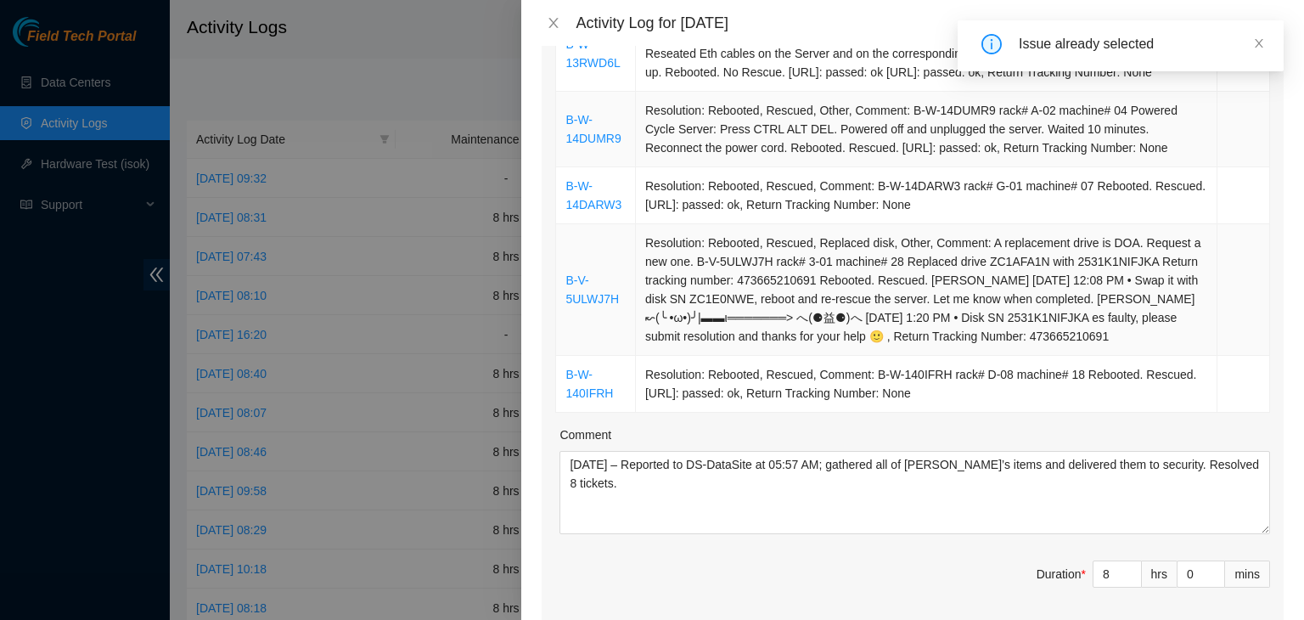
scroll to position [509, 0]
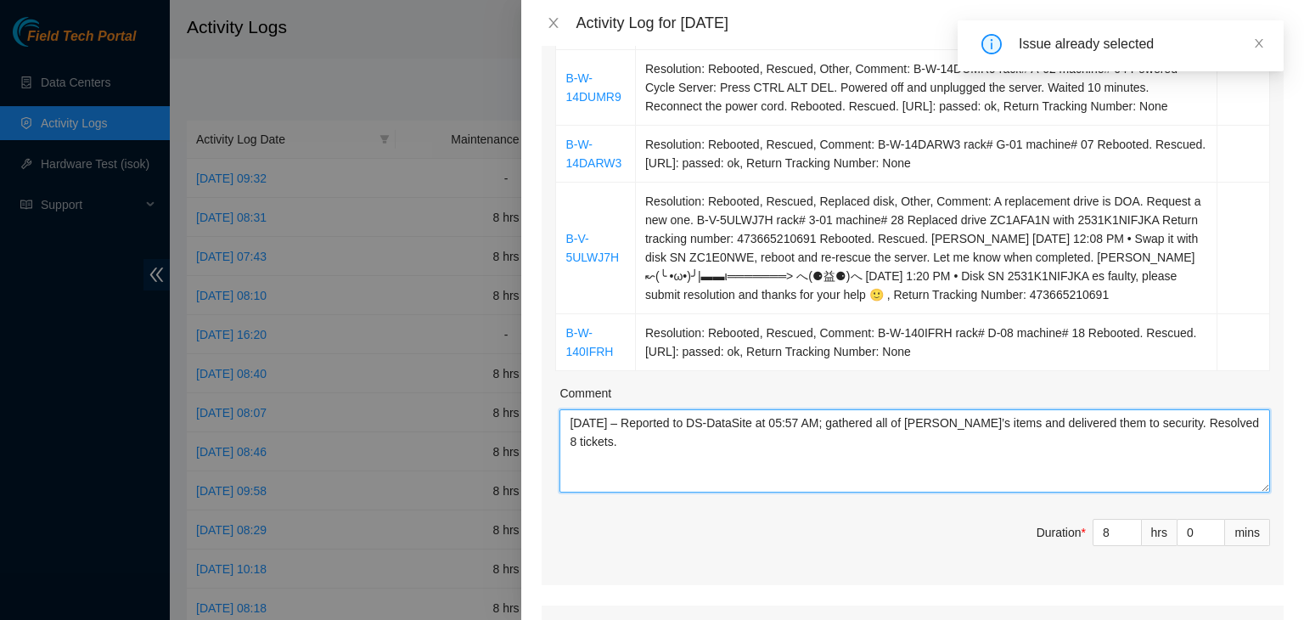
click at [592, 442] on textarea "[DATE] – Reported to DS-DataSite at 05:57 AM; gathered all of [PERSON_NAME]’s i…" at bounding box center [915, 450] width 711 height 83
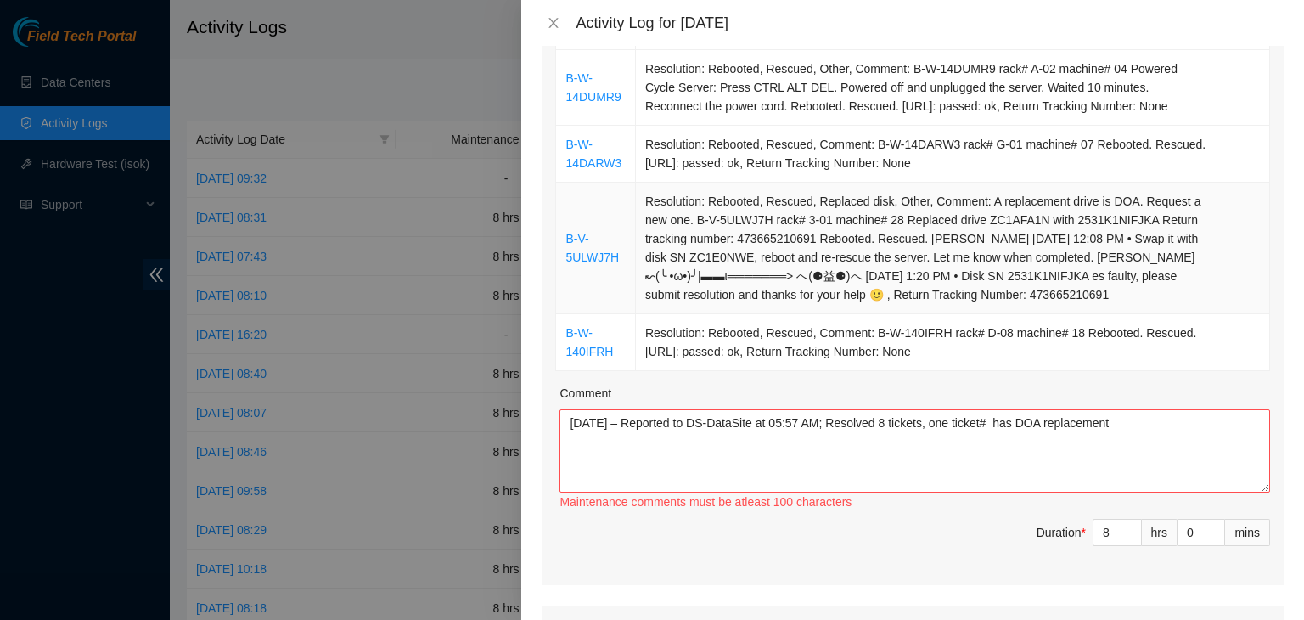
click at [693, 238] on td "Resolution: Rebooted, Rescued, Replaced disk, Other, Comment: A replacement dri…" at bounding box center [927, 249] width 582 height 132
drag, startPoint x: 693, startPoint y: 238, endPoint x: 707, endPoint y: 238, distance: 14.4
click at [707, 238] on td "Resolution: Rebooted, Rescued, Replaced disk, Other, Comment: A replacement dri…" at bounding box center [927, 249] width 582 height 132
click at [701, 239] on td "Resolution: Rebooted, Rescued, Replaced disk, Other, Comment: A replacement dri…" at bounding box center [927, 249] width 582 height 132
drag, startPoint x: 694, startPoint y: 239, endPoint x: 738, endPoint y: 239, distance: 44.2
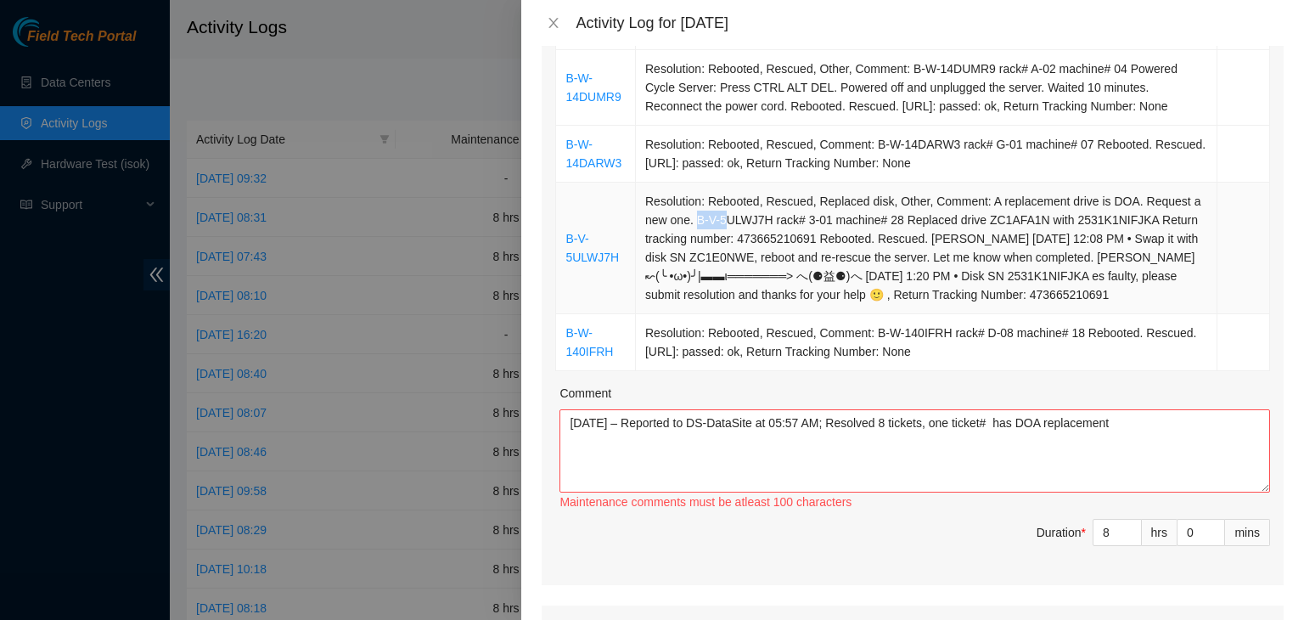
click at [734, 239] on td "Resolution: Rebooted, Rescued, Replaced disk, Other, Comment: A replacement dri…" at bounding box center [927, 249] width 582 height 132
drag, startPoint x: 738, startPoint y: 239, endPoint x: 758, endPoint y: 239, distance: 20.4
click at [758, 239] on td "Resolution: Rebooted, Rescued, Replaced disk, Other, Comment: A replacement dri…" at bounding box center [927, 249] width 582 height 132
click at [712, 241] on td "Resolution: Rebooted, Rescued, Replaced disk, Other, Comment: A replacement dri…" at bounding box center [927, 249] width 582 height 132
drag, startPoint x: 694, startPoint y: 238, endPoint x: 896, endPoint y: 237, distance: 202.1
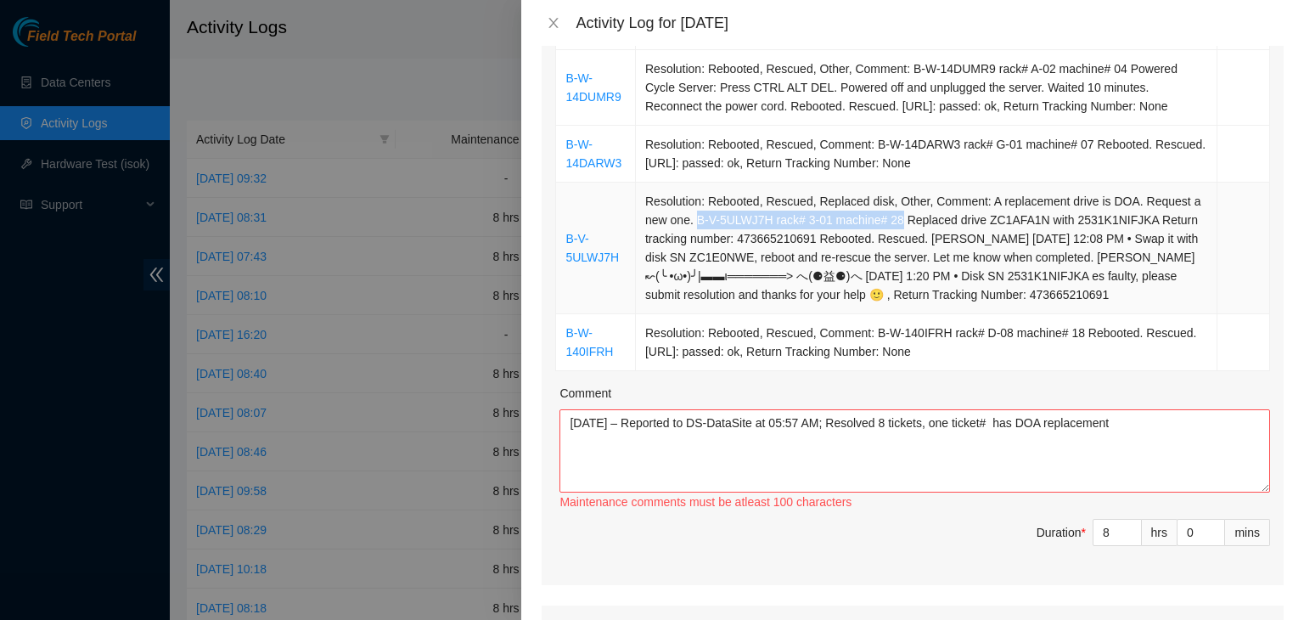
click at [896, 237] on td "Resolution: Rebooted, Rescued, Replaced disk, Other, Comment: A replacement dri…" at bounding box center [927, 249] width 582 height 132
drag, startPoint x: 695, startPoint y: 237, endPoint x: 1138, endPoint y: 238, distance: 443.2
click at [1138, 238] on td "Resolution: Rebooted, Rescued, Replaced disk, Other, Comment: A replacement dri…" at bounding box center [927, 249] width 582 height 132
copy td "B-V-5ULWJ7H rack# 3-01 machine# 28 Replaced drive ZC1AFA1N with 2531K1NIFJKA"
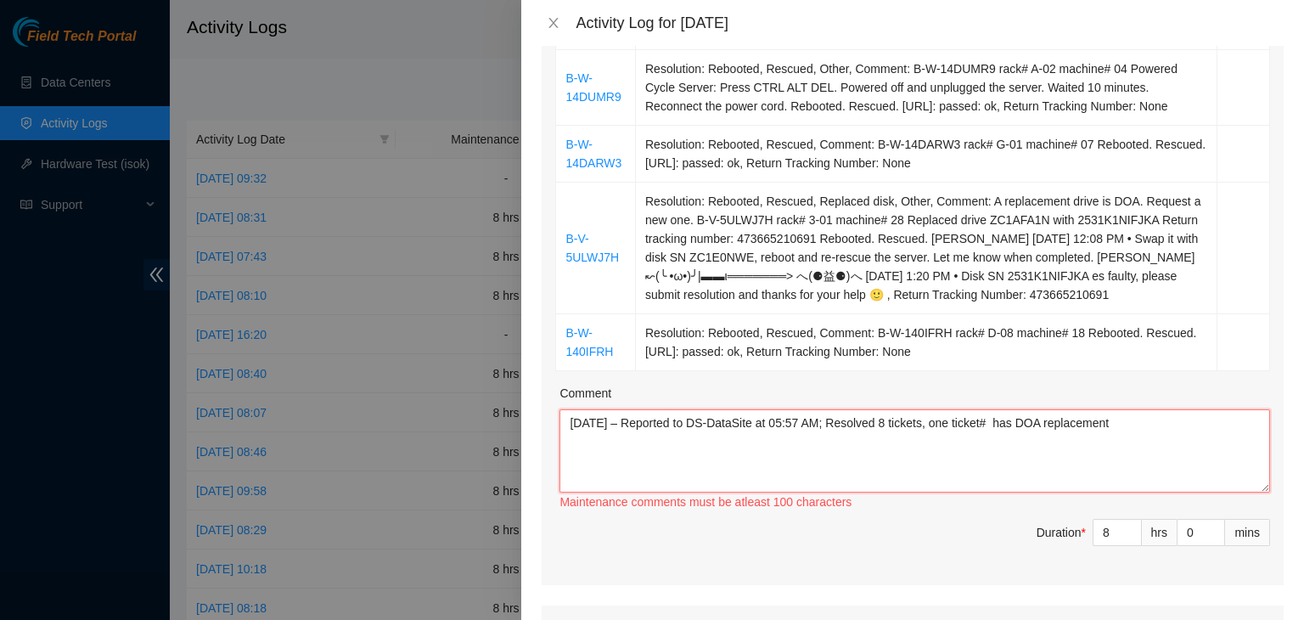
click at [1006, 442] on textarea "[DATE] – Reported to DS-DataSite at 05:57 AM; Resolved 8 tickets, one ticket# h…" at bounding box center [915, 450] width 711 height 83
paste textarea "B-V-5ULWJ7H rack# 3-01 machine# 28 Replaced drive ZC1AFA1N with 2531K1NIFJKA"
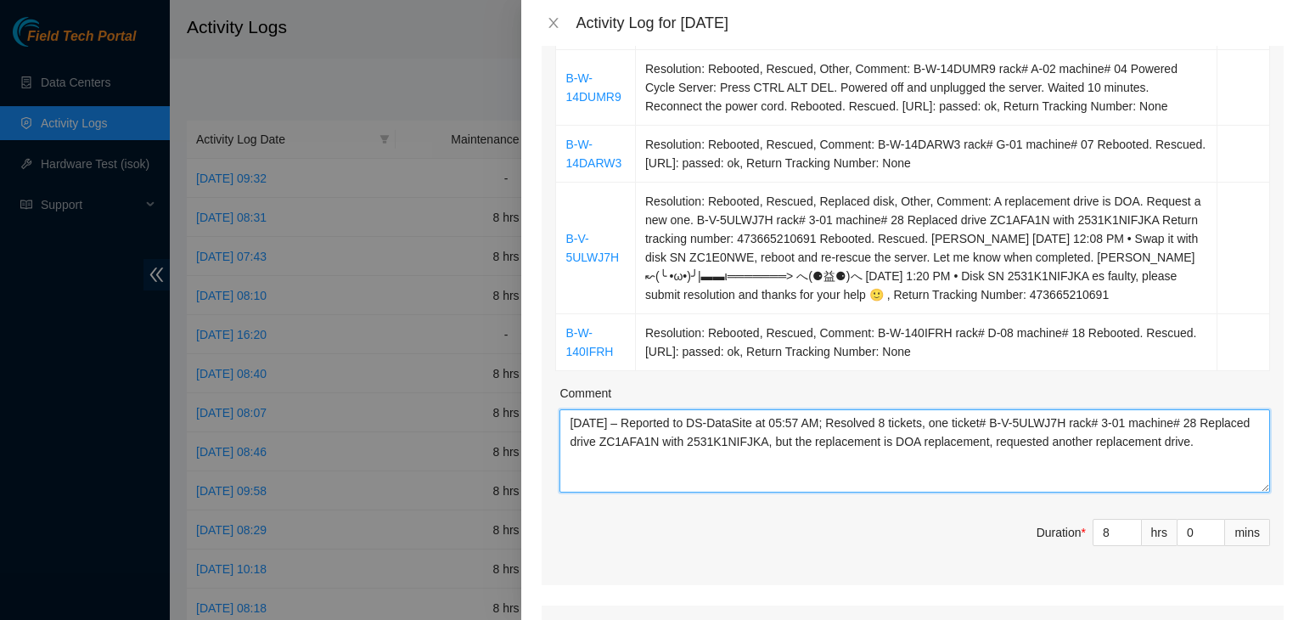
click at [1202, 483] on textarea "[DATE] – Reported to DS-DataSite at 05:57 AM; Resolved 8 tickets, one ticket# B…" at bounding box center [915, 450] width 711 height 83
paste textarea "resolved 8 tickets. For ticket #B-V-5ULWJ7H (rack 3-01, machine 28), replaced d…"
click at [808, 441] on textarea "[DATE] – Reported to DS-DataSite at 05:57 AM; resolved 8 tickets. For ticket #B…" at bounding box center [915, 450] width 711 height 83
click at [991, 472] on textarea "[DATE] – Reported to DS-DataSite at 06:22 AM; resolved 8 tickets. For ticket #B…" at bounding box center [915, 450] width 711 height 83
type textarea "[DATE] – Reported to DS-DataSite at 06:22 AM; resolved 8 tickets. For ticket #B…"
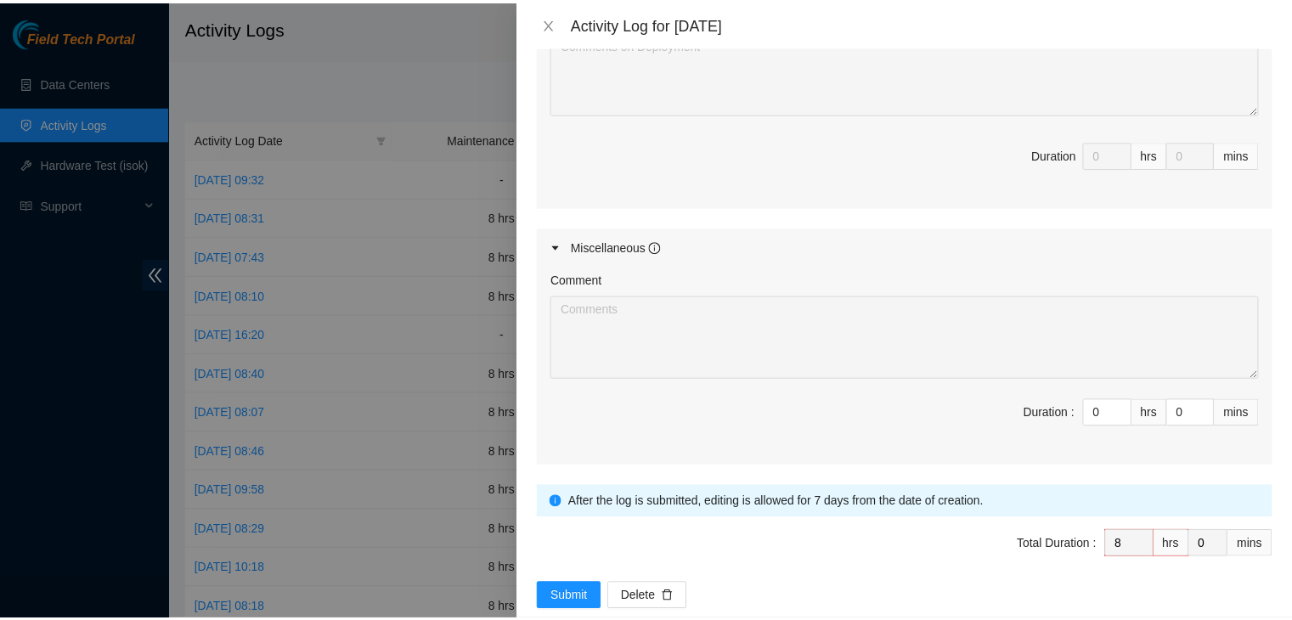
scroll to position [1285, 0]
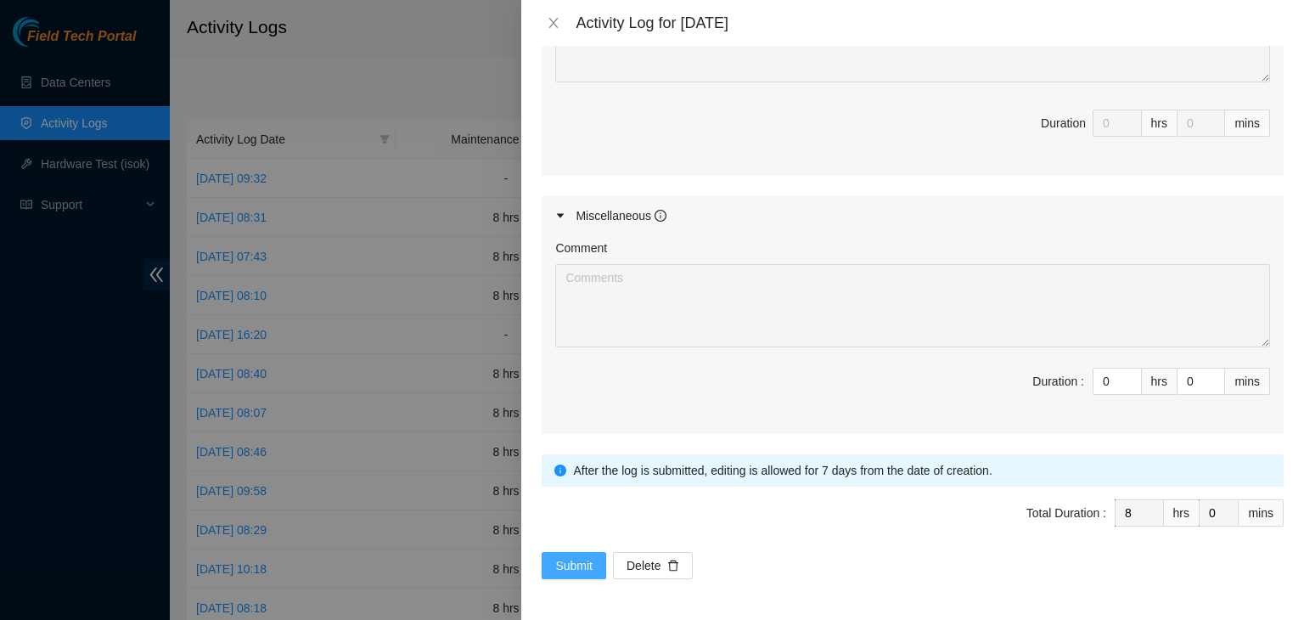
click at [575, 568] on span "Submit" at bounding box center [573, 565] width 37 height 19
